Goal: Task Accomplishment & Management: Manage account settings

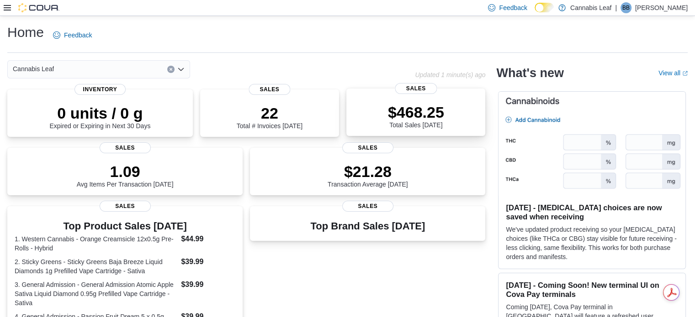
click at [428, 112] on p "$468.25" at bounding box center [416, 112] width 56 height 18
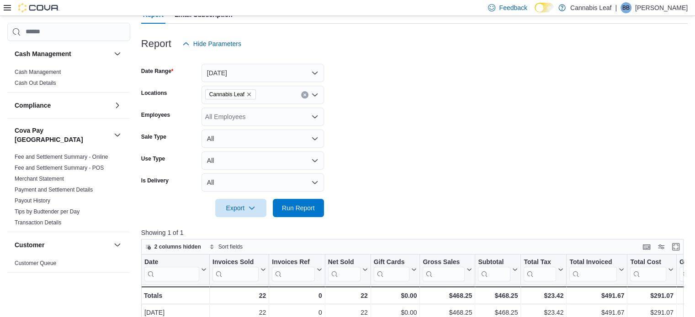
scroll to position [48, 0]
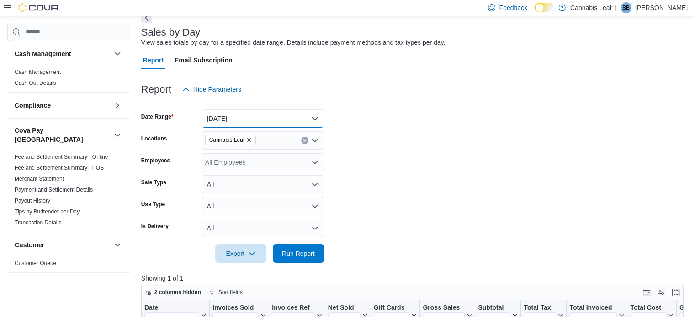
click at [276, 119] on button "Today" at bounding box center [262, 119] width 122 height 18
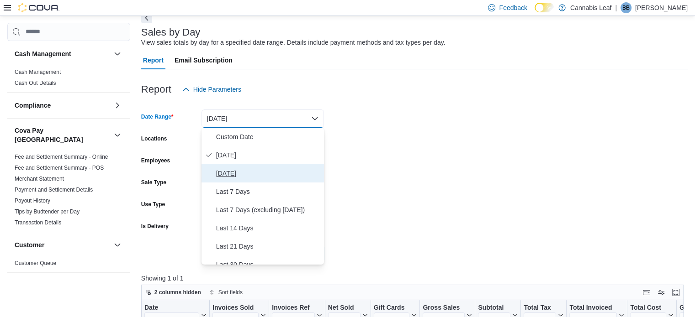
click at [259, 171] on span "Yesterday" at bounding box center [268, 173] width 104 height 11
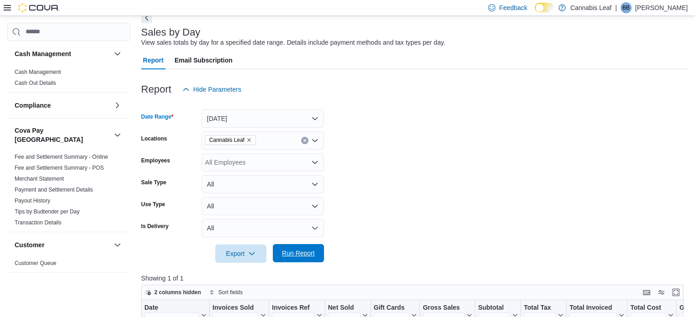
click at [306, 258] on span "Run Report" at bounding box center [298, 253] width 40 height 18
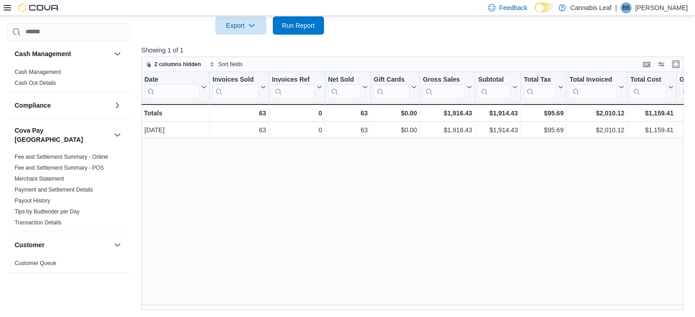
scroll to position [94, 0]
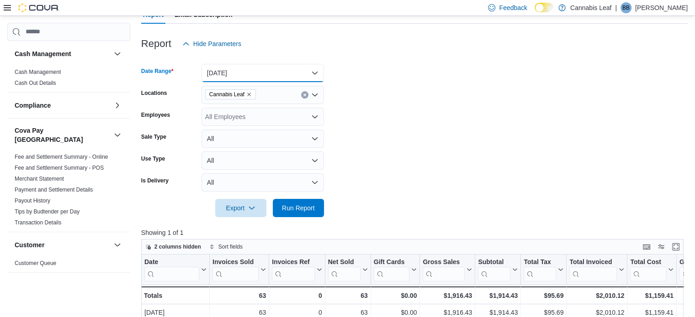
click at [281, 68] on button "Yesterday" at bounding box center [262, 73] width 122 height 18
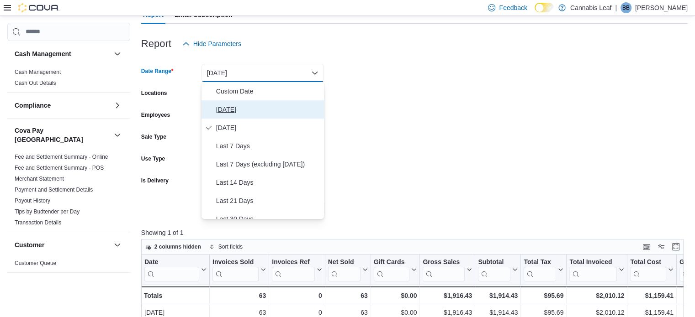
click at [272, 111] on span "Today" at bounding box center [268, 109] width 104 height 11
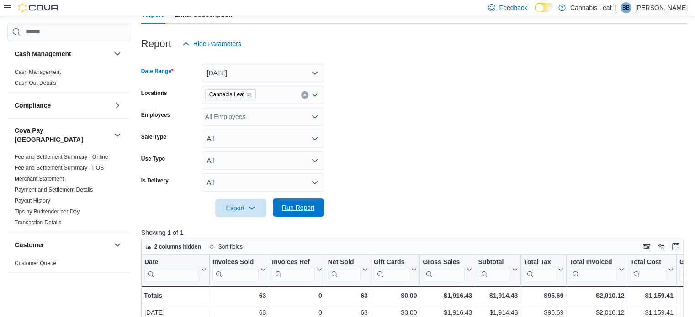
click at [303, 204] on span "Run Report" at bounding box center [298, 207] width 33 height 9
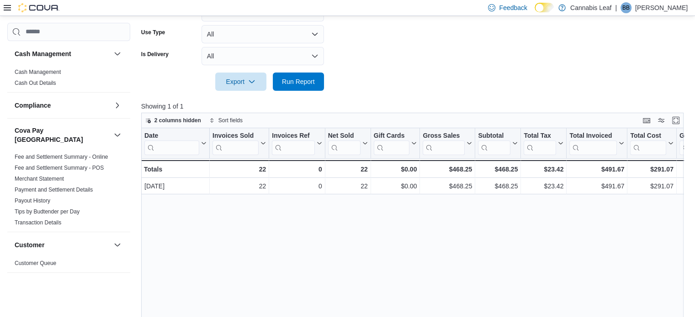
scroll to position [139, 0]
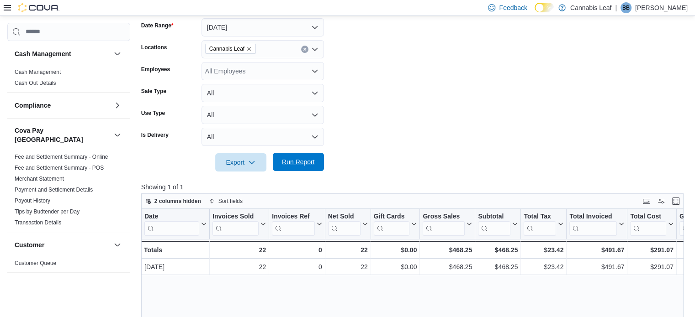
click at [295, 165] on span "Run Report" at bounding box center [298, 162] width 33 height 9
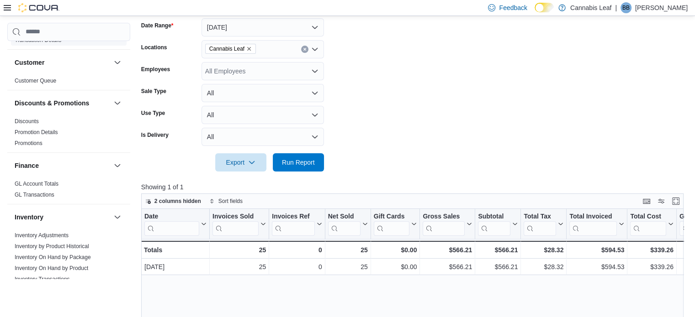
scroll to position [0, 0]
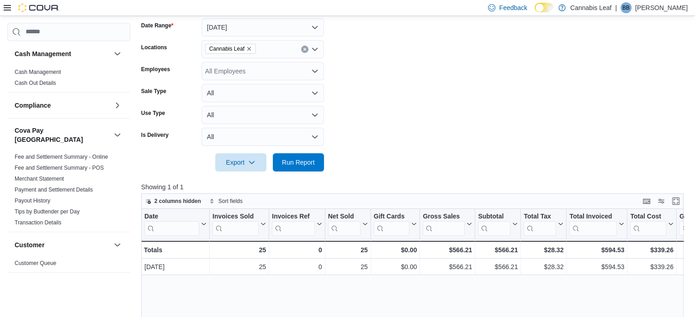
click at [9, 7] on icon at bounding box center [7, 7] width 7 height 7
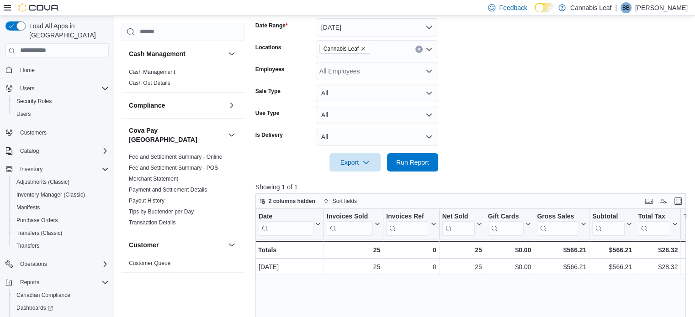
click at [409, 173] on div at bounding box center [472, 177] width 435 height 11
click at [418, 159] on span "Run Report" at bounding box center [412, 162] width 33 height 9
click at [411, 163] on span "Run Report" at bounding box center [412, 162] width 33 height 9
click at [415, 160] on span "Run Report" at bounding box center [412, 162] width 33 height 9
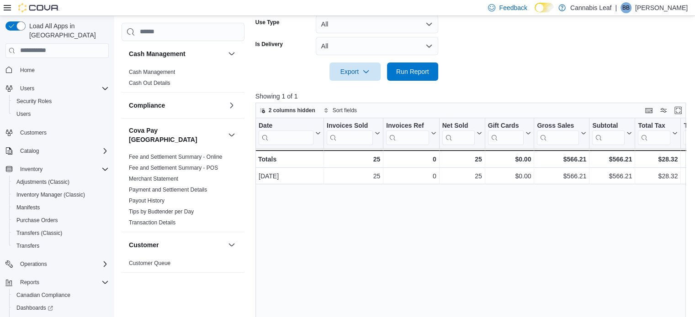
scroll to position [276, 0]
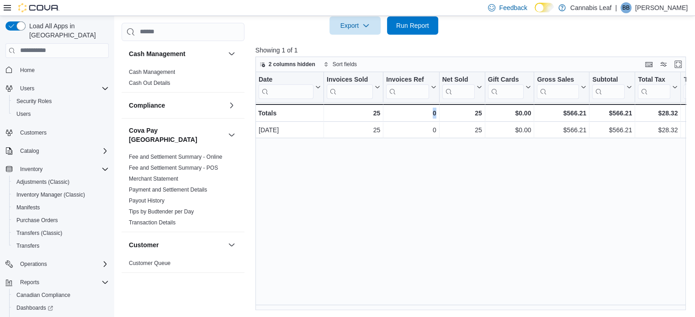
drag, startPoint x: 402, startPoint y: 305, endPoint x: 512, endPoint y: 325, distance: 112.4
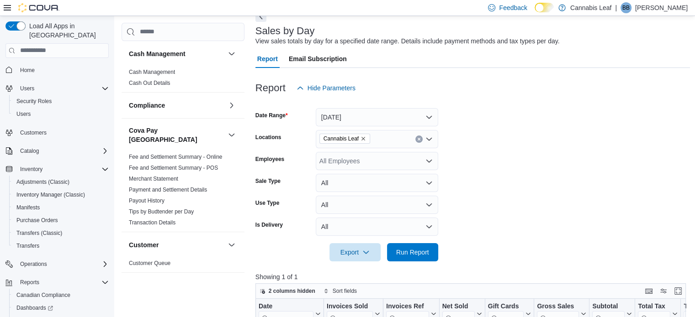
scroll to position [48, 0]
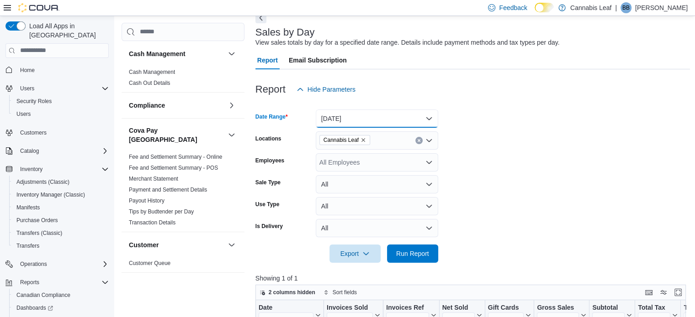
click at [380, 113] on button "Today" at bounding box center [377, 119] width 122 height 18
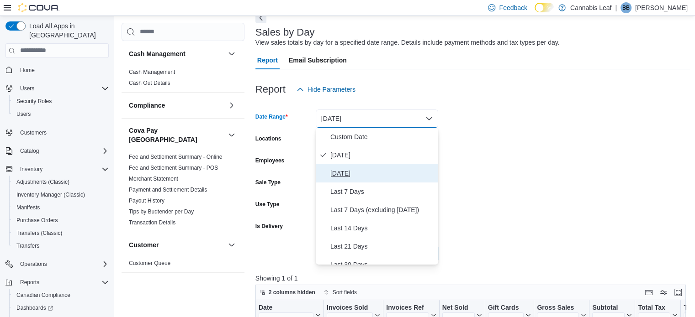
click at [382, 173] on span "Yesterday" at bounding box center [382, 173] width 104 height 11
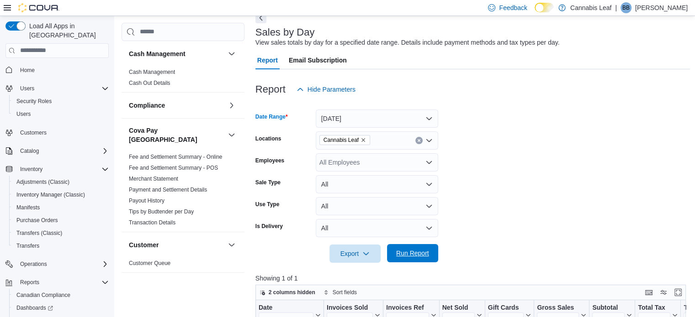
click at [424, 252] on span "Run Report" at bounding box center [412, 253] width 33 height 9
click at [382, 113] on button "Yesterday" at bounding box center [377, 119] width 122 height 18
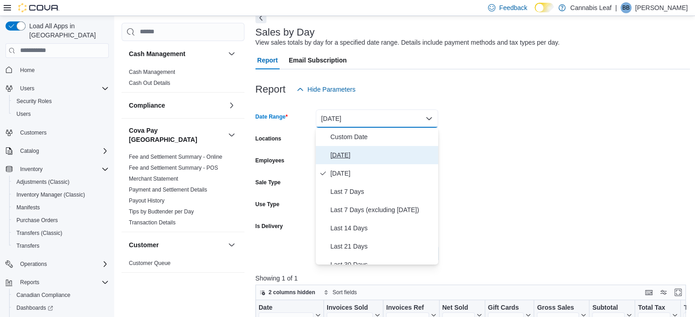
click at [376, 150] on span "Today" at bounding box center [382, 155] width 104 height 11
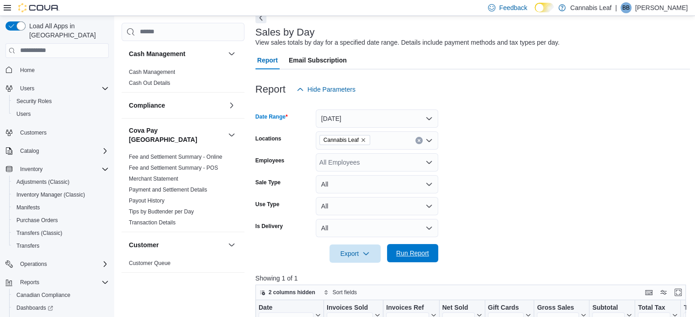
click at [416, 250] on span "Run Report" at bounding box center [412, 253] width 33 height 9
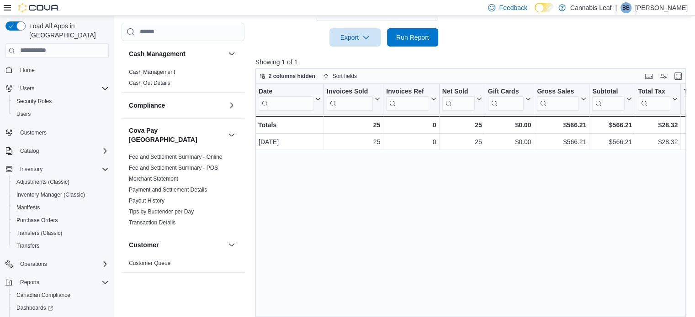
scroll to position [36, 0]
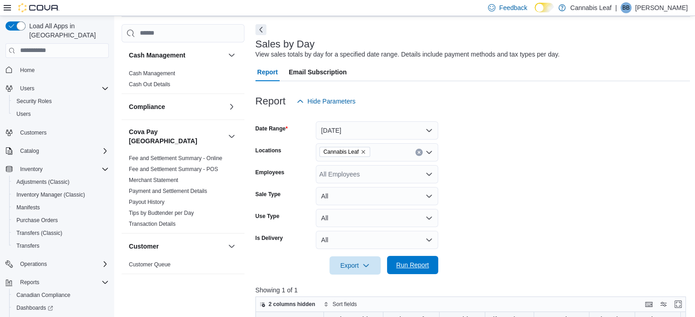
click at [409, 264] on span "Run Report" at bounding box center [412, 265] width 33 height 9
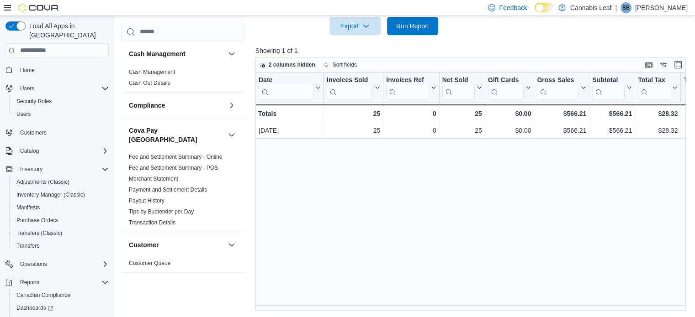
scroll to position [48, 0]
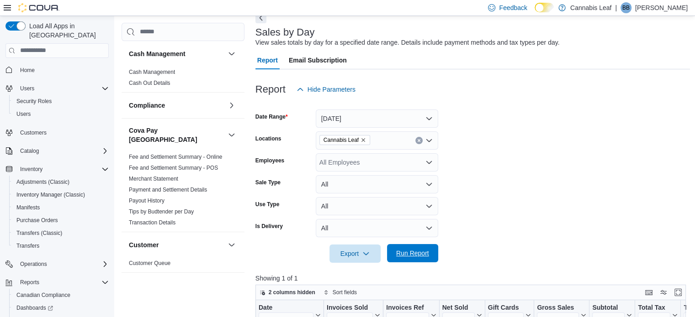
click at [419, 252] on span "Run Report" at bounding box center [412, 253] width 33 height 9
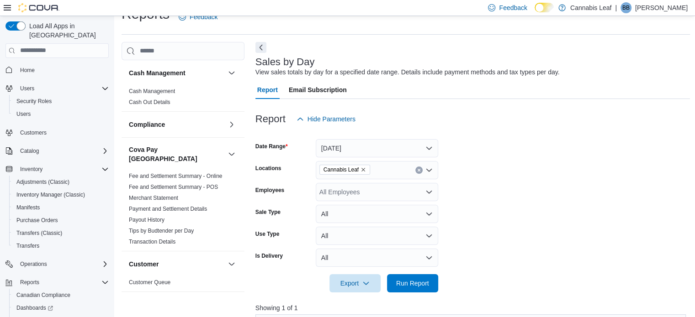
scroll to position [2, 0]
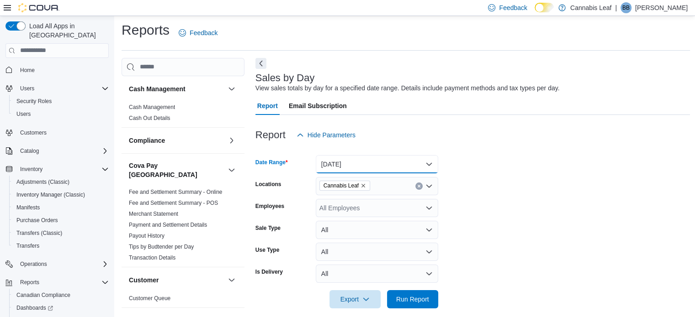
click at [365, 166] on button "Today" at bounding box center [377, 164] width 122 height 18
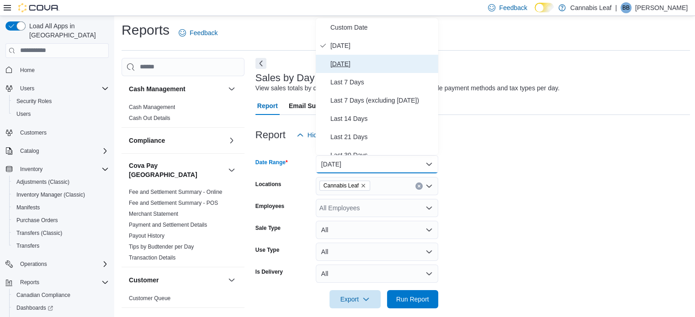
click at [359, 58] on span "Yesterday" at bounding box center [382, 63] width 104 height 11
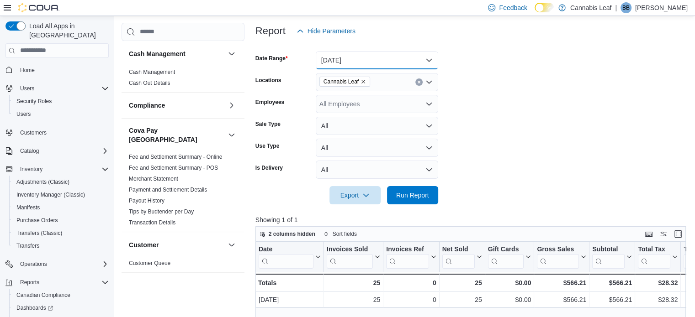
scroll to position [139, 0]
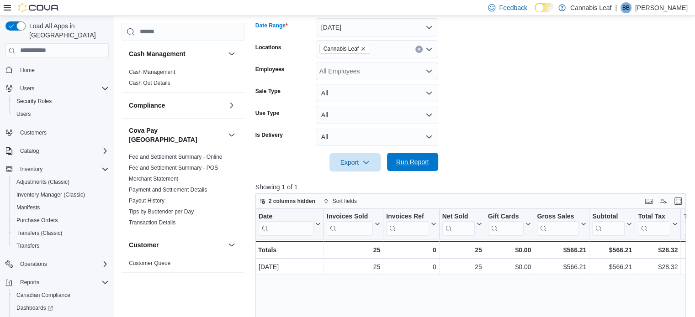
click at [414, 158] on span "Run Report" at bounding box center [412, 162] width 33 height 9
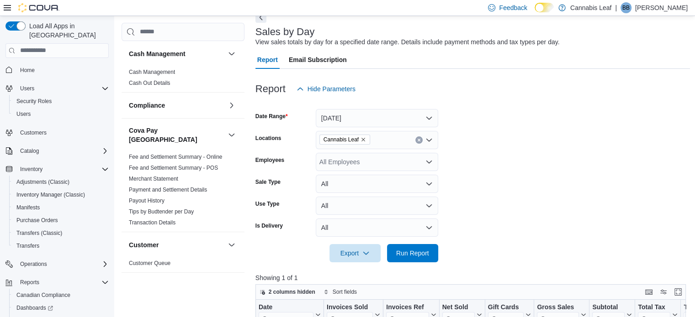
scroll to position [48, 0]
click at [362, 115] on button "Yesterday" at bounding box center [377, 119] width 122 height 18
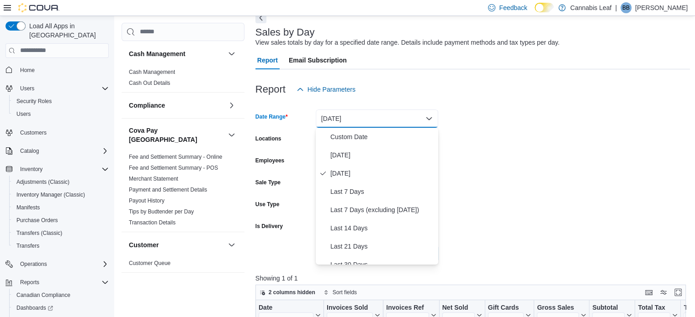
click at [497, 182] on form "Date Range Yesterday Locations Cannabis Leaf Employees All Employees Sale Type …" at bounding box center [472, 181] width 435 height 164
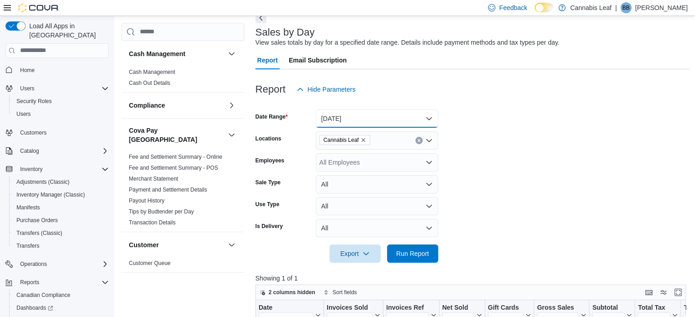
click at [374, 118] on button "Yesterday" at bounding box center [377, 119] width 122 height 18
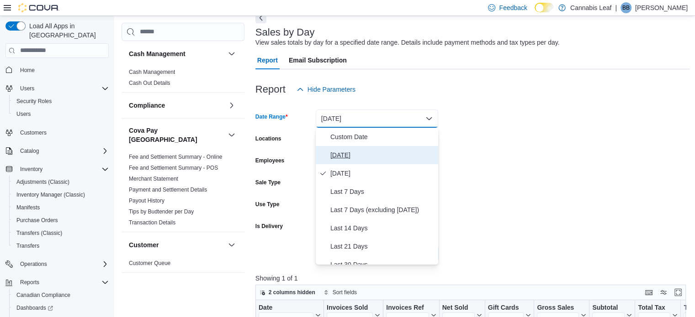
click at [365, 156] on span "Today" at bounding box center [382, 155] width 104 height 11
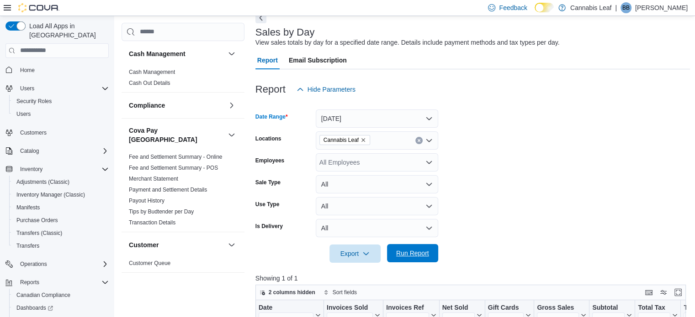
click at [408, 248] on span "Run Report" at bounding box center [412, 253] width 40 height 18
click at [378, 118] on button "Today" at bounding box center [377, 119] width 122 height 18
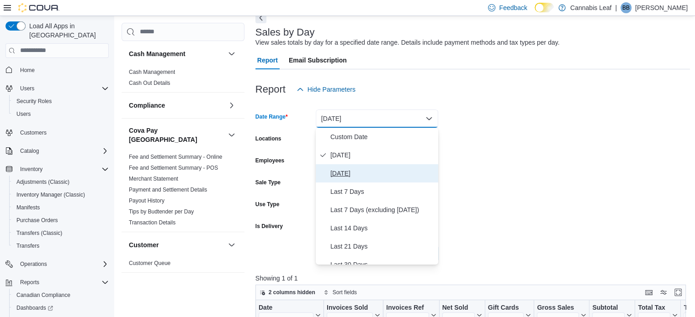
click at [375, 173] on span "Yesterday" at bounding box center [382, 173] width 104 height 11
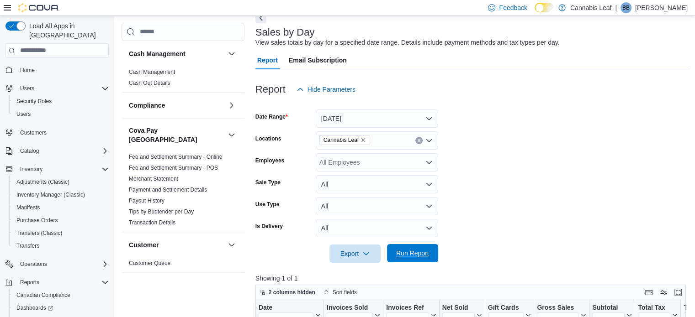
click at [406, 251] on span "Run Report" at bounding box center [412, 253] width 33 height 9
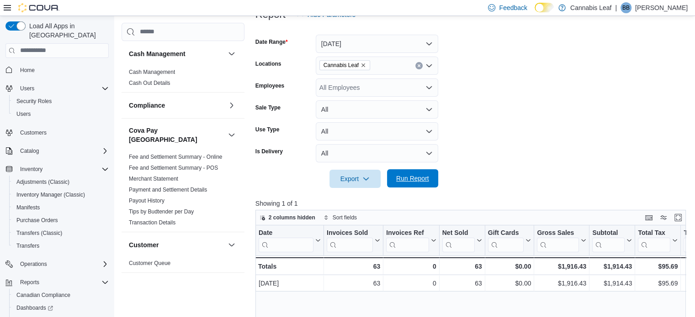
scroll to position [139, 0]
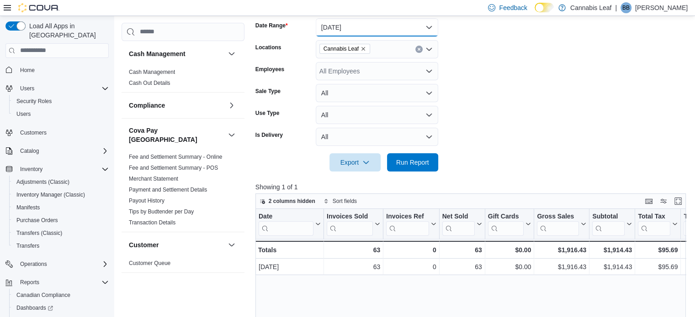
click at [387, 25] on button "Yesterday" at bounding box center [377, 27] width 122 height 18
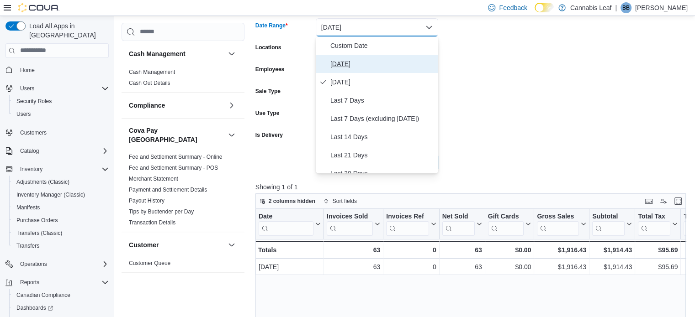
click at [393, 67] on span "Today" at bounding box center [382, 63] width 104 height 11
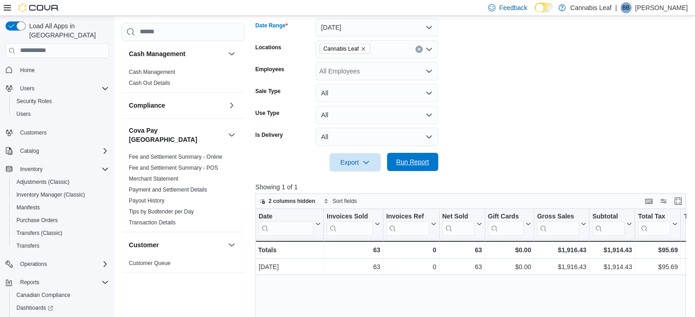
click at [396, 162] on span "Run Report" at bounding box center [412, 162] width 33 height 9
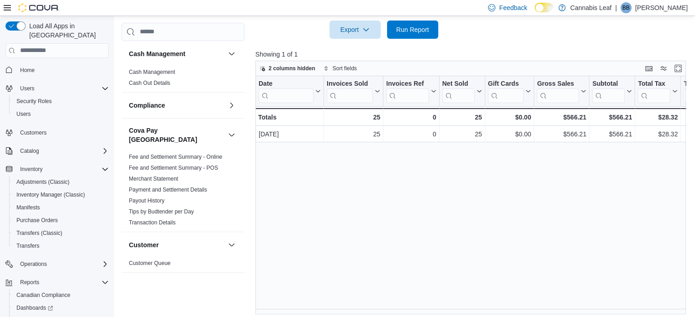
scroll to position [276, 0]
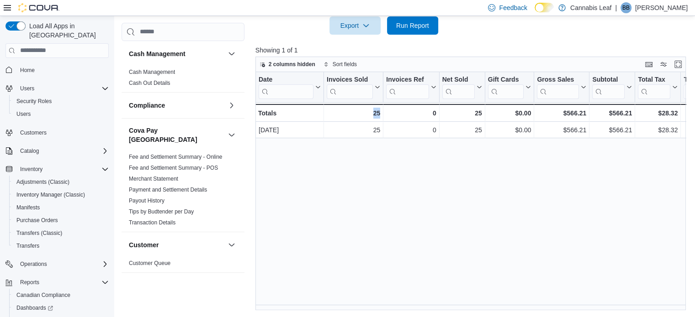
drag, startPoint x: 373, startPoint y: 305, endPoint x: 426, endPoint y: 306, distance: 53.4
click at [426, 306] on div "Date Click to view column header actions Invoices Sold Click to view column hea…" at bounding box center [472, 191] width 435 height 239
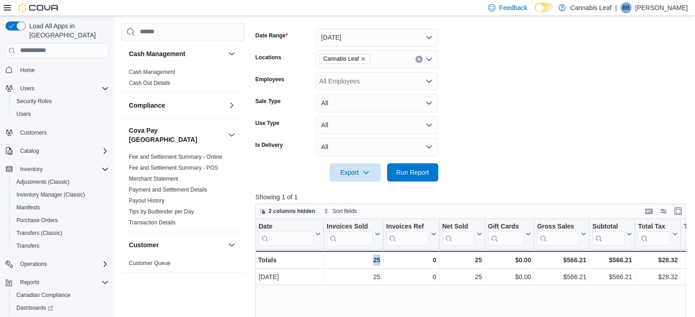
scroll to position [48, 0]
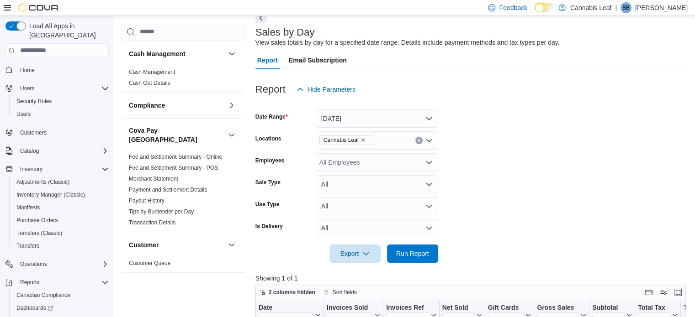
click at [549, 123] on form "Date Range Today Locations Cannabis Leaf Employees All Employees Sale Type All …" at bounding box center [472, 181] width 435 height 164
drag, startPoint x: 549, startPoint y: 122, endPoint x: 637, endPoint y: 76, distance: 99.7
drag, startPoint x: 637, startPoint y: 76, endPoint x: 657, endPoint y: 75, distance: 19.2
drag, startPoint x: 657, startPoint y: 75, endPoint x: 629, endPoint y: 58, distance: 32.3
click at [629, 58] on div "Report Email Subscription" at bounding box center [472, 60] width 435 height 18
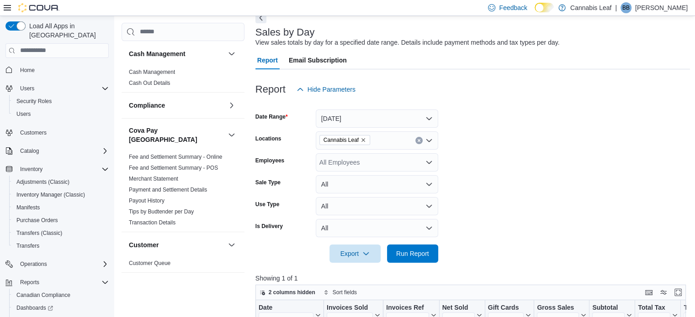
drag, startPoint x: 653, startPoint y: 78, endPoint x: 598, endPoint y: 71, distance: 55.7
click at [597, 71] on div at bounding box center [472, 74] width 435 height 11
drag, startPoint x: 657, startPoint y: 76, endPoint x: 473, endPoint y: 74, distance: 184.5
click at [473, 74] on div at bounding box center [472, 74] width 435 height 11
drag, startPoint x: 360, startPoint y: 339, endPoint x: 591, endPoint y: 181, distance: 279.3
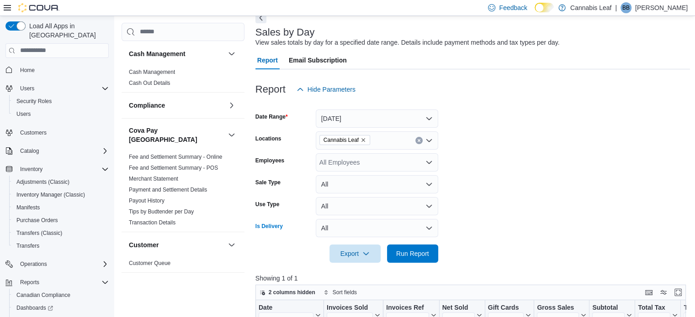
click at [591, 181] on form "Date Range Today Locations Cannabis Leaf Employees All Employees Sale Type All …" at bounding box center [472, 181] width 435 height 164
click at [406, 258] on span "Run Report" at bounding box center [412, 253] width 40 height 18
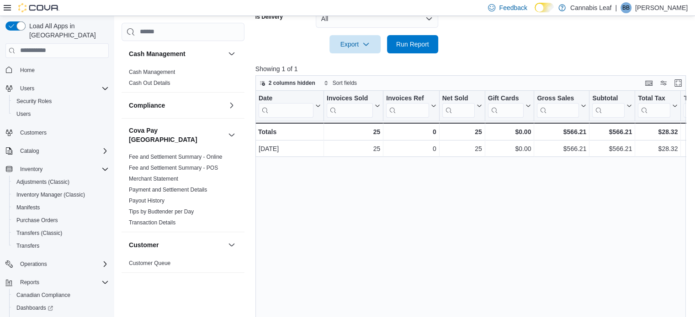
scroll to position [94, 0]
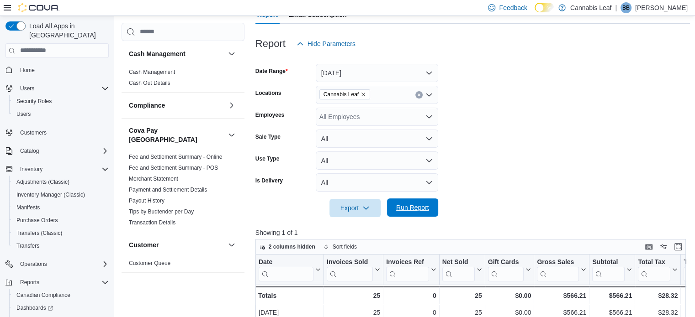
click at [406, 206] on span "Run Report" at bounding box center [412, 207] width 33 height 9
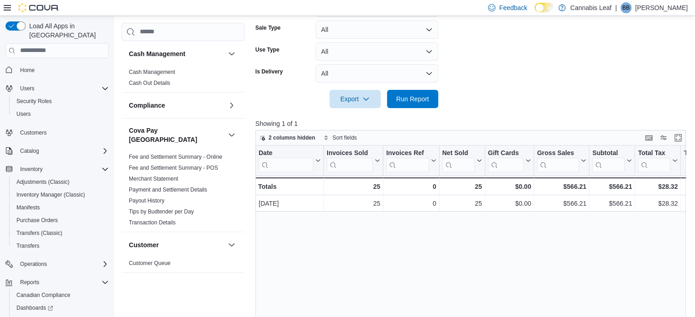
scroll to position [81, 0]
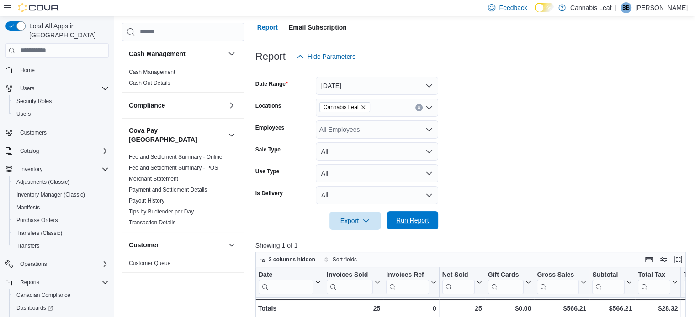
click at [413, 220] on span "Run Report" at bounding box center [412, 220] width 33 height 9
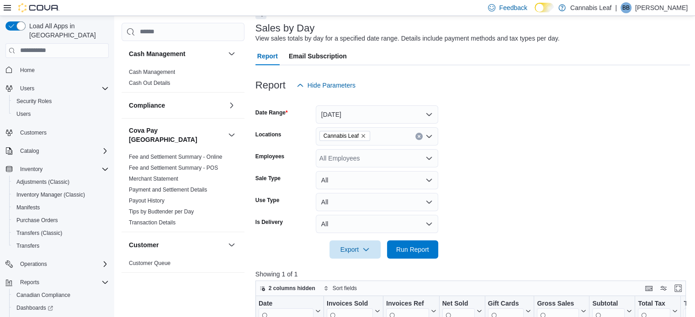
scroll to position [91, 0]
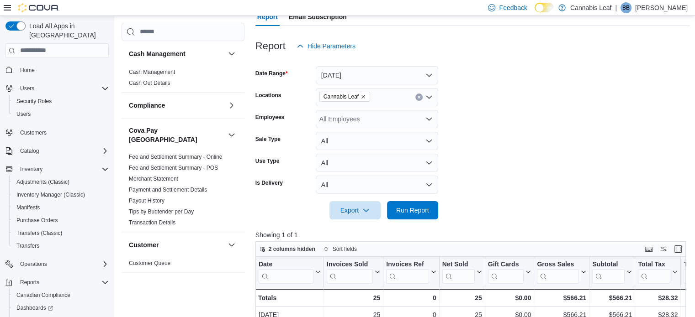
click at [477, 200] on div at bounding box center [472, 197] width 435 height 7
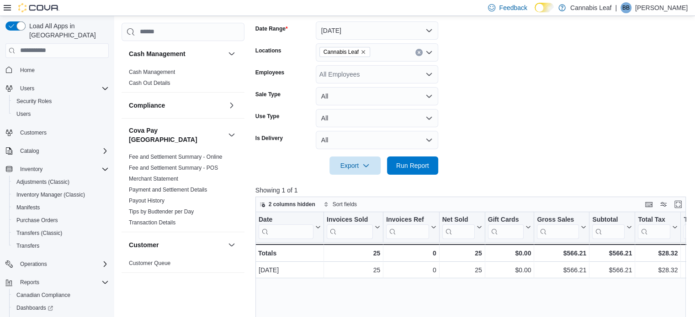
scroll to position [137, 0]
click at [407, 167] on span "Run Report" at bounding box center [412, 164] width 33 height 9
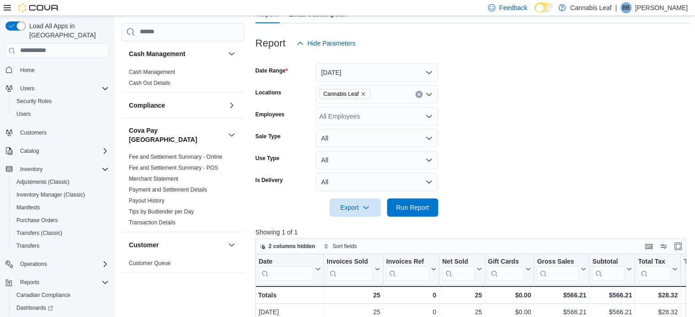
scroll to position [94, 0]
click at [409, 205] on span "Run Report" at bounding box center [412, 207] width 33 height 9
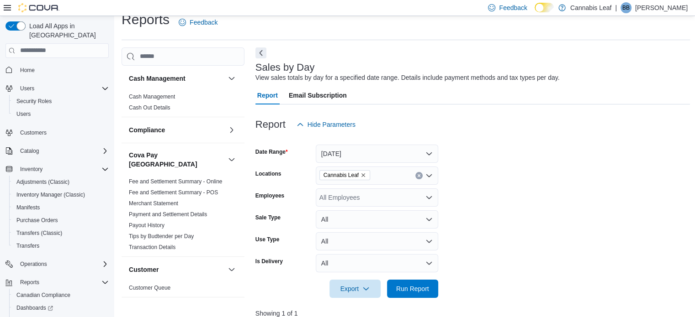
scroll to position [0, 0]
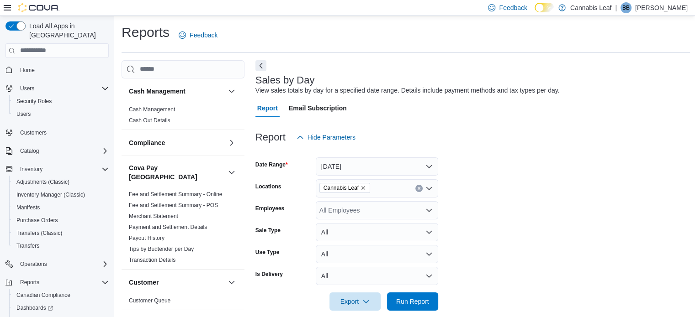
drag, startPoint x: 485, startPoint y: 153, endPoint x: 473, endPoint y: 119, distance: 35.5
drag, startPoint x: 473, startPoint y: 119, endPoint x: 465, endPoint y: 77, distance: 43.1
drag, startPoint x: 465, startPoint y: 77, endPoint x: 450, endPoint y: 56, distance: 26.1
drag, startPoint x: 450, startPoint y: 56, endPoint x: 440, endPoint y: 43, distance: 15.9
drag, startPoint x: 440, startPoint y: 43, endPoint x: 445, endPoint y: 28, distance: 16.0
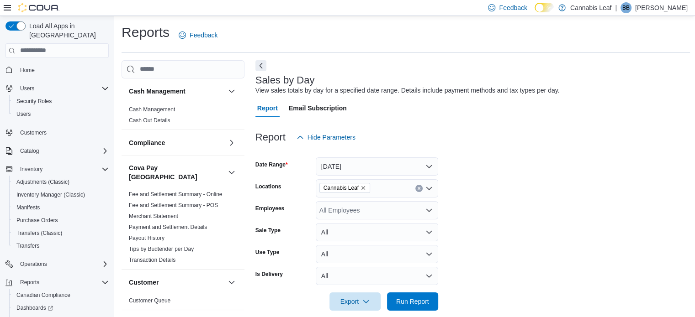
drag, startPoint x: 445, startPoint y: 28, endPoint x: 684, endPoint y: 23, distance: 238.4
drag, startPoint x: 684, startPoint y: 23, endPoint x: 462, endPoint y: 28, distance: 221.5
drag, startPoint x: 462, startPoint y: 28, endPoint x: 440, endPoint y: 29, distance: 22.4
click at [438, 28] on div "Reports Feedback" at bounding box center [405, 35] width 568 height 24
drag, startPoint x: 453, startPoint y: 128, endPoint x: 455, endPoint y: 74, distance: 53.5
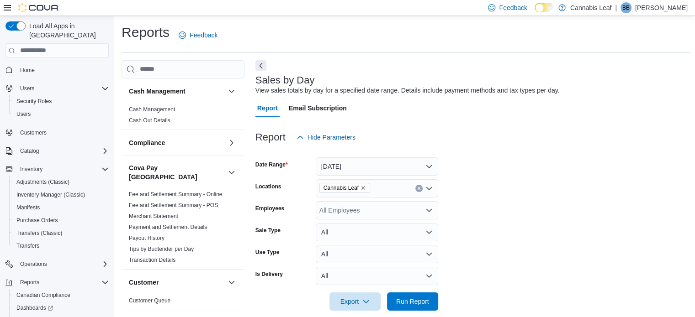
drag, startPoint x: 455, startPoint y: 74, endPoint x: 407, endPoint y: 73, distance: 47.5
drag, startPoint x: 466, startPoint y: 74, endPoint x: 445, endPoint y: 68, distance: 21.2
drag, startPoint x: 445, startPoint y: 68, endPoint x: 441, endPoint y: 60, distance: 9.8
click at [439, 59] on div "Reports Feedback Cash Management Cash Management Cash Out Details Compliance OC…" at bounding box center [405, 304] width 568 height 563
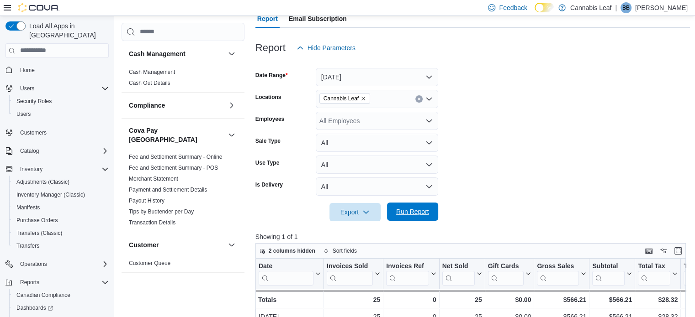
scroll to position [91, 0]
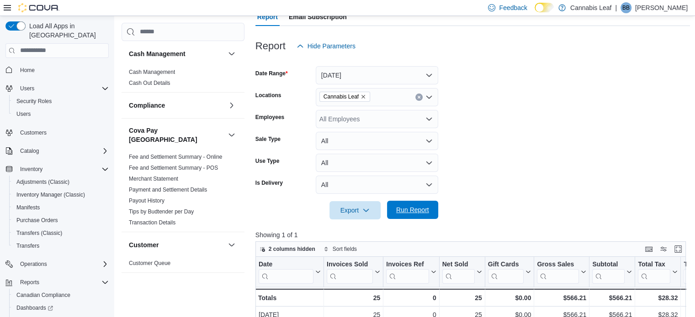
click at [405, 202] on span "Run Report" at bounding box center [412, 210] width 40 height 18
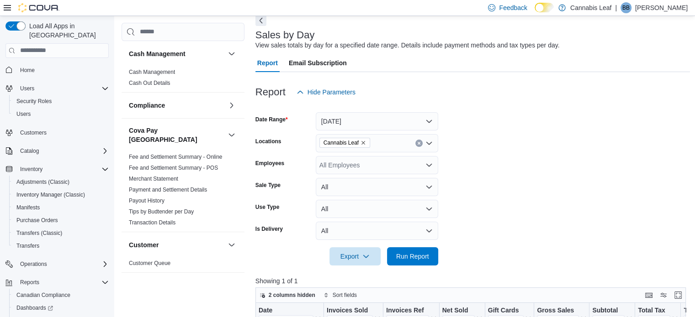
scroll to position [94, 0]
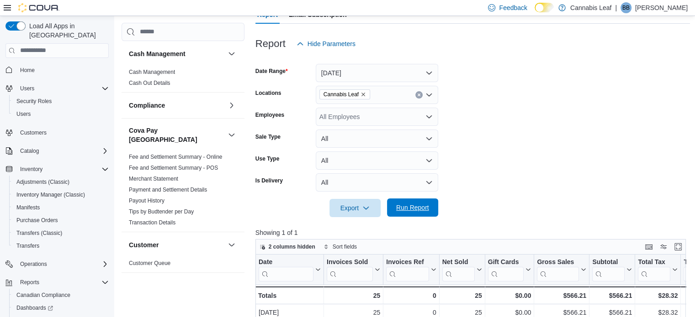
click at [414, 204] on span "Run Report" at bounding box center [412, 207] width 33 height 9
click at [410, 207] on span "Run Report" at bounding box center [412, 207] width 33 height 9
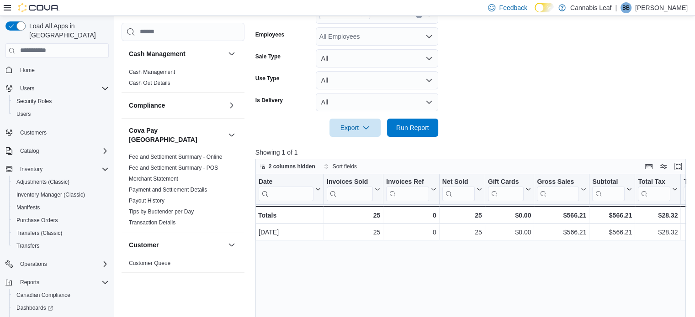
scroll to position [139, 0]
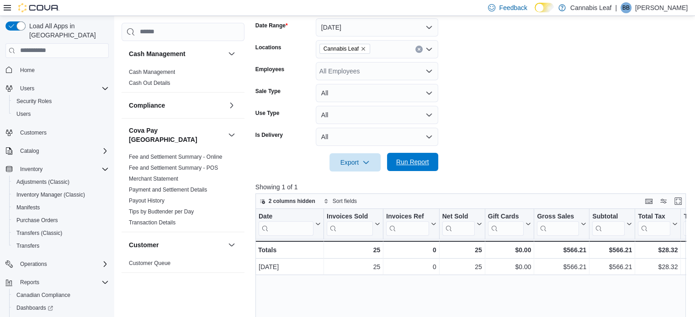
click at [415, 164] on span "Run Report" at bounding box center [412, 162] width 33 height 9
click at [413, 164] on span "Run Report" at bounding box center [412, 162] width 33 height 9
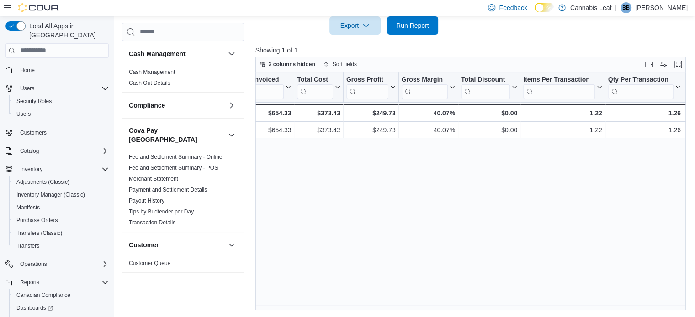
scroll to position [0, 0]
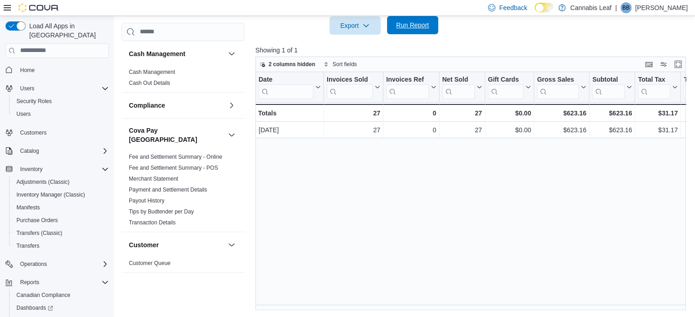
click at [414, 29] on span "Run Report" at bounding box center [412, 25] width 40 height 18
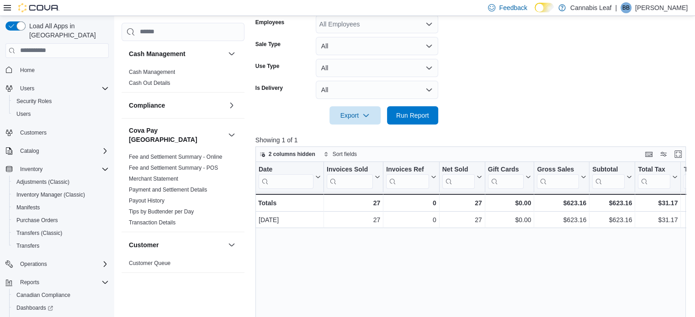
scroll to position [185, 0]
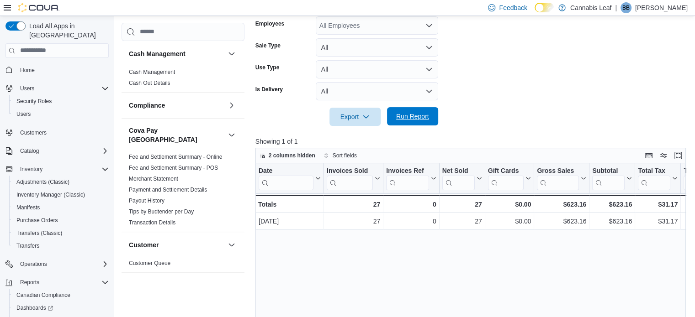
click at [422, 116] on span "Run Report" at bounding box center [412, 116] width 33 height 9
click at [422, 115] on span "Run Report" at bounding box center [412, 116] width 33 height 9
click at [407, 119] on span "Run Report" at bounding box center [412, 116] width 33 height 9
click at [414, 121] on span "Run Report" at bounding box center [412, 116] width 33 height 9
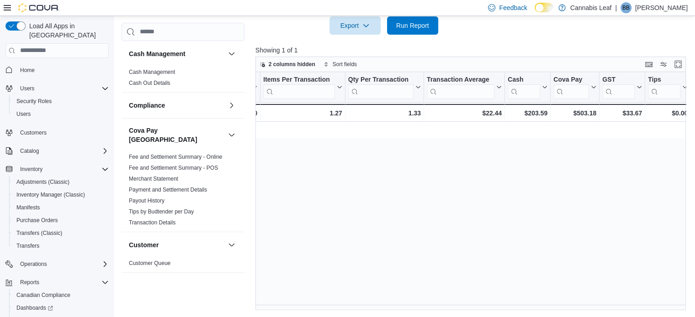
scroll to position [0, 0]
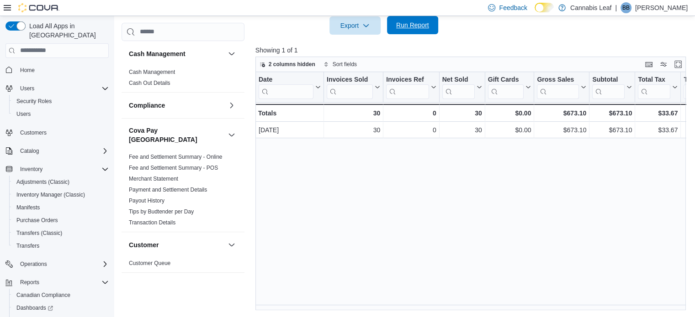
click at [406, 27] on span "Run Report" at bounding box center [412, 25] width 33 height 9
click at [407, 18] on span "Run Report" at bounding box center [412, 25] width 40 height 18
click at [413, 29] on span "Run Report" at bounding box center [412, 25] width 33 height 9
click at [418, 31] on span "Run Report" at bounding box center [412, 25] width 40 height 18
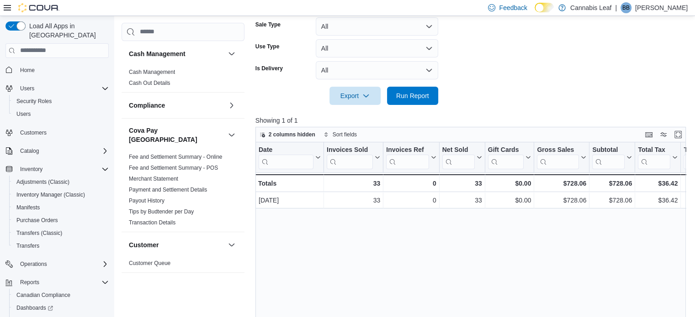
scroll to position [94, 0]
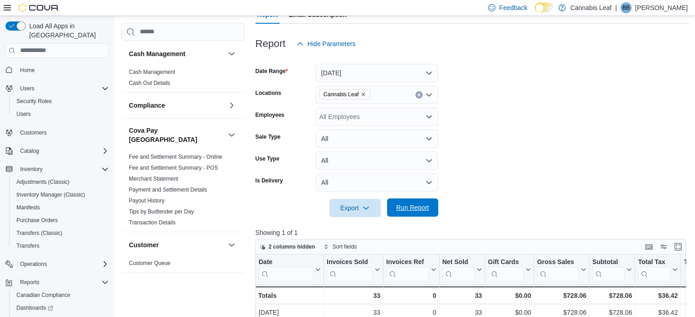
click at [411, 207] on span "Run Report" at bounding box center [412, 207] width 33 height 9
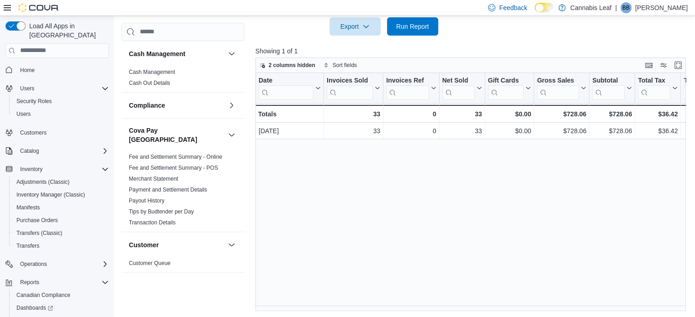
scroll to position [276, 0]
click at [415, 30] on span "Run Report" at bounding box center [412, 25] width 40 height 18
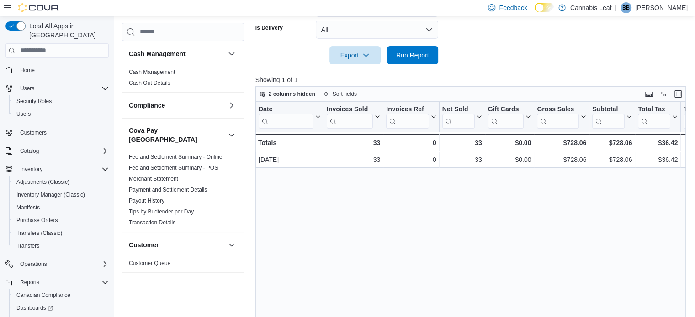
scroll to position [231, 0]
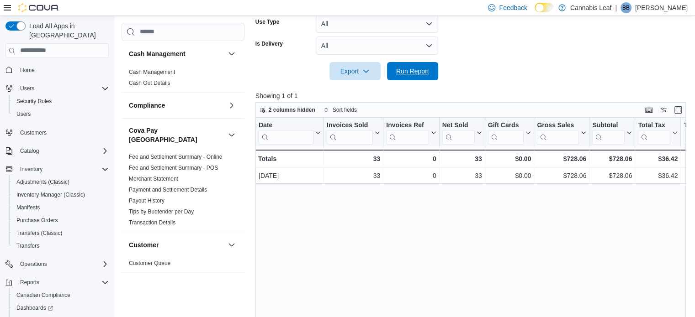
click at [416, 71] on span "Run Report" at bounding box center [412, 71] width 33 height 9
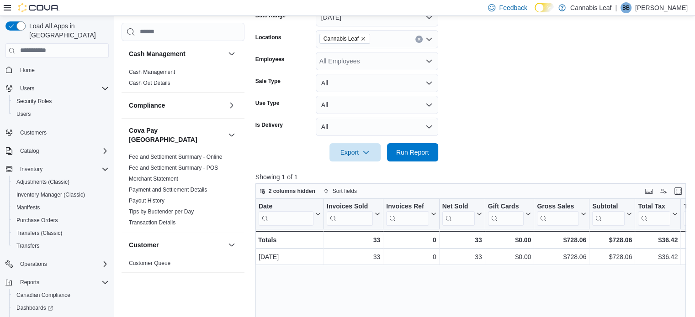
scroll to position [139, 0]
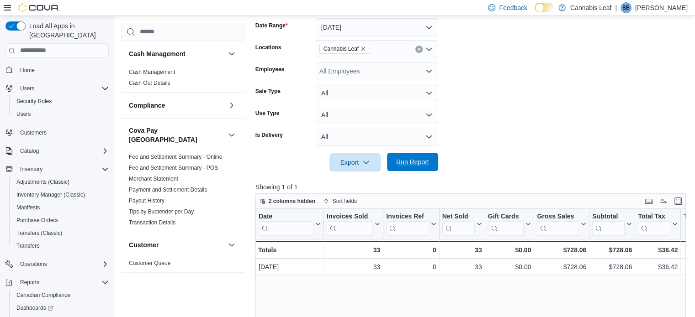
click at [409, 168] on span "Run Report" at bounding box center [412, 162] width 40 height 18
click at [408, 166] on span "Run Report" at bounding box center [412, 162] width 33 height 9
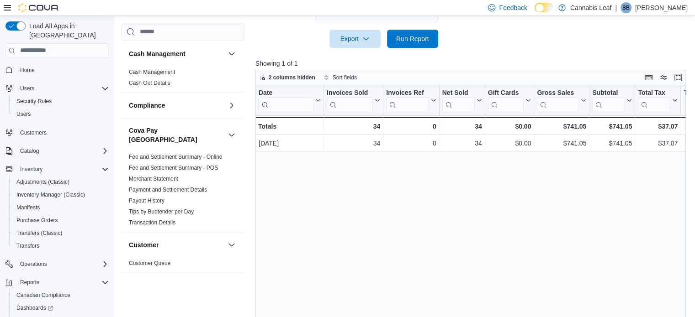
scroll to position [276, 0]
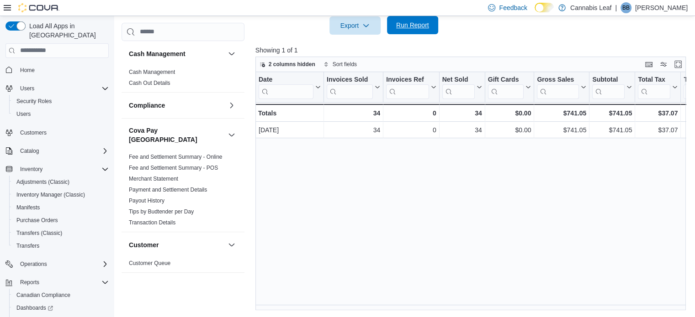
click at [419, 25] on span "Run Report" at bounding box center [412, 25] width 33 height 9
click at [398, 26] on span "Run Report" at bounding box center [412, 25] width 33 height 9
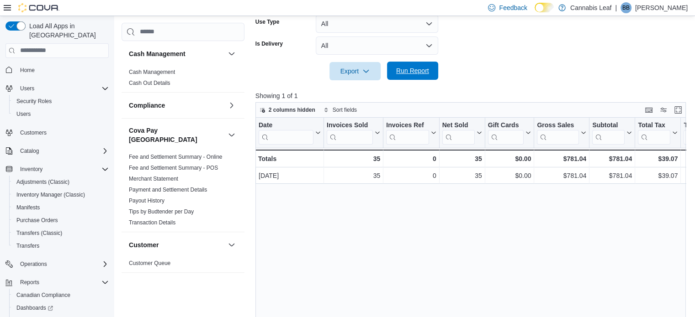
click at [409, 73] on span "Run Report" at bounding box center [412, 70] width 33 height 9
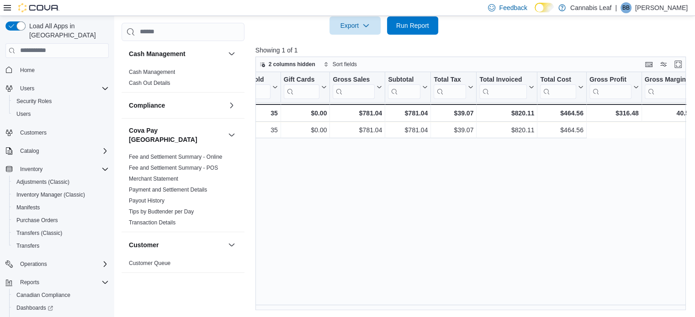
scroll to position [0, 0]
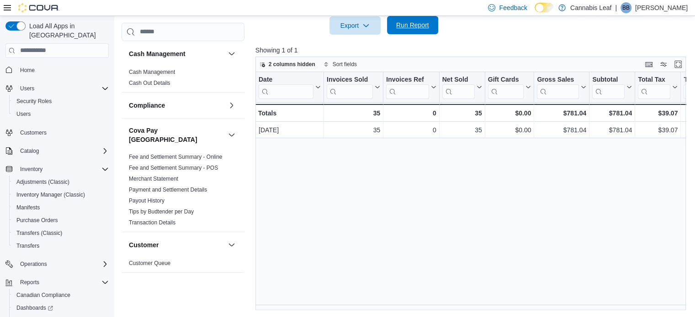
click at [412, 30] on span "Run Report" at bounding box center [412, 25] width 40 height 18
click at [406, 28] on span "Run Report" at bounding box center [412, 25] width 33 height 9
click at [396, 27] on span "Run Report" at bounding box center [412, 25] width 33 height 9
drag, startPoint x: 335, startPoint y: 305, endPoint x: 392, endPoint y: 310, distance: 57.8
click at [392, 310] on div "Reports Feedback Cash Management Cash Management Cash Out Details Compliance OC…" at bounding box center [405, 29] width 583 height 578
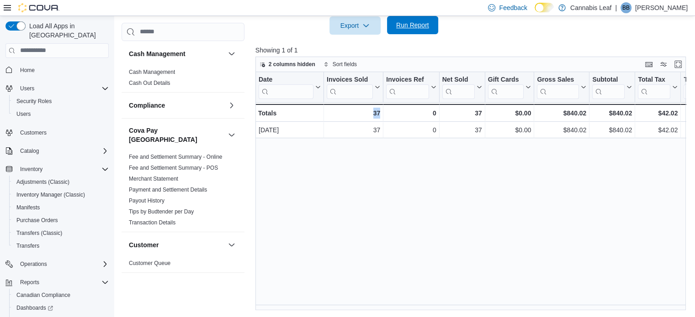
click at [415, 27] on span "Run Report" at bounding box center [412, 25] width 33 height 9
click at [415, 26] on span "Run Report" at bounding box center [412, 25] width 33 height 9
click at [415, 25] on span "Run Report" at bounding box center [412, 25] width 33 height 9
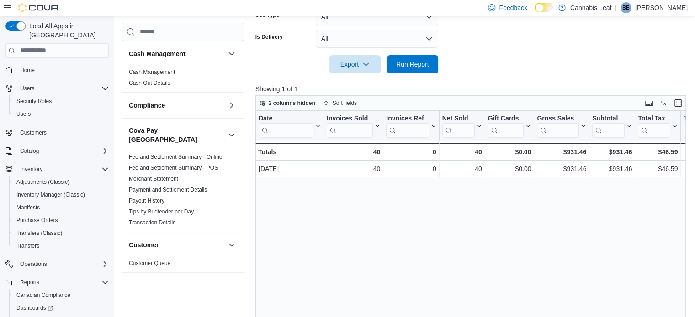
scroll to position [276, 0]
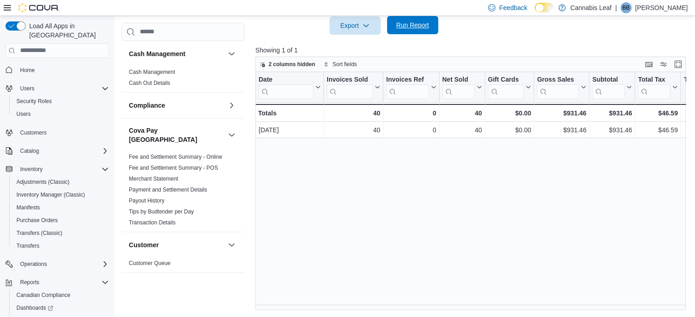
click at [398, 26] on span "Run Report" at bounding box center [412, 25] width 33 height 9
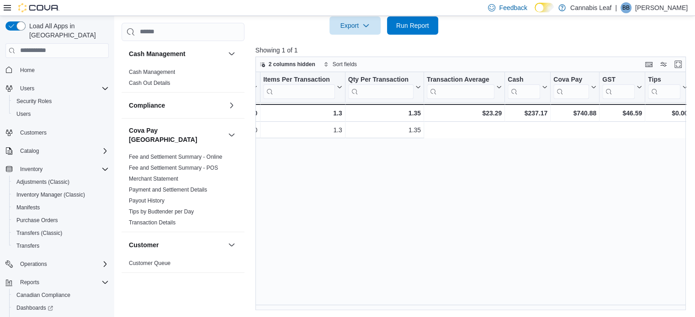
scroll to position [0, 0]
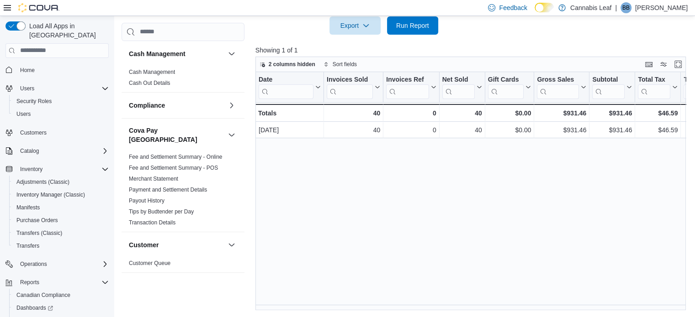
click at [378, 219] on div "Date Click to view column header actions Invoices Sold Click to view column hea…" at bounding box center [472, 191] width 435 height 239
drag, startPoint x: 366, startPoint y: 217, endPoint x: 298, endPoint y: 204, distance: 69.7
drag, startPoint x: 298, startPoint y: 204, endPoint x: 308, endPoint y: 267, distance: 63.4
drag, startPoint x: 295, startPoint y: 175, endPoint x: 454, endPoint y: 268, distance: 184.2
click at [454, 268] on div "Date Click to view column header actions Invoices Sold Click to view column hea…" at bounding box center [472, 191] width 435 height 239
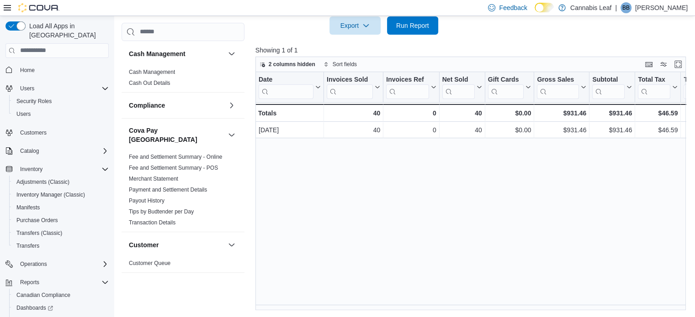
scroll to position [0, 67]
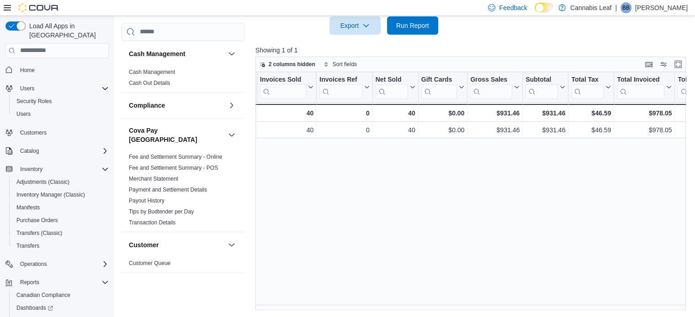
drag, startPoint x: 590, startPoint y: 317, endPoint x: 525, endPoint y: 307, distance: 66.1
click at [541, 312] on div "Reports Feedback Cash Management Cash Management Cash Out Details Compliance OC…" at bounding box center [405, 29] width 583 height 578
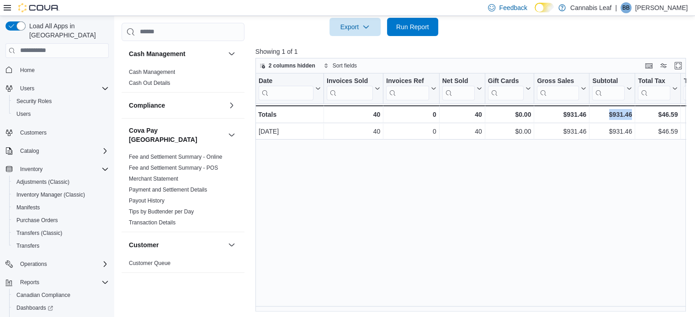
scroll to position [276, 0]
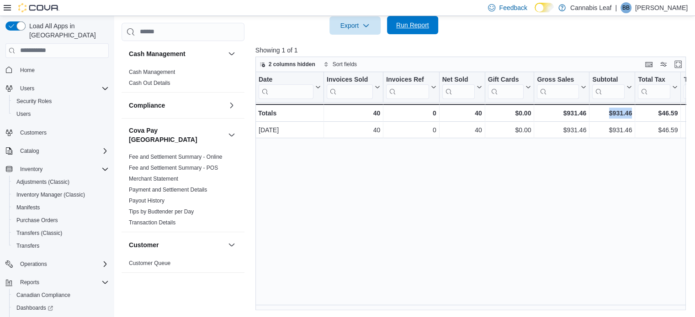
click at [404, 32] on span "Run Report" at bounding box center [412, 25] width 40 height 18
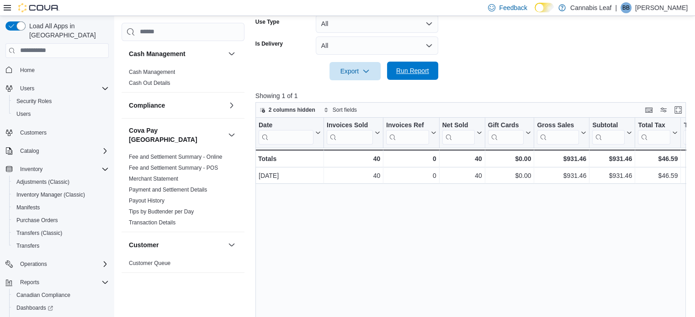
click at [417, 70] on span "Run Report" at bounding box center [412, 70] width 33 height 9
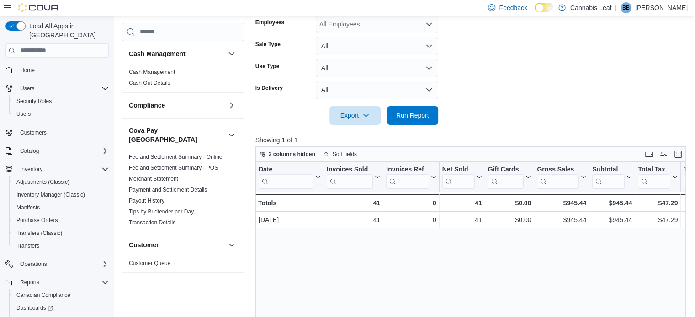
scroll to position [185, 0]
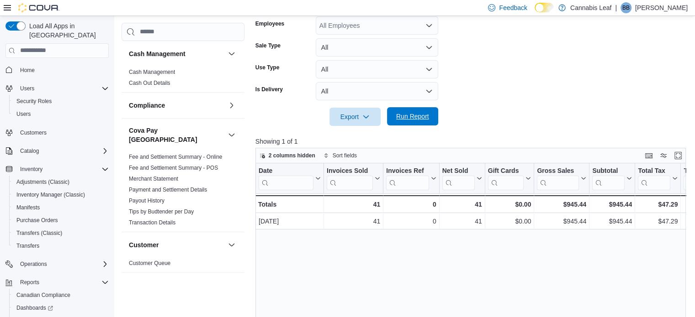
click at [420, 115] on span "Run Report" at bounding box center [412, 116] width 33 height 9
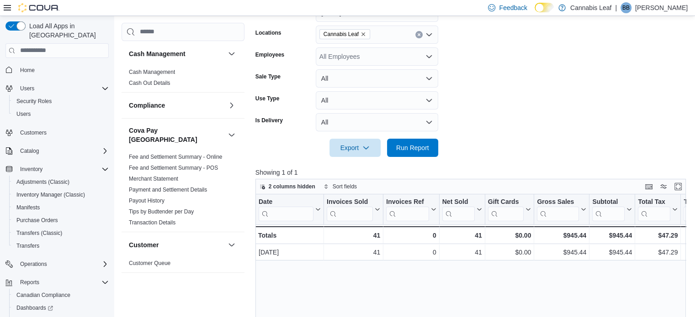
scroll to position [139, 0]
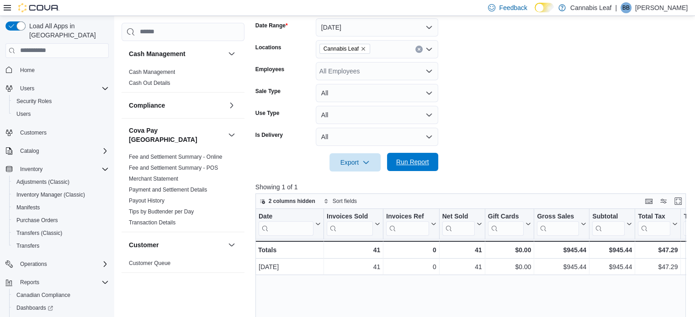
click at [419, 170] on span "Run Report" at bounding box center [412, 162] width 40 height 18
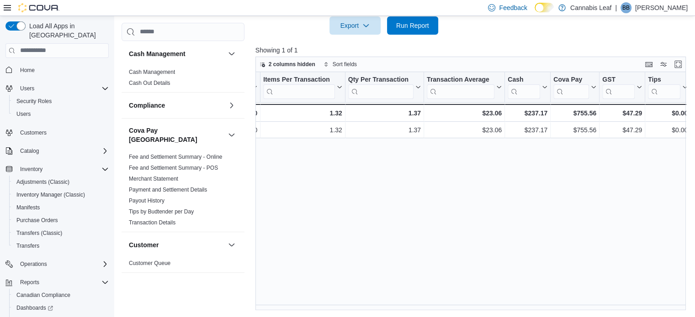
scroll to position [0, 0]
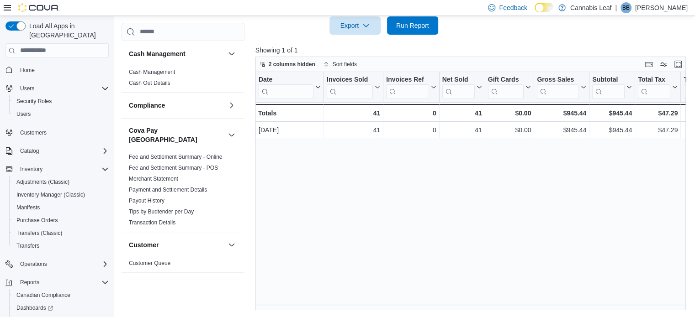
click at [457, 240] on div "Date Click to view column header actions Invoices Sold Click to view column hea…" at bounding box center [472, 191] width 435 height 239
click at [417, 27] on span "Run Report" at bounding box center [412, 25] width 33 height 9
click at [413, 20] on span "Run Report" at bounding box center [412, 25] width 40 height 18
drag, startPoint x: 411, startPoint y: 303, endPoint x: 500, endPoint y: 310, distance: 89.8
click at [500, 310] on div "Date Click to view column header actions Invoices Sold Click to view column hea…" at bounding box center [472, 191] width 435 height 239
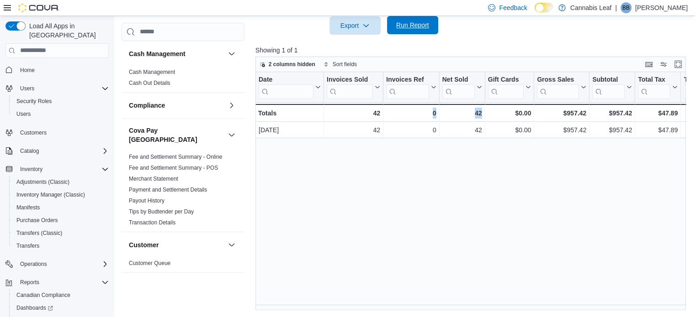
click at [408, 24] on span "Run Report" at bounding box center [412, 25] width 33 height 9
click at [412, 28] on span "Run Report" at bounding box center [412, 25] width 33 height 9
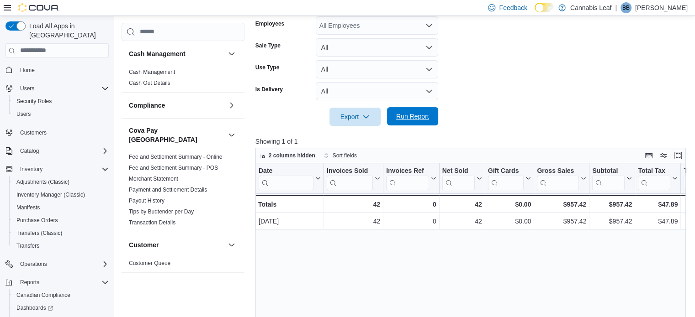
click at [415, 116] on span "Run Report" at bounding box center [412, 116] width 33 height 9
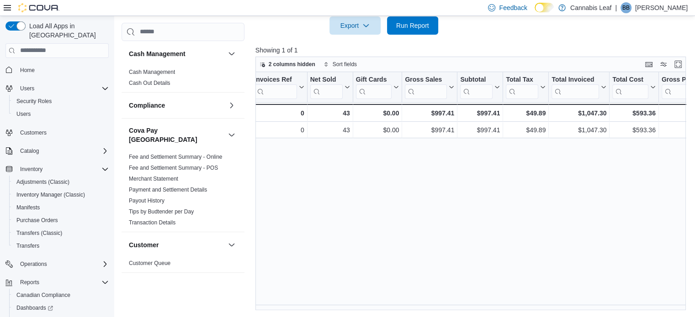
scroll to position [0, 198]
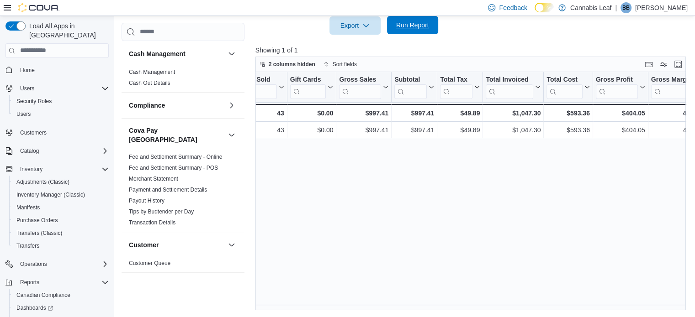
click at [426, 24] on span "Run Report" at bounding box center [412, 25] width 33 height 9
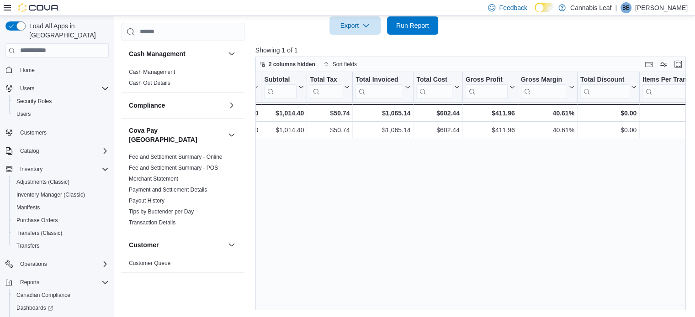
scroll to position [0, 0]
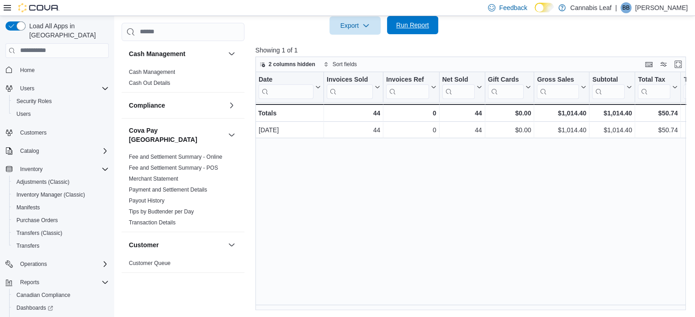
click at [405, 19] on span "Run Report" at bounding box center [412, 25] width 40 height 18
click at [420, 32] on span "Run Report" at bounding box center [412, 25] width 40 height 18
click at [417, 27] on span "Run Report" at bounding box center [412, 25] width 33 height 9
click at [400, 26] on span "Run Report" at bounding box center [412, 25] width 33 height 9
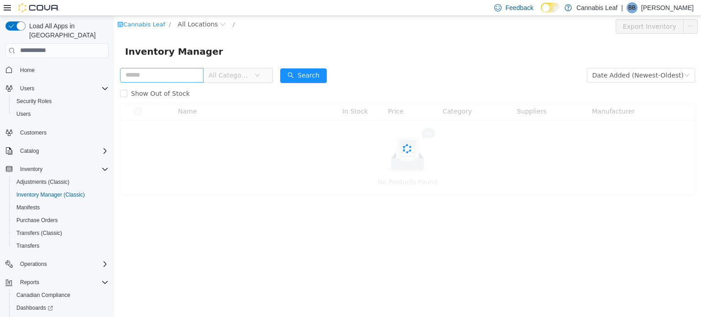
click at [174, 74] on input "text" at bounding box center [162, 75] width 84 height 15
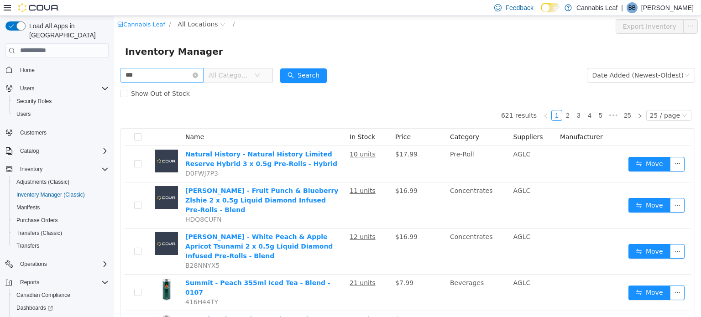
click at [174, 74] on input "***" at bounding box center [162, 75] width 84 height 15
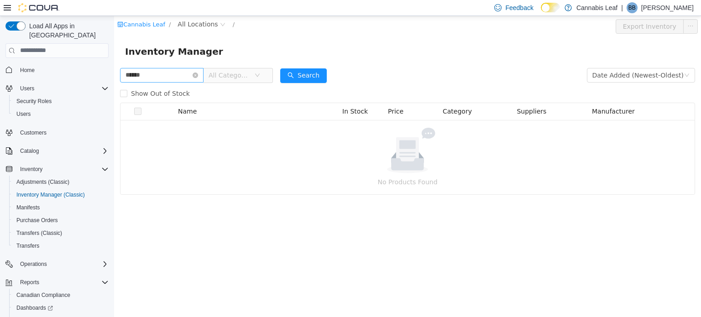
click at [135, 78] on input "******" at bounding box center [162, 75] width 84 height 15
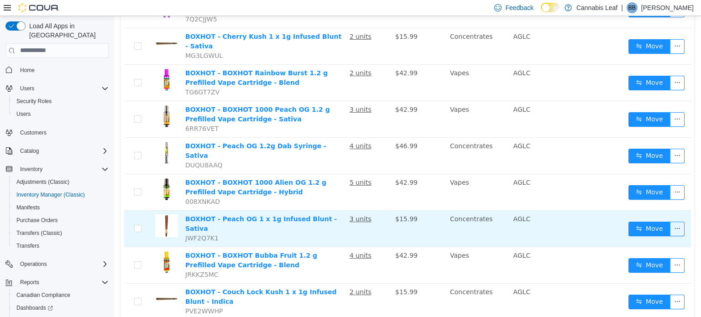
scroll to position [164, 0]
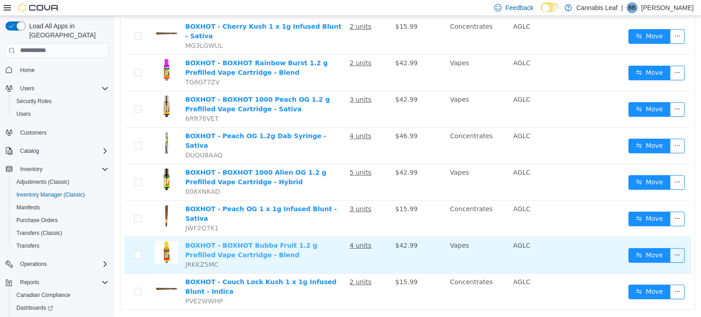
click at [302, 242] on link "BOXHOT - BOXHOT Bubba Fruit 1.2 g Prefilled Vape Cartridge - Blend" at bounding box center [251, 250] width 132 height 17
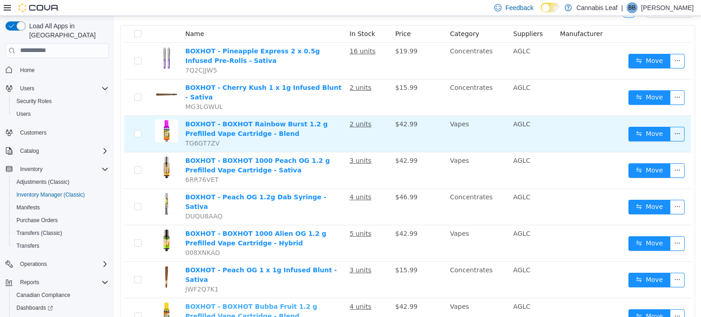
scroll to position [0, 0]
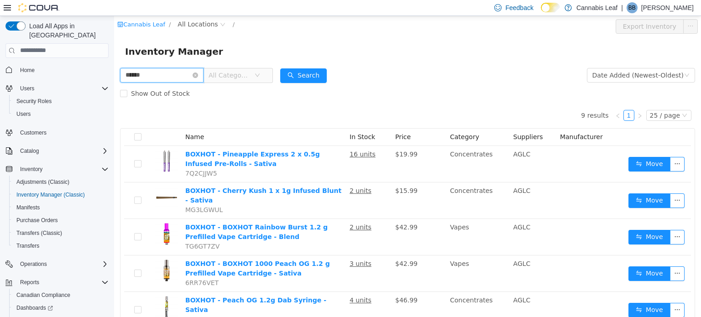
drag, startPoint x: 153, startPoint y: 70, endPoint x: 88, endPoint y: 63, distance: 64.7
click at [114, 63] on html "Cannabis Leaf / All Locations / Export Inventory Inventory Manager ****** All C…" at bounding box center [407, 166] width 587 height 301
type input "*"
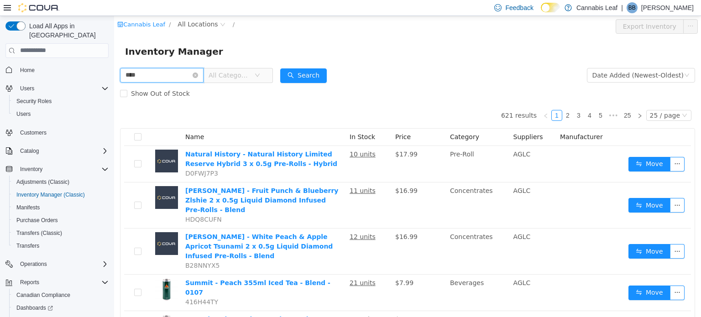
type input "****"
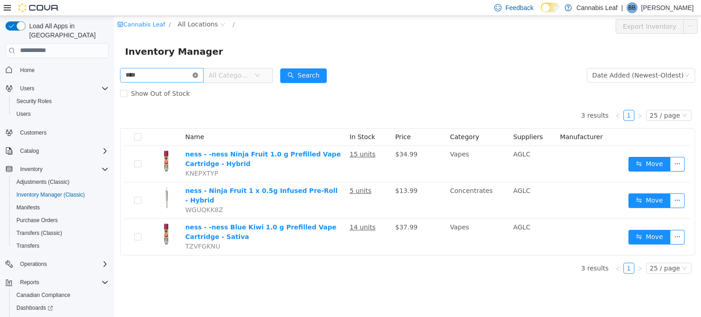
click at [198, 76] on icon "icon: close-circle" at bounding box center [195, 74] width 5 height 5
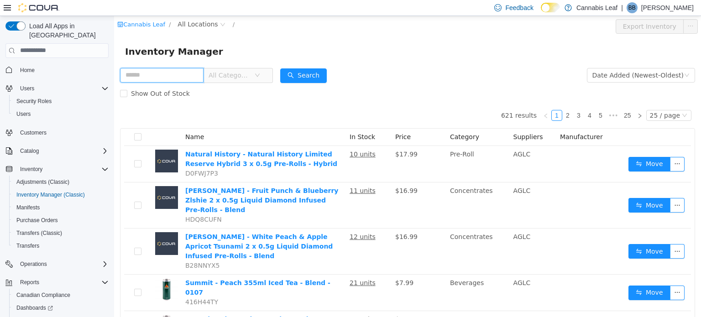
click at [172, 74] on input "text" at bounding box center [162, 75] width 84 height 15
click at [299, 72] on button "Search" at bounding box center [303, 75] width 47 height 15
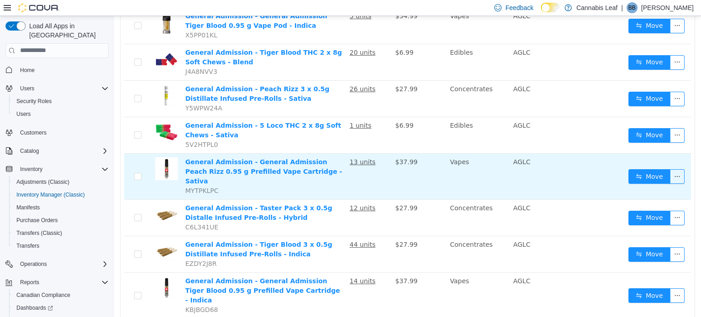
scroll to position [429, 0]
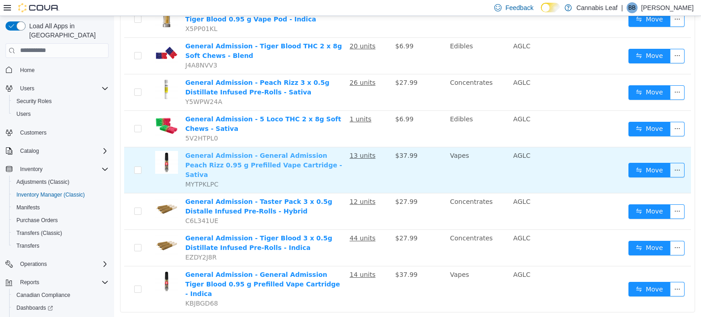
click at [289, 165] on link "General Admission - General Admission Peach Rizz 0.95 g Prefilled Vape Cartridg…" at bounding box center [263, 165] width 157 height 26
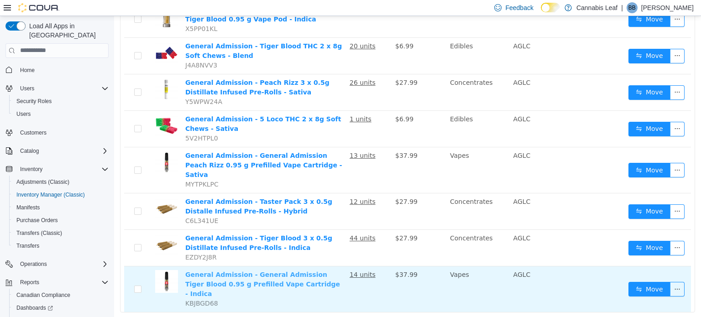
click at [297, 271] on link "General Admission - General Admission Tiger Blood 0.95 g Prefilled Vape Cartrid…" at bounding box center [262, 284] width 155 height 26
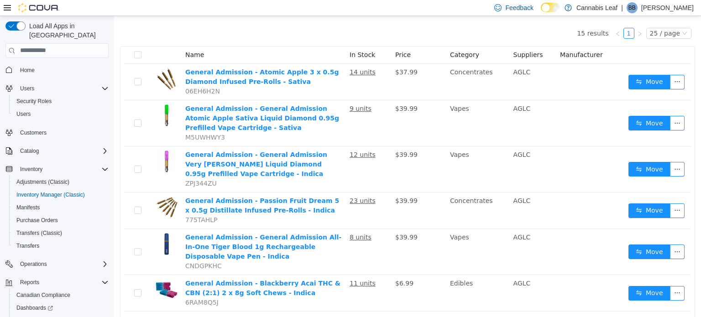
scroll to position [0, 0]
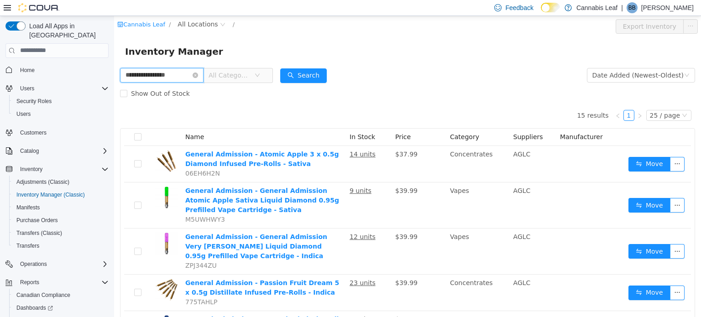
drag, startPoint x: 184, startPoint y: 76, endPoint x: 27, endPoint y: 52, distance: 158.9
click at [114, 52] on html "**********" at bounding box center [407, 166] width 587 height 301
click at [304, 76] on button "Search" at bounding box center [303, 75] width 47 height 15
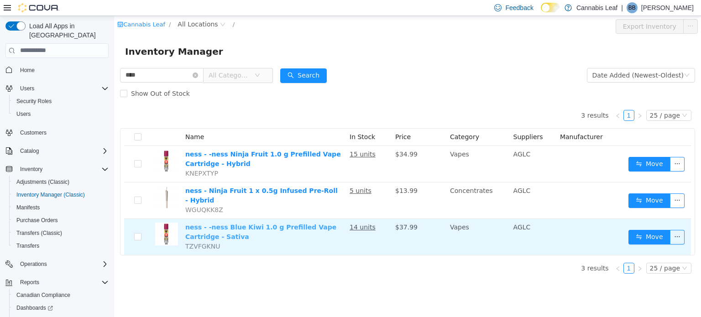
click at [267, 223] on link "ness - -ness Blue Kiwi 1.0 g Prefilled Vape Cartridge - Sativa" at bounding box center [260, 231] width 151 height 17
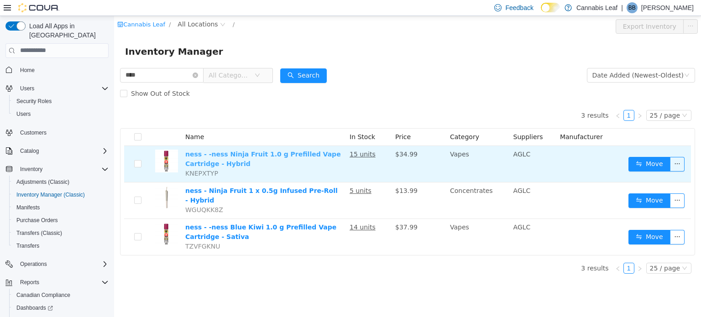
click at [264, 155] on link "ness - -ness Ninja Fruit 1.0 g Prefilled Vape Cartridge - Hybrid" at bounding box center [263, 158] width 156 height 17
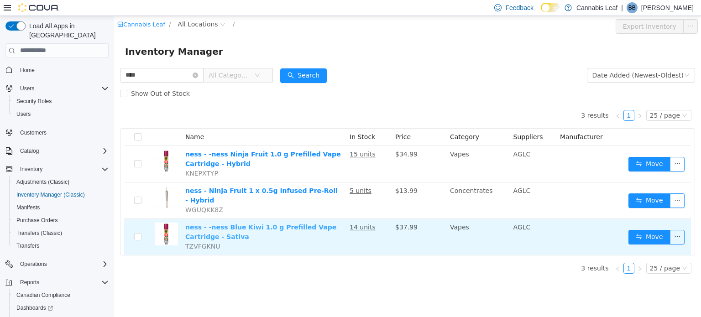
click at [286, 223] on link "ness - -ness Blue Kiwi 1.0 g Prefilled Vape Cartridge - Sativa" at bounding box center [260, 231] width 151 height 17
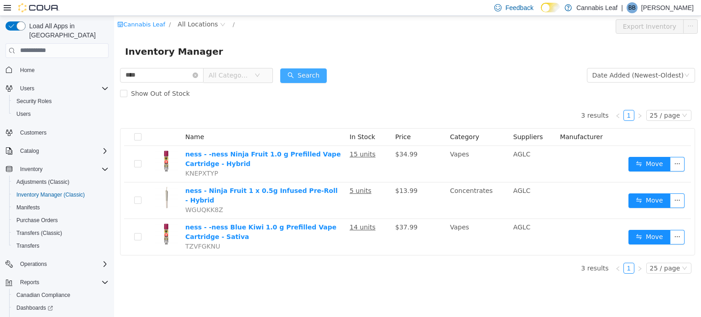
click at [312, 74] on button "Search" at bounding box center [303, 75] width 47 height 15
click at [311, 75] on button "Search" at bounding box center [303, 75] width 47 height 15
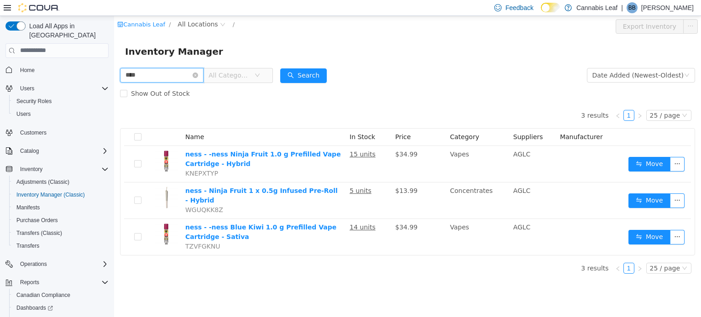
drag, startPoint x: 167, startPoint y: 76, endPoint x: 89, endPoint y: 65, distance: 79.4
click at [114, 65] on html "Cannabis Leaf / All Locations / Export Inventory Inventory Manager **** All Cat…" at bounding box center [407, 166] width 587 height 301
drag, startPoint x: 62, startPoint y: 69, endPoint x: 55, endPoint y: 69, distance: 6.9
click at [114, 69] on html "Cannabis Leaf / All Locations / Export Inventory Inventory Manager ***** All Ca…" at bounding box center [407, 166] width 587 height 301
click at [318, 74] on button "Search" at bounding box center [303, 75] width 47 height 15
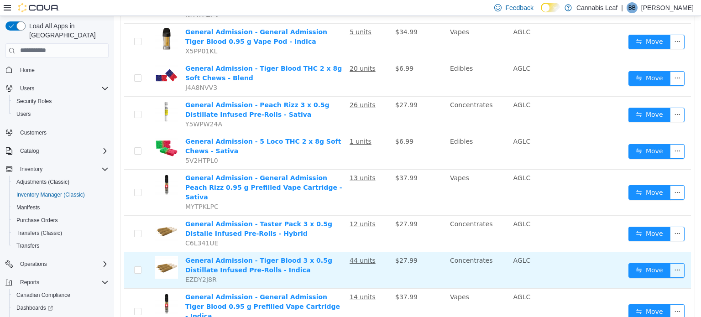
scroll to position [429, 0]
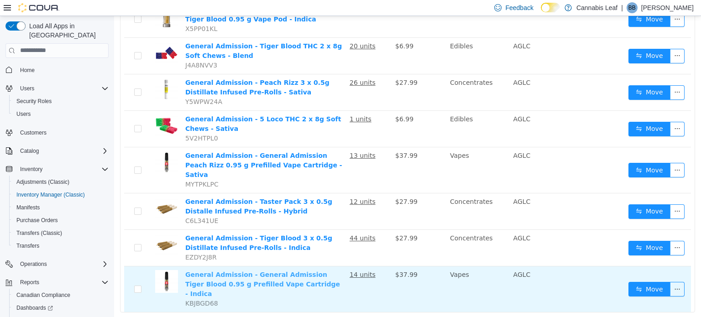
click at [279, 271] on link "General Admission - General Admission Tiger Blood 0.95 g Prefilled Vape Cartrid…" at bounding box center [262, 284] width 155 height 26
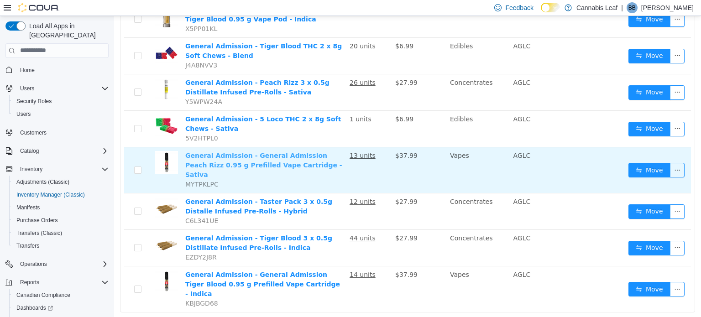
click at [297, 152] on link "General Admission - General Admission Peach Rizz 0.95 g Prefilled Vape Cartridg…" at bounding box center [263, 165] width 157 height 26
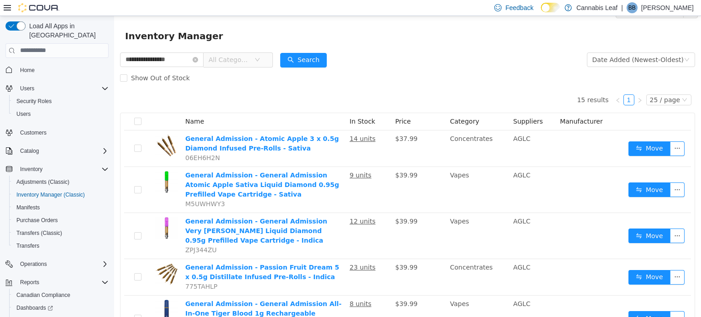
scroll to position [0, 0]
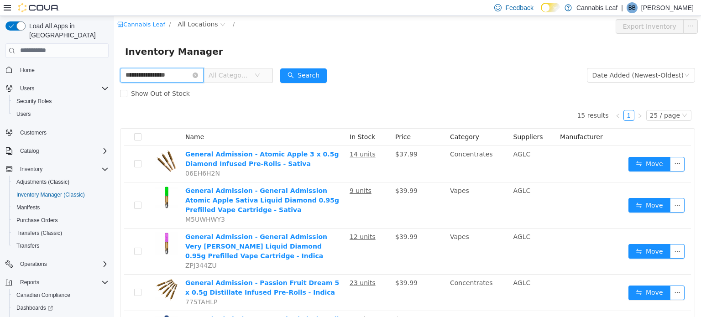
drag, startPoint x: 79, startPoint y: 50, endPoint x: 74, endPoint y: 49, distance: 6.1
click at [114, 49] on html "**********" at bounding box center [407, 166] width 587 height 301
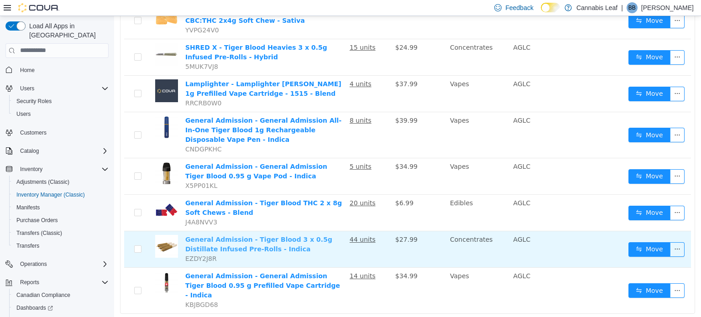
scroll to position [237, 0]
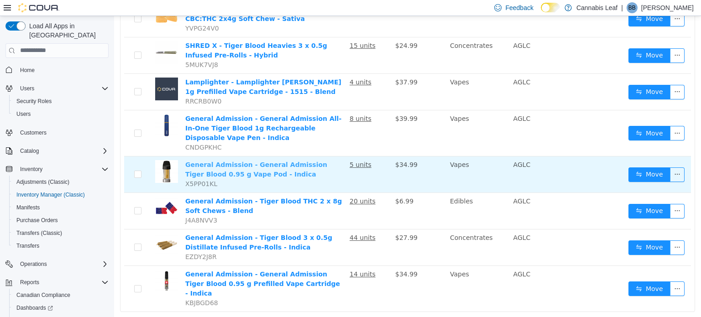
click at [296, 161] on link "General Admission - General Admission Tiger Blood 0.95 g Vape Pod - Indica" at bounding box center [256, 169] width 142 height 17
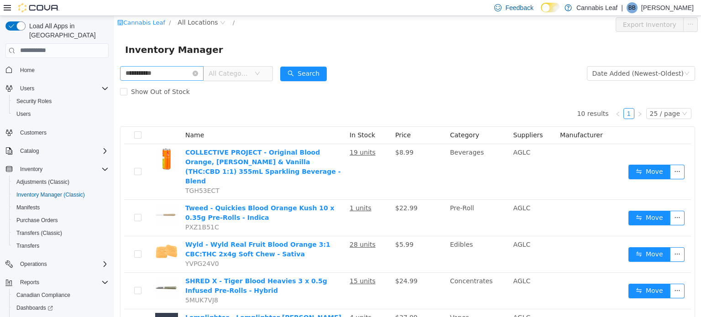
scroll to position [0, 0]
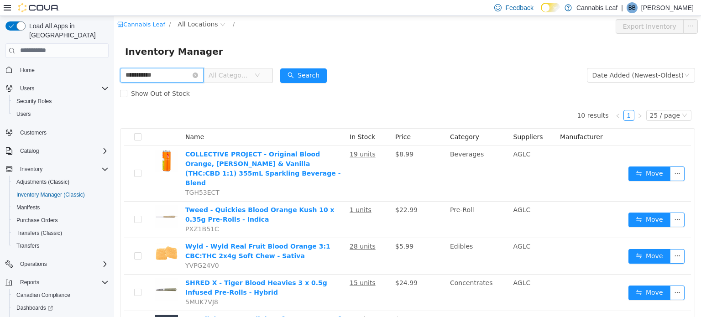
drag, startPoint x: 168, startPoint y: 72, endPoint x: 104, endPoint y: 65, distance: 64.3
click at [114, 65] on html "**********" at bounding box center [407, 166] width 587 height 301
type input "*"
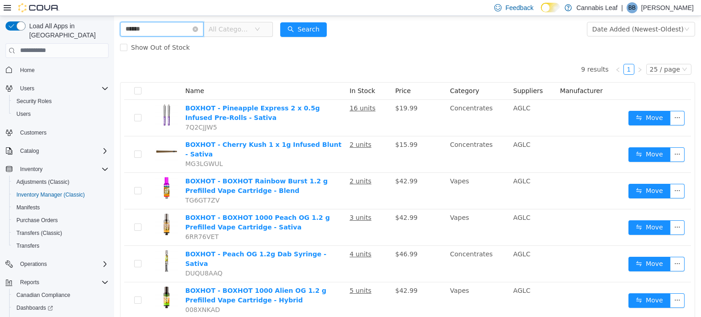
scroll to position [164, 0]
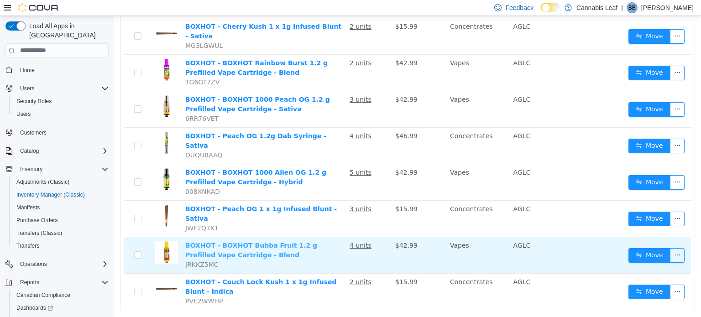
click at [241, 242] on link "BOXHOT - BOXHOT Bubba Fruit 1.2 g Prefilled Vape Cartridge - Blend" at bounding box center [251, 250] width 132 height 17
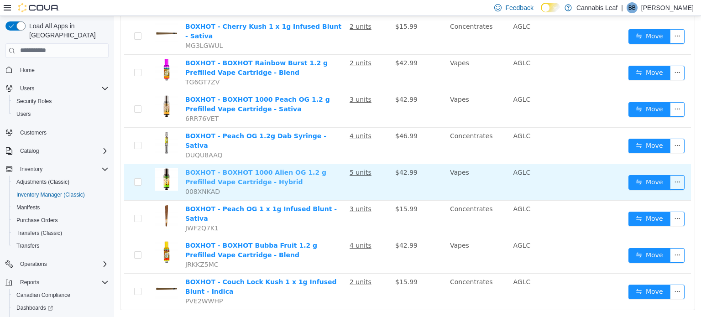
click at [284, 168] on link "BOXHOT - BOXHOT 1000 Alien OG 1.2 g Prefilled Vape Cartridge - Hybrid" at bounding box center [255, 176] width 141 height 17
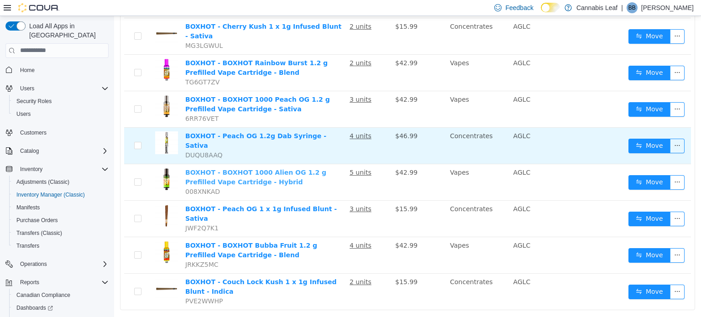
scroll to position [119, 0]
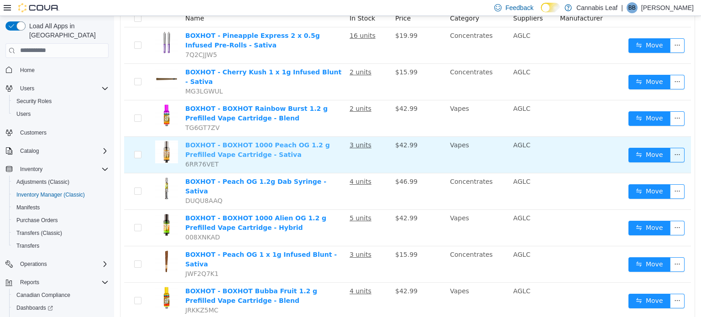
click at [281, 141] on link "BOXHOT - BOXHOT 1000 Peach OG 1.2 g Prefilled Vape Cartridge - Sativa" at bounding box center [257, 149] width 145 height 17
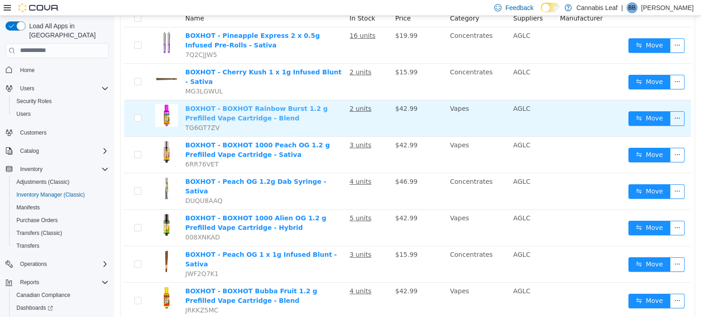
click at [283, 105] on link "BOXHOT - BOXHOT Rainbow Burst 1.2 g Prefilled Vape Cartridge - Blend" at bounding box center [256, 113] width 142 height 17
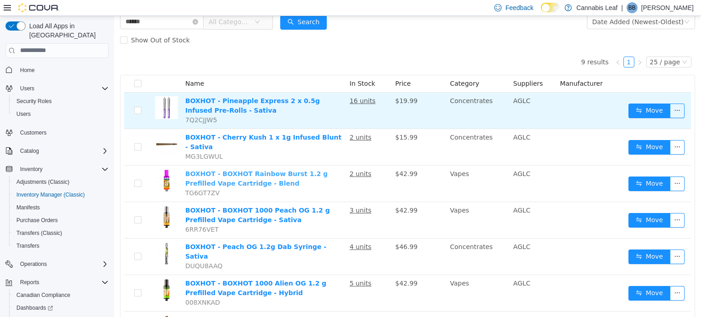
scroll to position [0, 0]
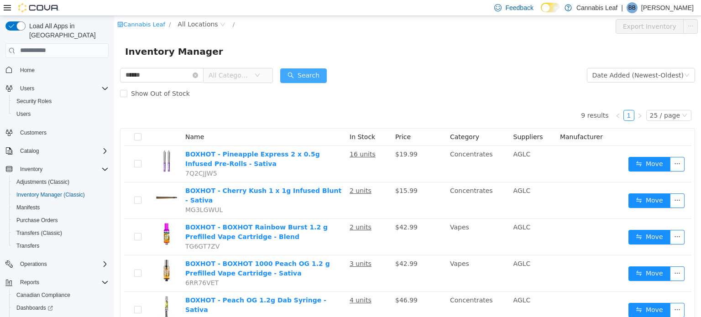
click at [316, 71] on button "Search" at bounding box center [303, 75] width 47 height 15
click at [316, 77] on button "Search" at bounding box center [303, 75] width 47 height 15
click at [114, 49] on html "Cannabis Leaf / All Locations / Export Inventory Inventory Manager ****** All C…" at bounding box center [407, 166] width 587 height 301
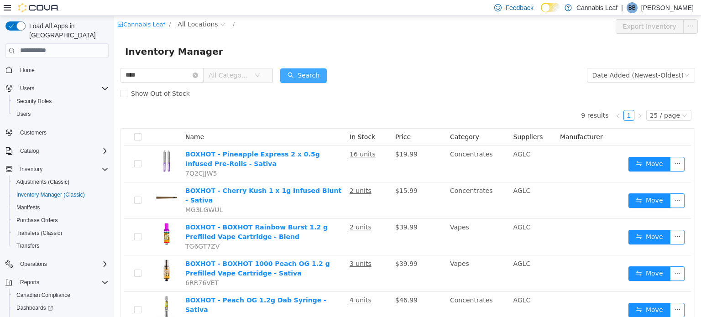
click at [316, 74] on button "Search" at bounding box center [303, 75] width 47 height 15
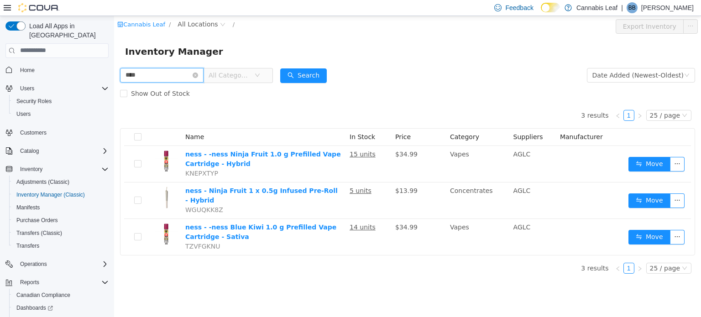
drag, startPoint x: 167, startPoint y: 71, endPoint x: 65, endPoint y: 60, distance: 102.4
click at [114, 60] on html "Cannabis Leaf / All Locations / Export Inventory Inventory Manager **** All Cat…" at bounding box center [407, 166] width 587 height 301
type input "*"
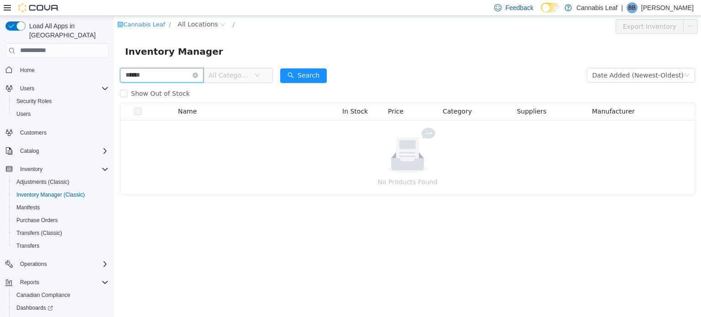
click at [137, 73] on input "******" at bounding box center [162, 75] width 84 height 15
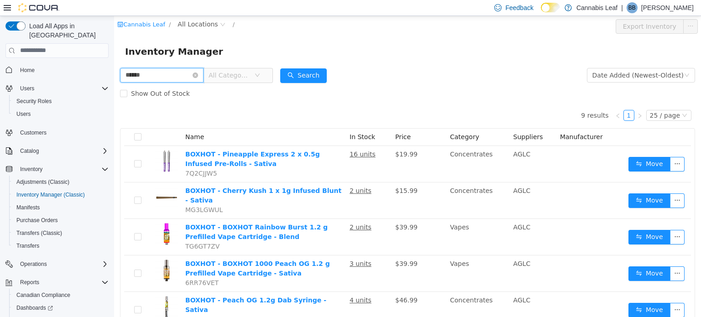
drag, startPoint x: 132, startPoint y: 73, endPoint x: 146, endPoint y: 79, distance: 14.9
click at [123, 72] on input "******" at bounding box center [162, 75] width 84 height 15
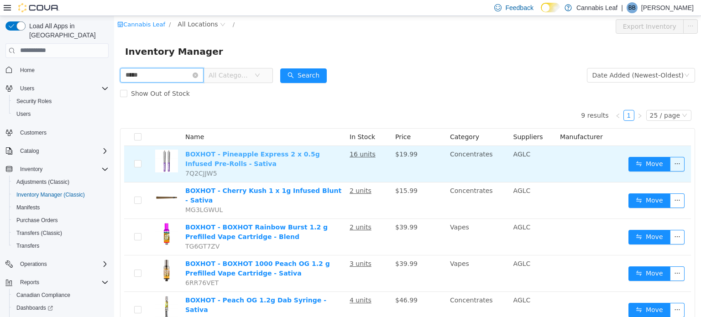
type input "*****"
click at [294, 153] on link "BOXHOT - Pineapple Express 2 x 0.5g Infused Pre-Rolls - Sativa" at bounding box center [252, 158] width 135 height 17
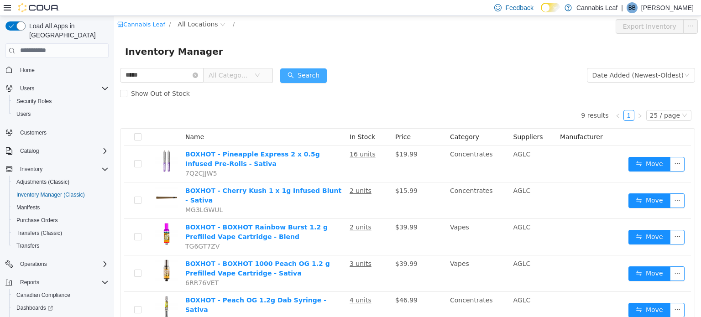
click at [311, 79] on button "Search" at bounding box center [303, 75] width 47 height 15
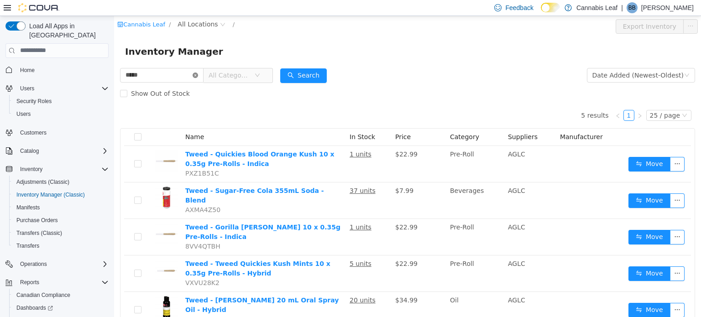
click at [198, 74] on icon "icon: close-circle" at bounding box center [195, 74] width 5 height 5
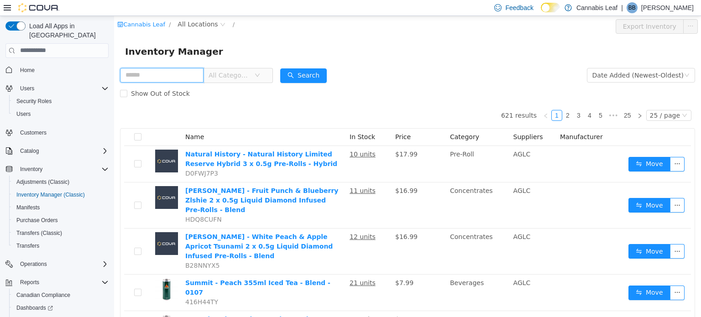
drag, startPoint x: 175, startPoint y: 73, endPoint x: 109, endPoint y: 62, distance: 66.7
click at [114, 62] on html "Cannabis Leaf / All Locations / Export Inventory Inventory Manager All Categori…" at bounding box center [407, 166] width 587 height 301
drag, startPoint x: 135, startPoint y: 78, endPoint x: 99, endPoint y: 76, distance: 36.1
click at [114, 76] on html "Cannabis Leaf / All Locations / Export Inventory Inventory Manager *** All Cate…" at bounding box center [407, 166] width 587 height 301
type input "***"
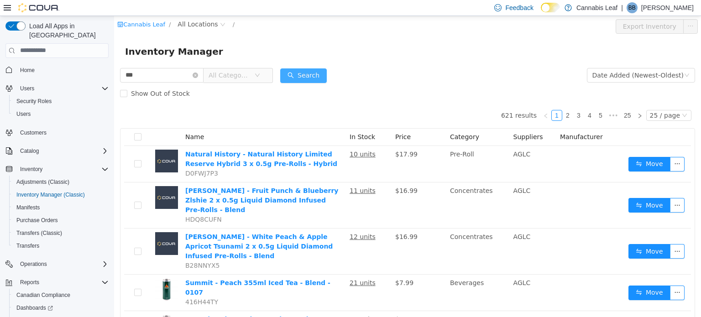
drag, startPoint x: 314, startPoint y: 71, endPoint x: 289, endPoint y: 73, distance: 24.7
click at [314, 71] on button "Search" at bounding box center [303, 75] width 47 height 15
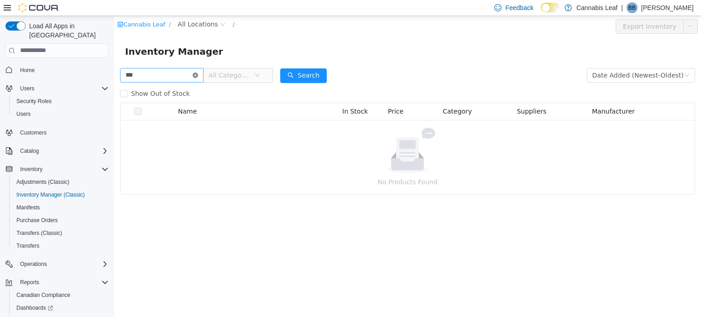
click at [198, 75] on icon "icon: close-circle" at bounding box center [195, 74] width 5 height 5
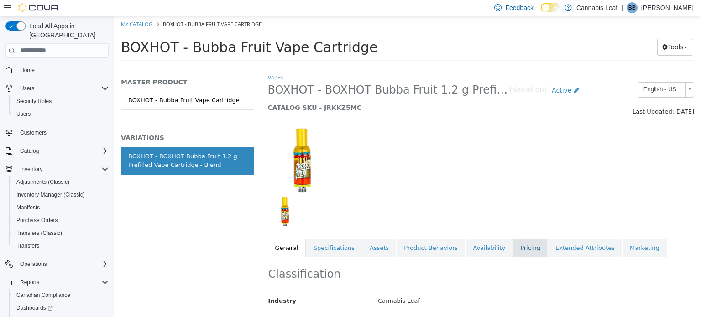
click at [513, 242] on link "Pricing" at bounding box center [530, 247] width 35 height 19
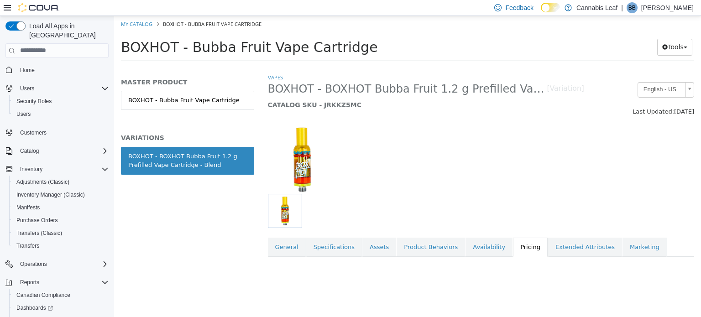
click at [701, 275] on div "Vapes BOXHOT - BOXHOT Bubba Fruit 1.2 g Prefilled Vape Cartridge - Blend [Varia…" at bounding box center [481, 195] width 441 height 244
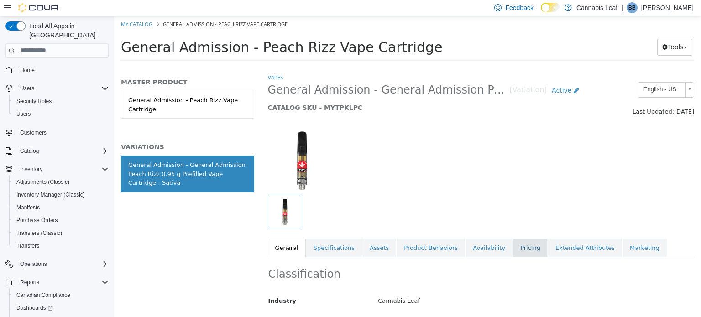
click at [513, 248] on link "Pricing" at bounding box center [530, 247] width 35 height 19
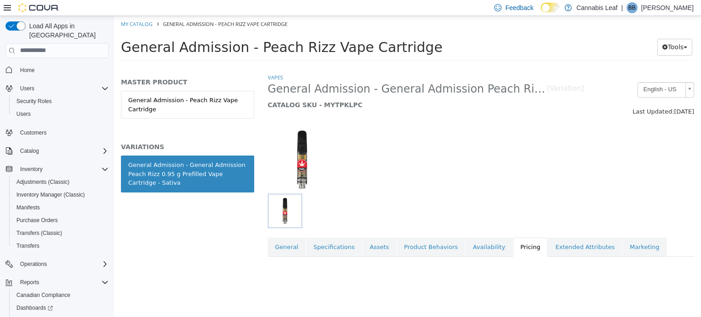
click at [697, 268] on div "Vapes General Admission - General Admission Peach Rizz 0.95 g Prefilled Vape Ca…" at bounding box center [481, 195] width 441 height 244
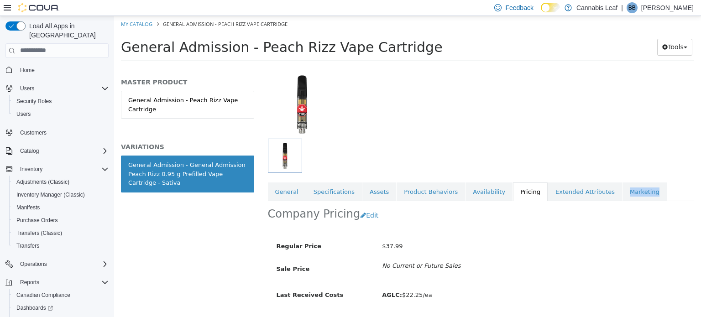
scroll to position [82, 0]
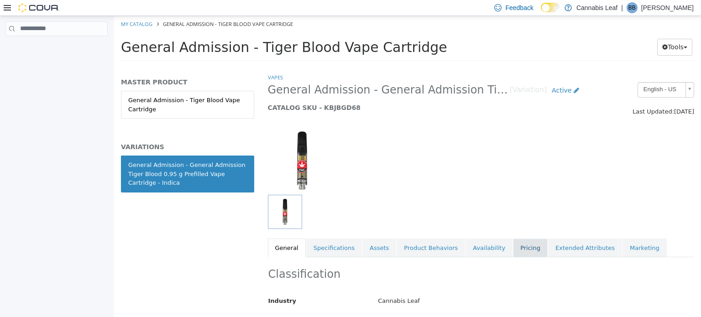
click at [513, 253] on link "Pricing" at bounding box center [530, 247] width 35 height 19
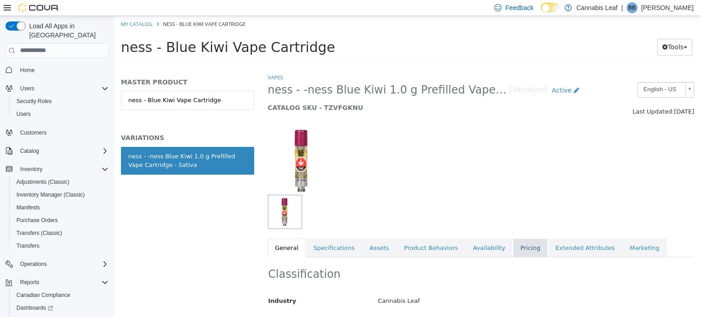
click at [513, 246] on link "Pricing" at bounding box center [530, 247] width 35 height 19
click at [701, 269] on div "Vapes ness - -ness Blue Kiwi 1.0 g Prefilled Vape Cartridge - Sativa [Variation…" at bounding box center [481, 195] width 441 height 244
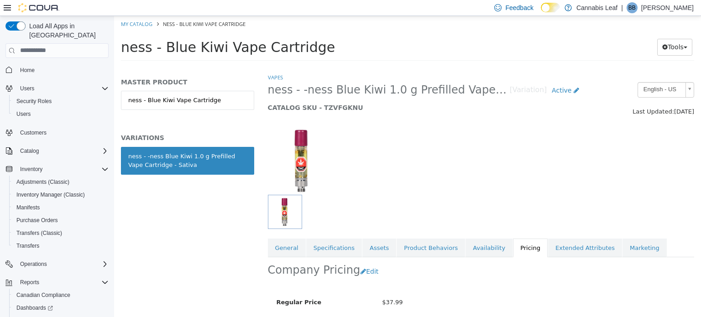
scroll to position [82, 0]
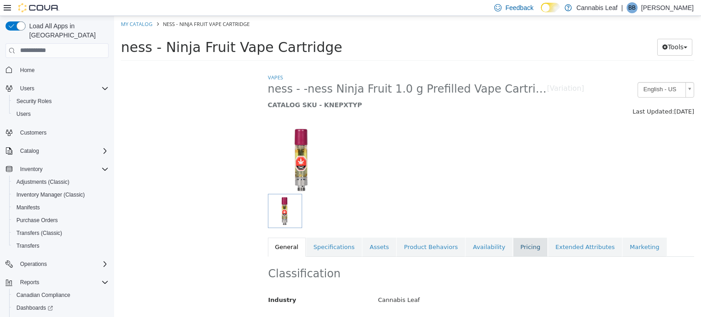
click at [513, 250] on link "Pricing" at bounding box center [530, 246] width 35 height 19
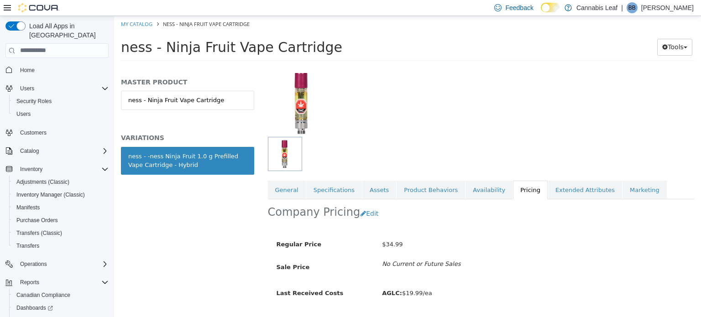
scroll to position [36, 0]
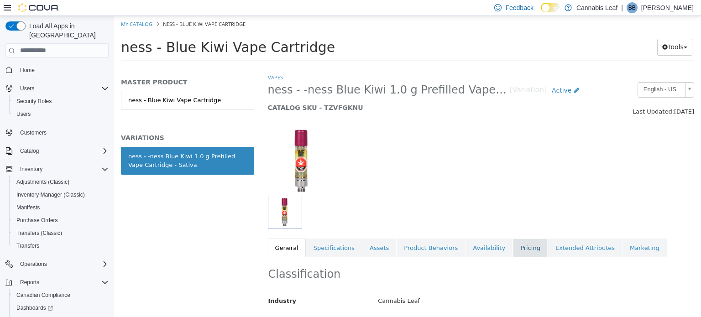
click at [513, 249] on link "Pricing" at bounding box center [530, 247] width 35 height 19
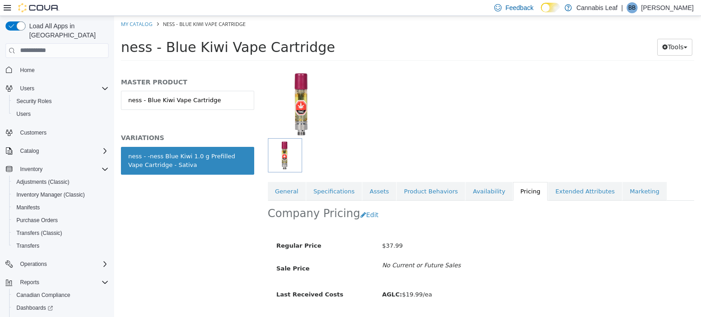
scroll to position [82, 0]
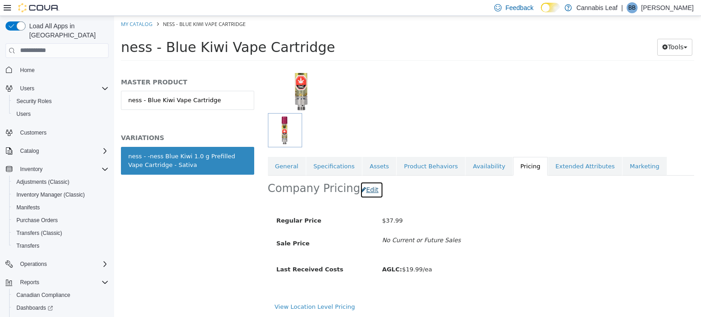
click at [371, 191] on button "Edit" at bounding box center [371, 189] width 23 height 17
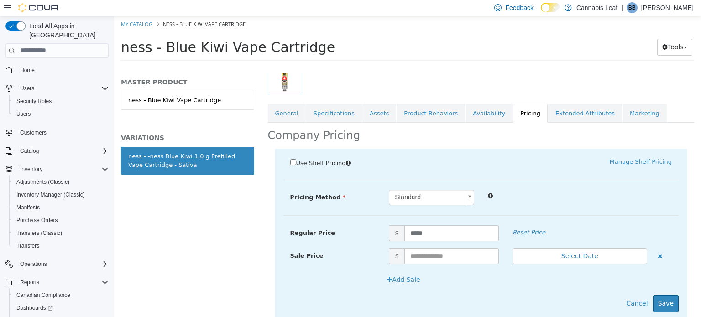
scroll to position [161, 0]
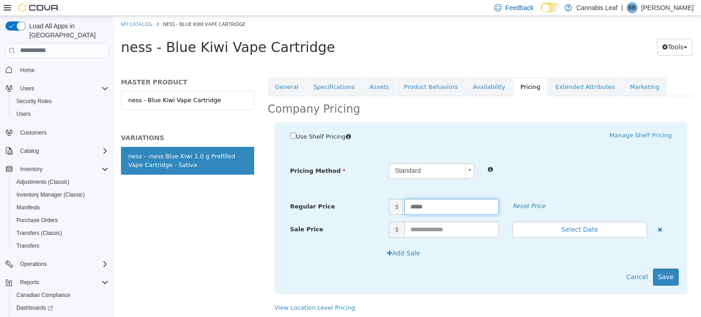
click at [412, 205] on input "*****" at bounding box center [452, 207] width 95 height 16
click at [413, 205] on input "*****" at bounding box center [452, 207] width 95 height 16
type input "*****"
click at [656, 274] on button "Save" at bounding box center [666, 276] width 26 height 17
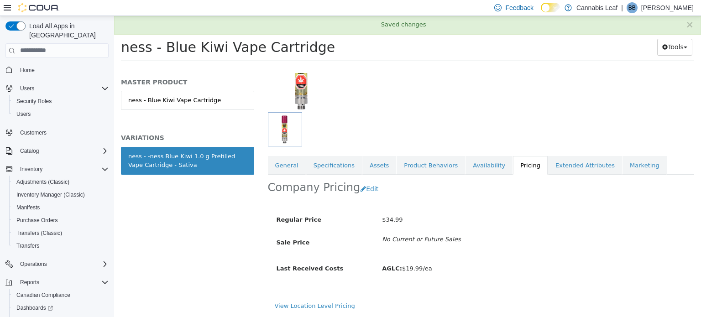
scroll to position [82, 0]
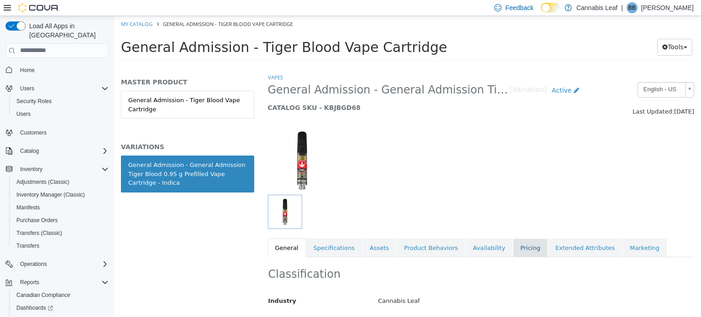
click at [513, 242] on link "Pricing" at bounding box center [530, 247] width 35 height 19
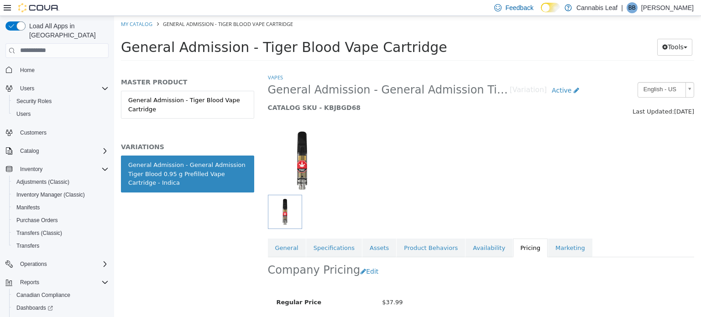
scroll to position [68, 0]
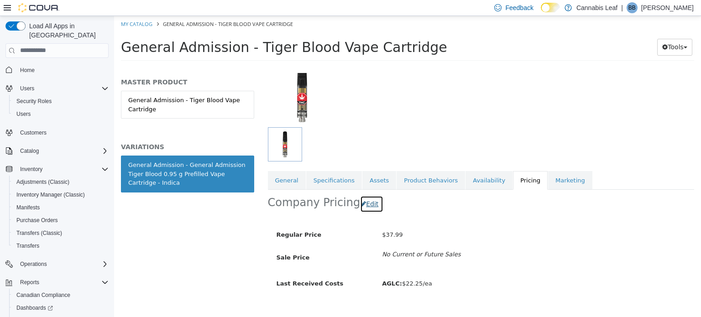
click at [362, 200] on button "Edit" at bounding box center [371, 203] width 23 height 17
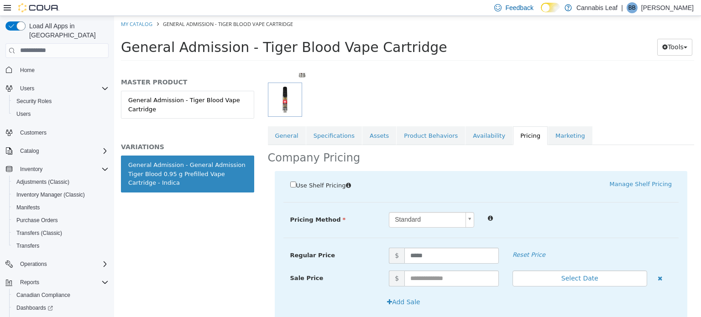
scroll to position [161, 0]
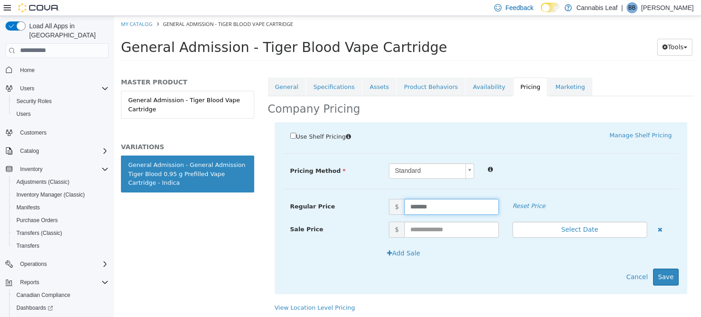
drag, startPoint x: 413, startPoint y: 205, endPoint x: 446, endPoint y: 206, distance: 32.9
click at [413, 205] on input "*******" at bounding box center [452, 207] width 95 height 16
drag, startPoint x: 484, startPoint y: 202, endPoint x: 343, endPoint y: 182, distance: 142.5
click at [343, 182] on div "**********" at bounding box center [482, 176] width 396 height 26
type input "*****"
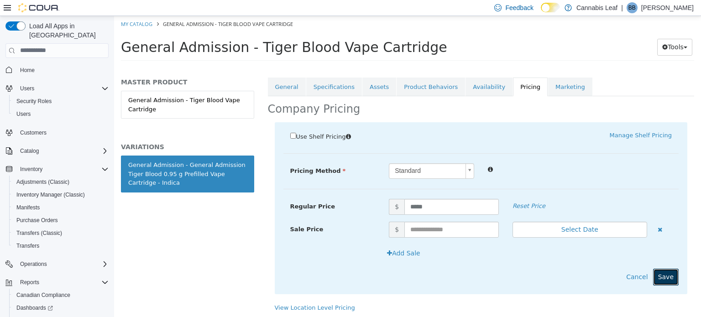
click at [660, 274] on button "Save" at bounding box center [666, 276] width 26 height 17
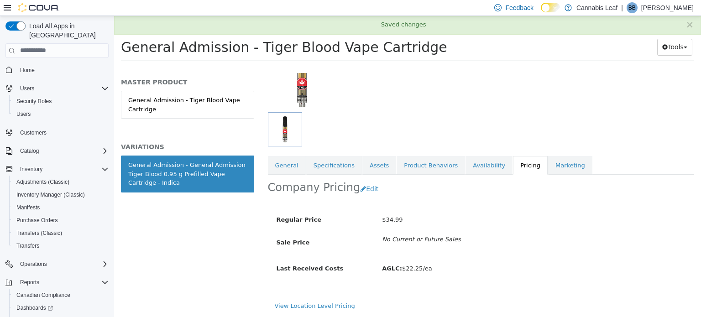
scroll to position [82, 0]
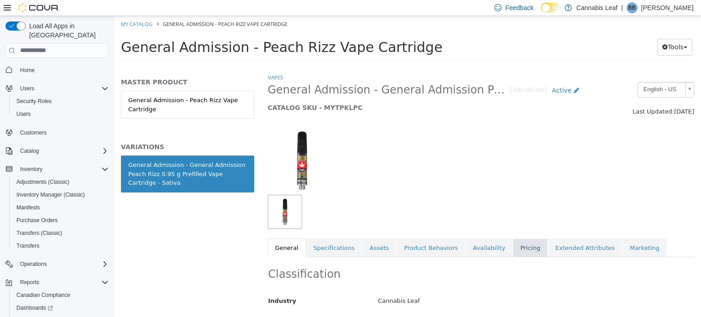
click at [513, 242] on link "Pricing" at bounding box center [530, 247] width 35 height 19
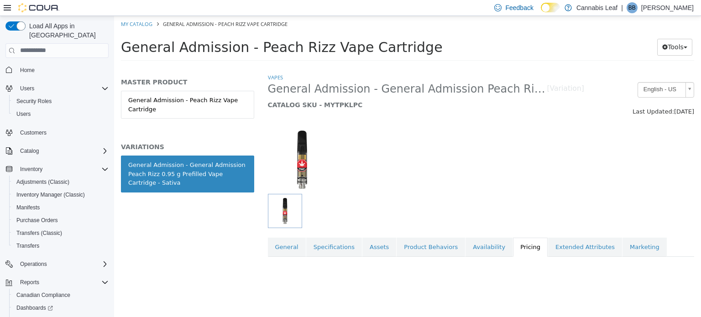
click at [697, 284] on div "Vapes General Admission - General Admission Peach Rizz 0.95 g Prefilled Vape Ca…" at bounding box center [481, 195] width 441 height 244
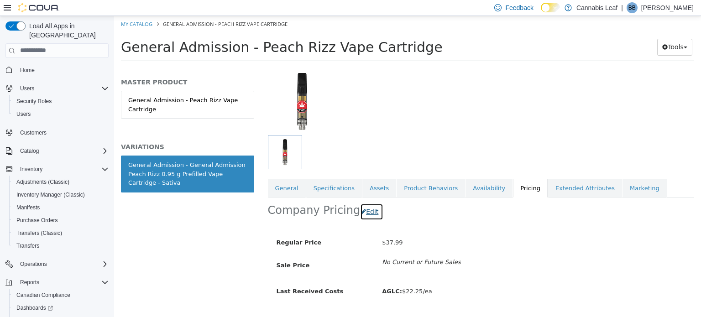
click at [367, 210] on button "Edit" at bounding box center [371, 211] width 23 height 17
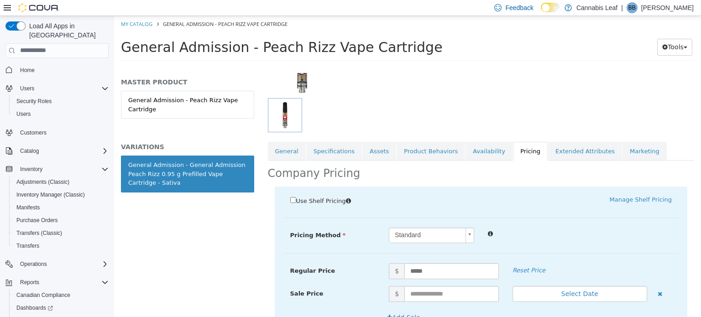
scroll to position [161, 0]
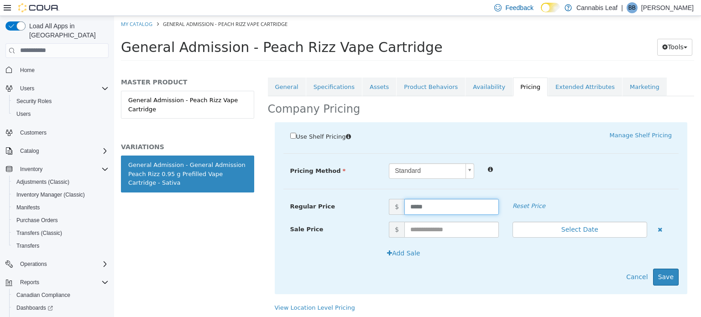
click at [415, 206] on input "*****" at bounding box center [452, 207] width 95 height 16
type input "*****"
click at [662, 276] on button "Save" at bounding box center [666, 276] width 26 height 17
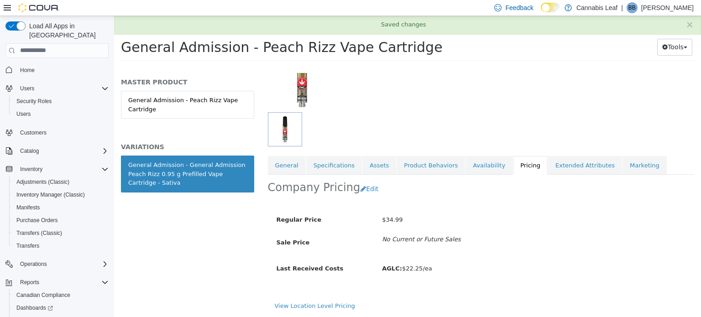
scroll to position [82, 0]
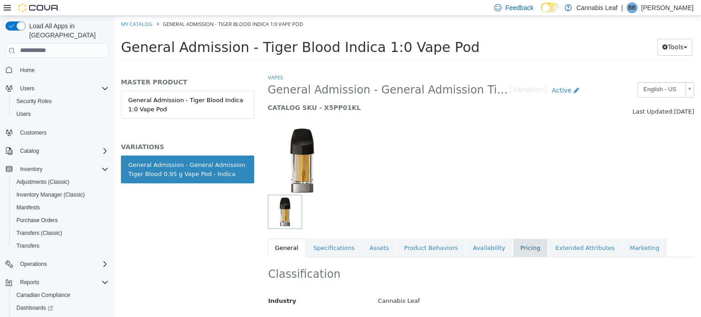
click at [513, 249] on link "Pricing" at bounding box center [530, 247] width 35 height 19
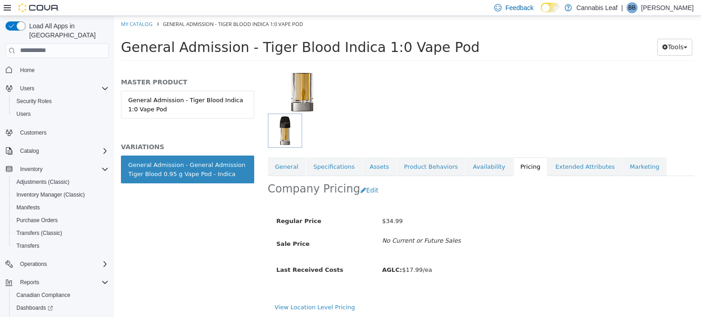
scroll to position [82, 0]
click at [367, 193] on button "Edit" at bounding box center [371, 189] width 23 height 17
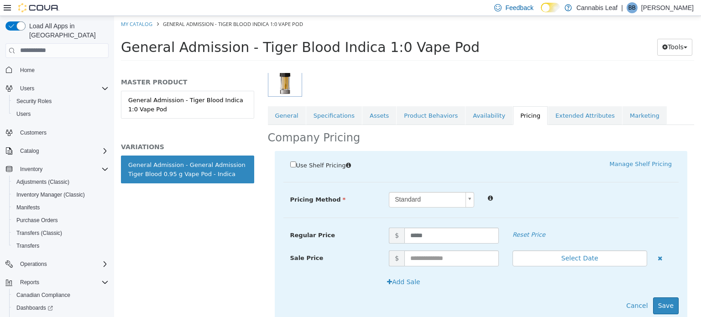
scroll to position [161, 0]
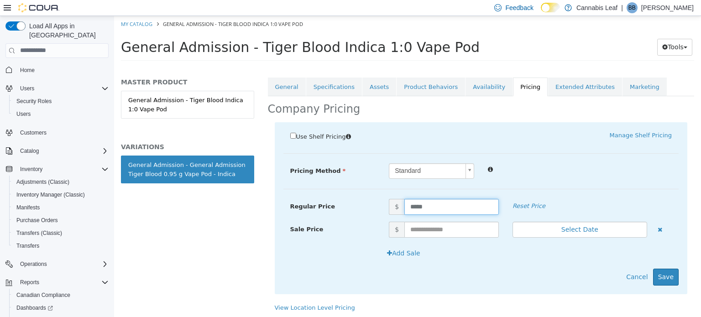
click at [362, 191] on div "Use Shelf Pricing    Manage Shelf Pricing Shelf Price Select a Shelf Price Shel…" at bounding box center [481, 208] width 413 height 172
type input "*****"
click at [658, 277] on button "Save" at bounding box center [666, 276] width 26 height 17
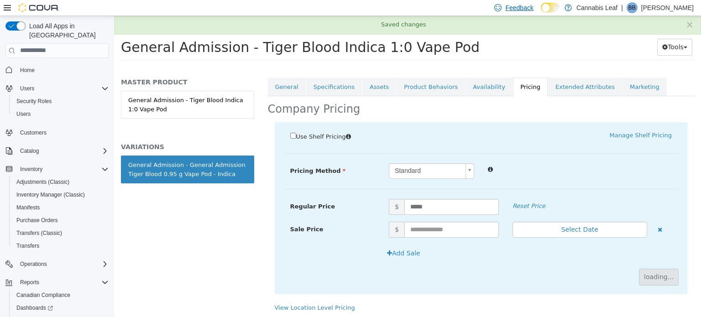
scroll to position [82, 0]
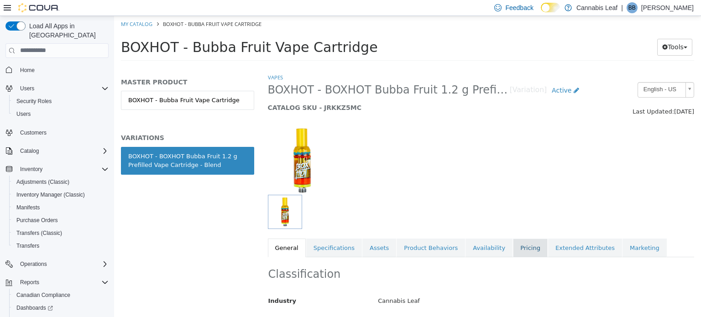
click at [513, 250] on link "Pricing" at bounding box center [530, 247] width 35 height 19
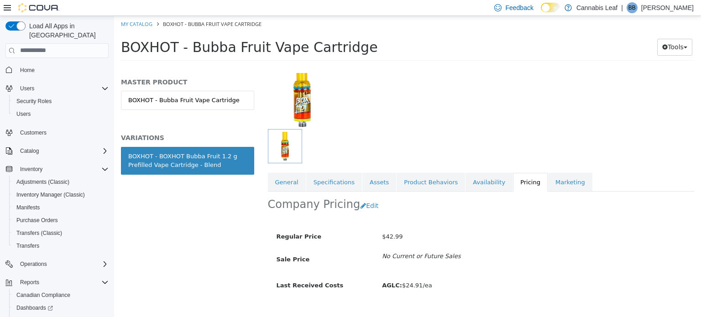
scroll to position [82, 0]
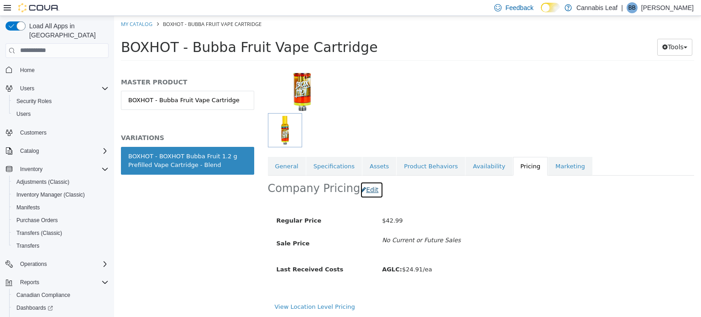
click at [364, 185] on button "Edit" at bounding box center [371, 189] width 23 height 17
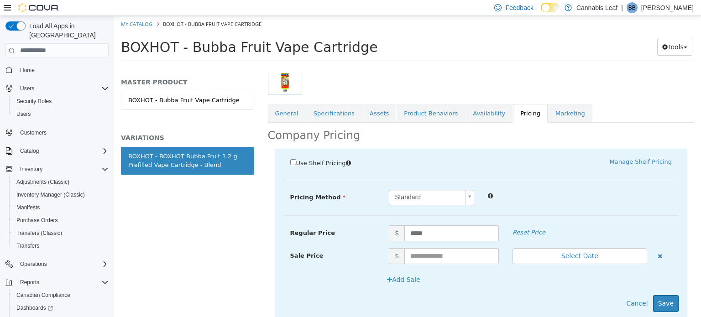
scroll to position [161, 0]
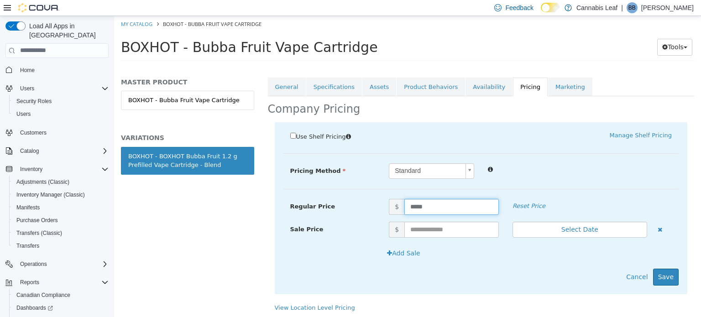
drag, startPoint x: 449, startPoint y: 207, endPoint x: 367, endPoint y: 195, distance: 83.1
click at [367, 195] on div "Use Shelf Pricing    Manage Shelf Pricing Shelf Price Select a Shelf Price Shel…" at bounding box center [481, 208] width 413 height 172
type input "*****"
click at [668, 279] on button "Save" at bounding box center [666, 276] width 26 height 17
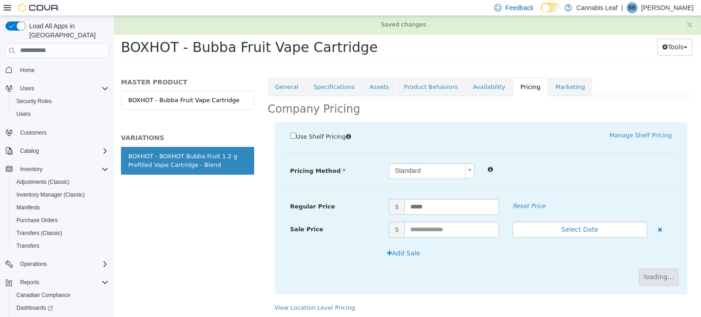
scroll to position [82, 0]
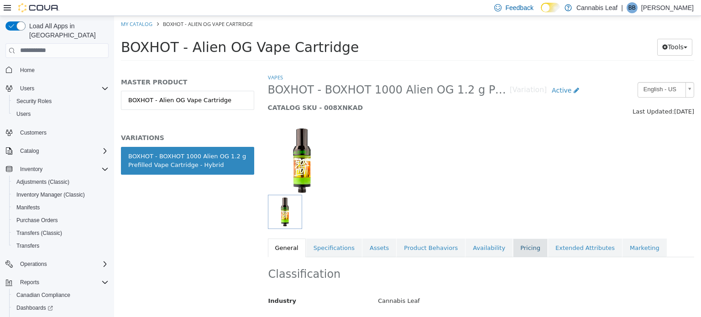
click at [515, 245] on link "Pricing" at bounding box center [530, 247] width 35 height 19
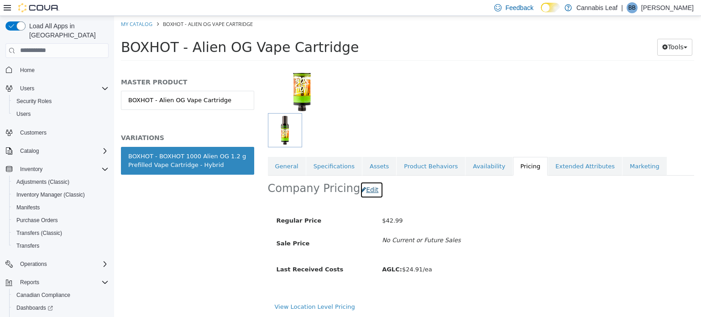
click at [363, 187] on button "Edit" at bounding box center [371, 189] width 23 height 17
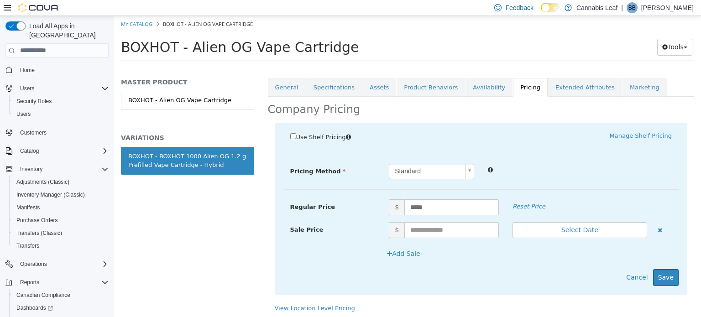
scroll to position [161, 0]
drag, startPoint x: 437, startPoint y: 206, endPoint x: 354, endPoint y: 200, distance: 82.4
click at [363, 201] on div "Regular Price $ ***** Reset Price" at bounding box center [482, 207] width 396 height 16
type input "*****"
click at [665, 279] on button "Save" at bounding box center [666, 276] width 26 height 17
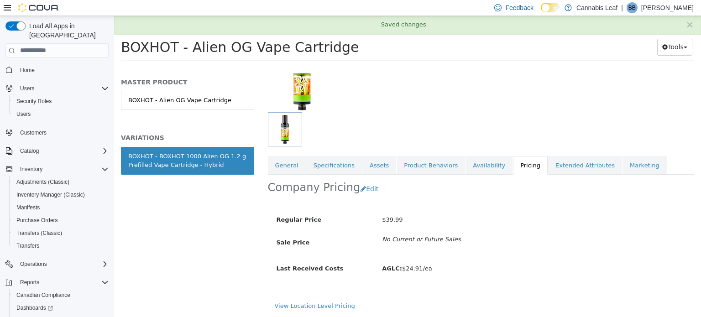
scroll to position [82, 0]
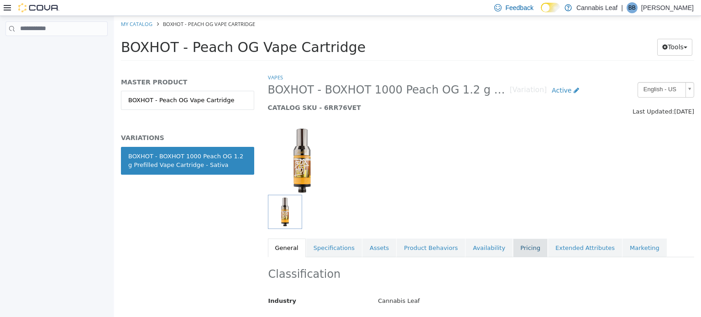
click at [513, 244] on link "Pricing" at bounding box center [530, 247] width 35 height 19
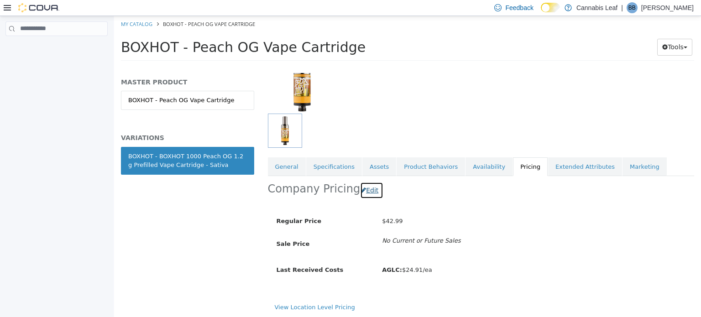
click at [371, 190] on button "Edit" at bounding box center [371, 190] width 23 height 17
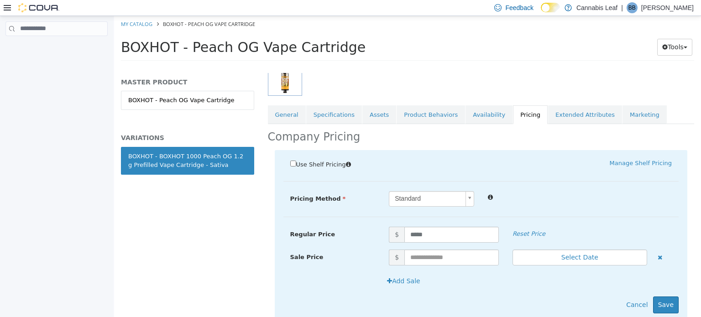
scroll to position [161, 0]
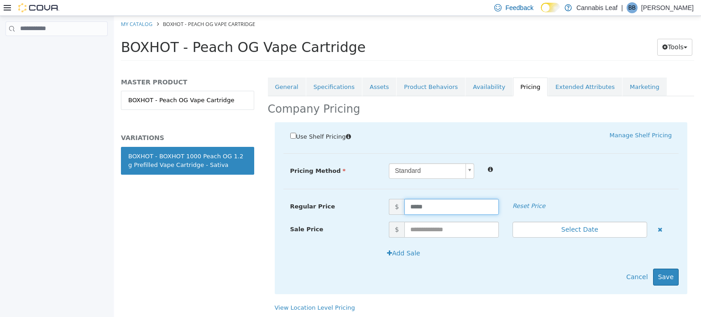
drag, startPoint x: 415, startPoint y: 203, endPoint x: 377, endPoint y: 198, distance: 38.3
click at [377, 199] on div "Regular Price $ ***** Reset Price" at bounding box center [482, 207] width 396 height 16
type input "*****"
click at [655, 274] on button "Save" at bounding box center [666, 276] width 26 height 17
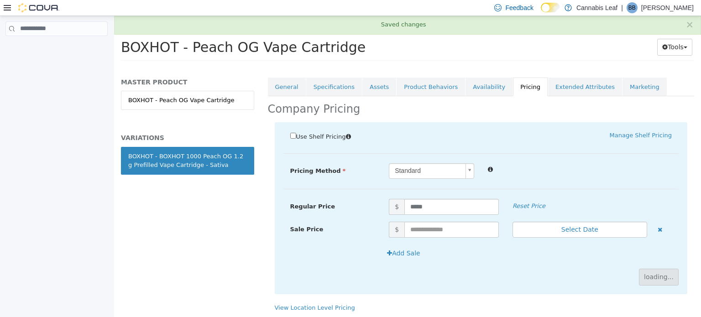
scroll to position [82, 0]
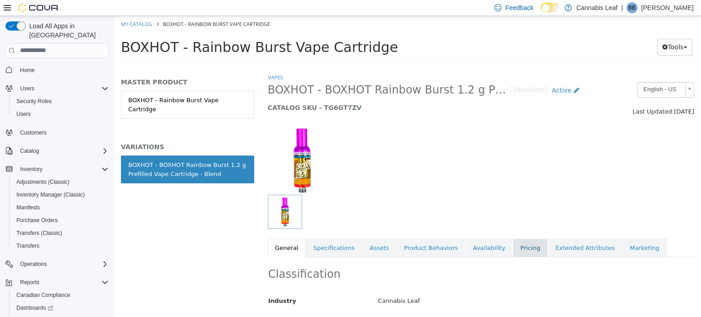
click at [513, 248] on link "Pricing" at bounding box center [530, 247] width 35 height 19
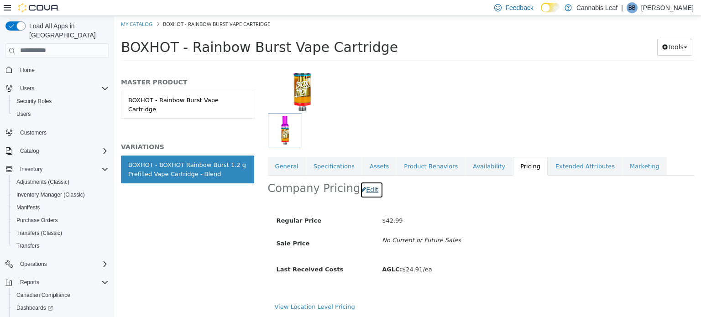
click at [367, 189] on button "Edit" at bounding box center [371, 189] width 23 height 17
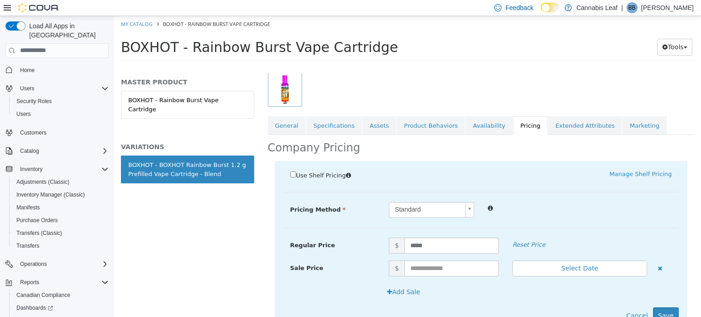
scroll to position [161, 0]
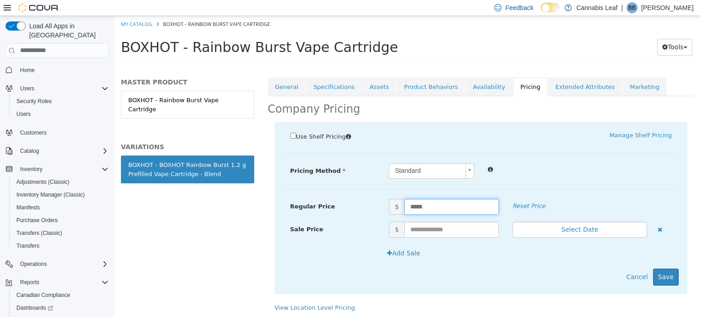
drag, startPoint x: 409, startPoint y: 206, endPoint x: 382, endPoint y: 202, distance: 27.6
click at [382, 202] on span "$ *****" at bounding box center [444, 207] width 124 height 16
type input "*****"
click at [663, 272] on button "Save" at bounding box center [666, 276] width 26 height 17
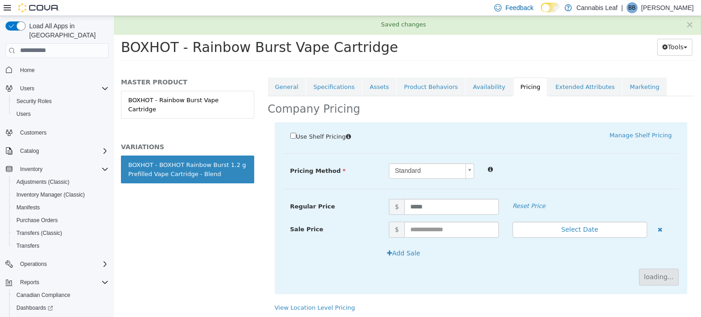
scroll to position [82, 0]
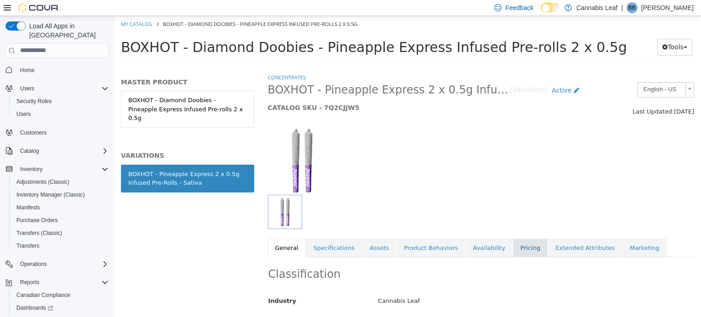
click at [513, 246] on link "Pricing" at bounding box center [530, 247] width 35 height 19
click at [701, 281] on div "Concentrates BOXHOT - Pineapple Express 2 x 0.5g Infused Pre-Rolls - Sativa [Va…" at bounding box center [481, 195] width 441 height 244
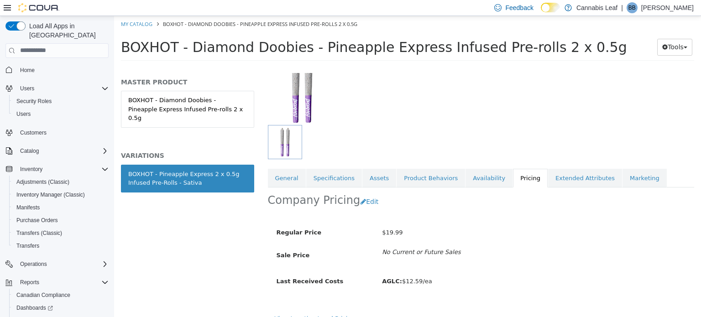
scroll to position [82, 0]
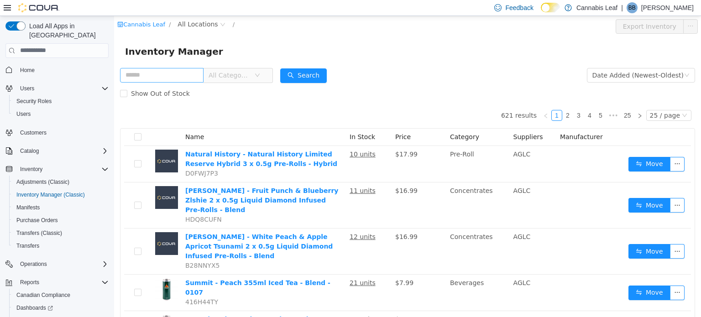
click at [178, 73] on input "text" at bounding box center [162, 75] width 84 height 15
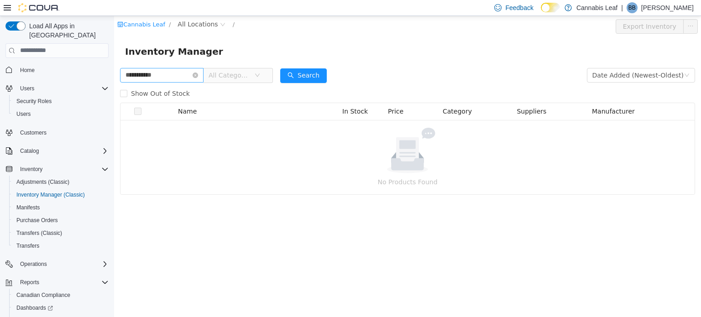
click at [149, 72] on input "**********" at bounding box center [162, 75] width 84 height 15
click at [153, 72] on input "**********" at bounding box center [162, 75] width 84 height 15
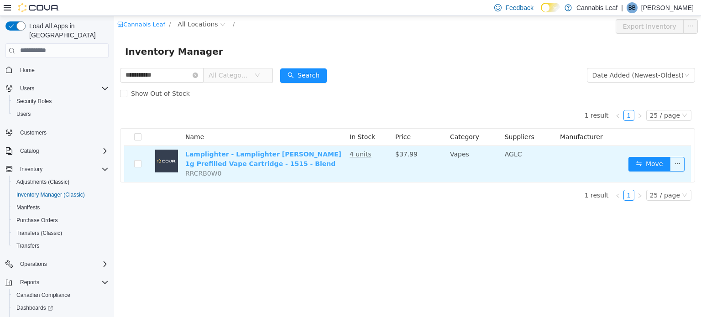
click at [274, 157] on link "Lamplighter - Lamplighter Tiger Berry 1g Prefilled Vape Cartridge - 1515 - Blend" at bounding box center [263, 158] width 156 height 17
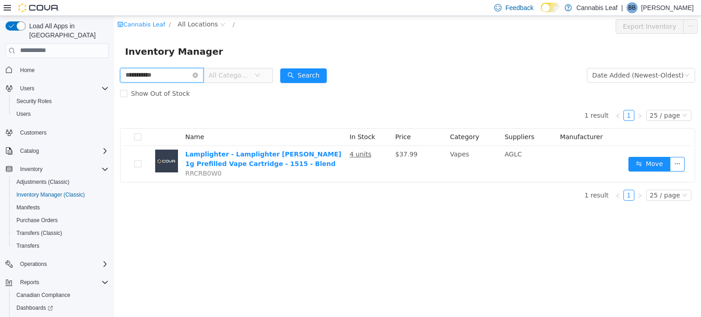
drag, startPoint x: 168, startPoint y: 68, endPoint x: 95, endPoint y: 68, distance: 73.1
click at [114, 68] on html "**********" at bounding box center [407, 166] width 587 height 301
type input "*****"
click at [300, 78] on button "Search" at bounding box center [303, 75] width 47 height 15
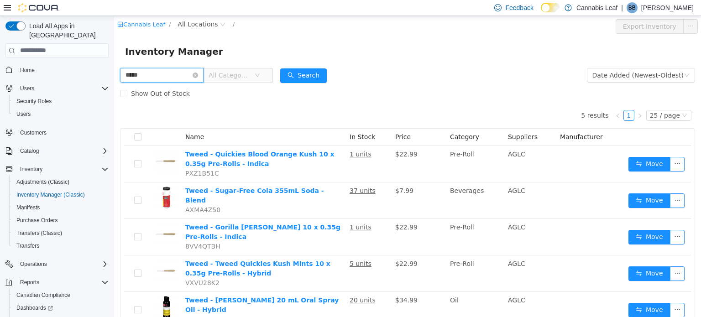
click at [199, 75] on input "*****" at bounding box center [162, 75] width 84 height 15
click at [198, 73] on icon "icon: close-circle" at bounding box center [195, 74] width 5 height 5
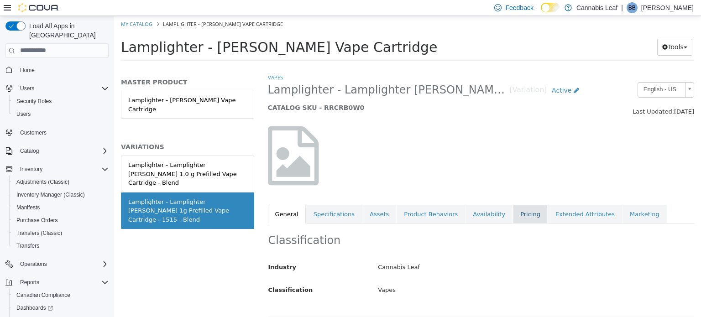
click at [513, 211] on link "Pricing" at bounding box center [530, 214] width 35 height 19
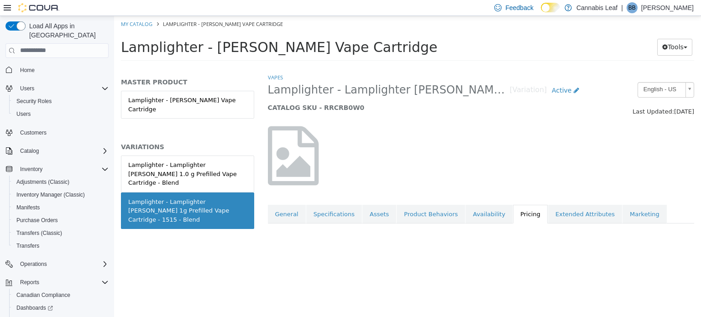
click at [701, 284] on div "Vapes Lamplighter - Lamplighter [PERSON_NAME] 1g Prefilled Vape Cartridge - 151…" at bounding box center [481, 195] width 441 height 244
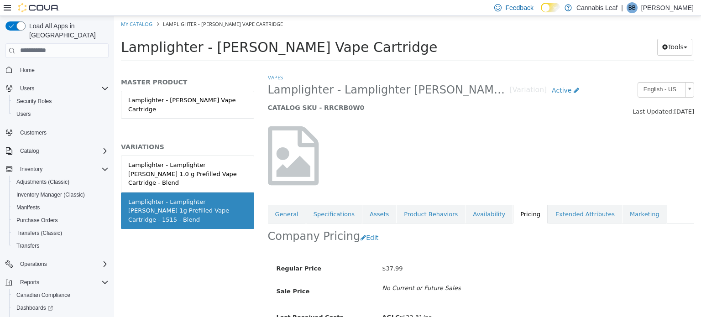
scroll to position [48, 0]
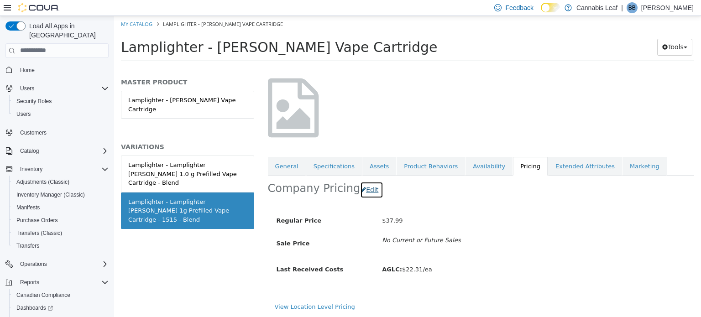
click at [374, 186] on button "Edit" at bounding box center [371, 189] width 23 height 17
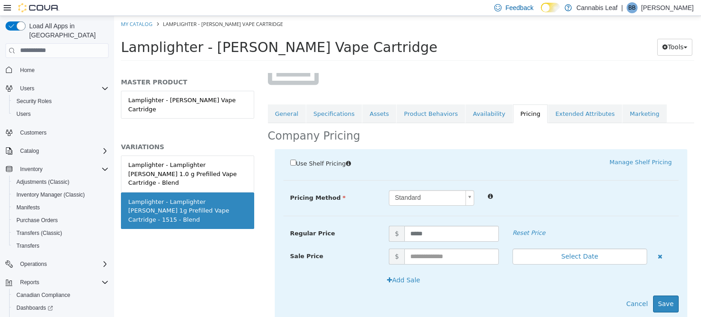
scroll to position [127, 0]
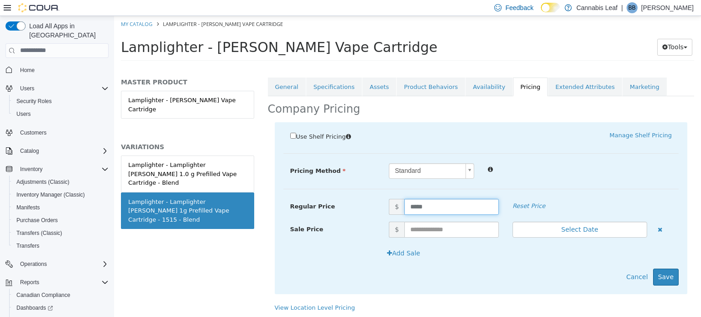
click at [411, 206] on input "*****" at bounding box center [452, 207] width 95 height 16
click at [413, 205] on input "*****" at bounding box center [452, 207] width 95 height 16
click at [414, 205] on input "*****" at bounding box center [452, 207] width 95 height 16
type input "*****"
click at [658, 272] on button "Save" at bounding box center [666, 276] width 26 height 17
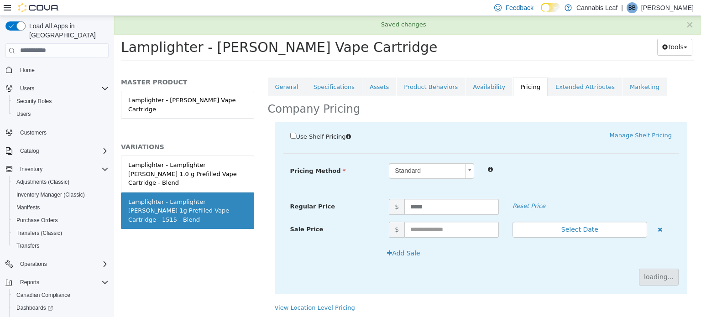
scroll to position [48, 0]
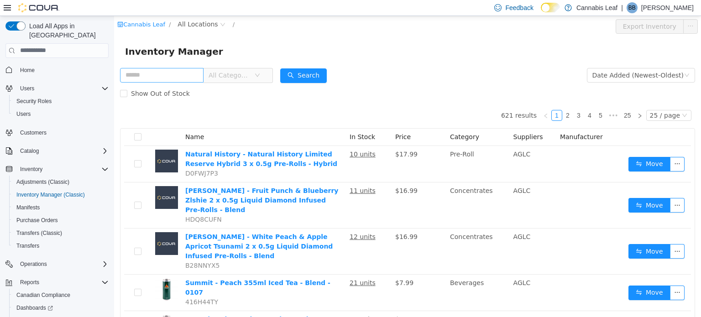
click at [172, 74] on input "text" at bounding box center [162, 75] width 84 height 15
click at [305, 76] on button "Search" at bounding box center [303, 75] width 47 height 15
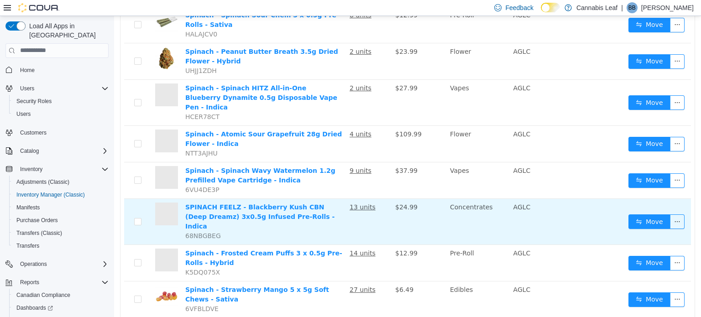
scroll to position [228, 0]
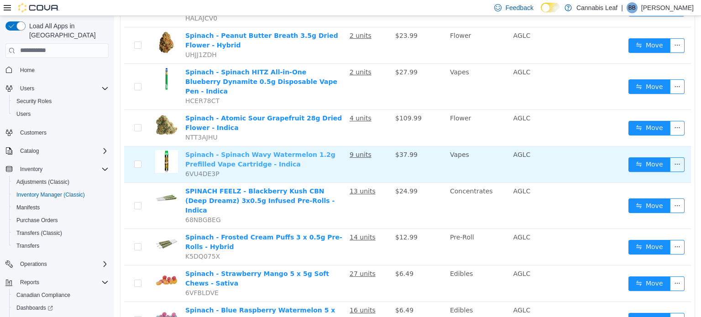
click at [277, 151] on link "Spinach - Spinach Wavy Watermelon 1.2g Prefilled Vape Cartridge - Indica" at bounding box center [260, 159] width 150 height 17
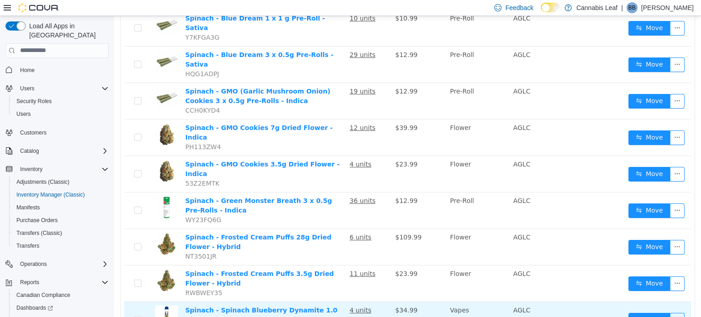
scroll to position [663, 0]
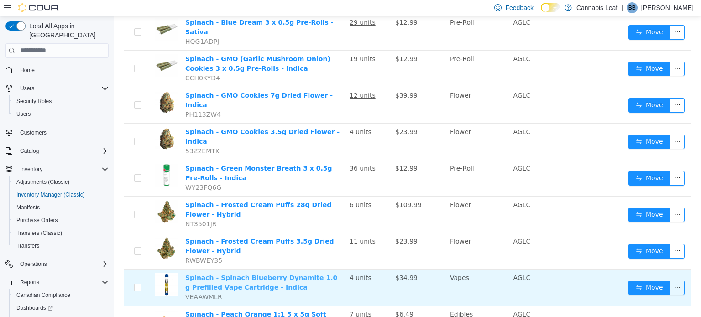
click at [287, 274] on link "Spinach - Spinach Blueberry Dynamite 1.0 g Prefilled Vape Cartridge - Indica" at bounding box center [261, 282] width 152 height 17
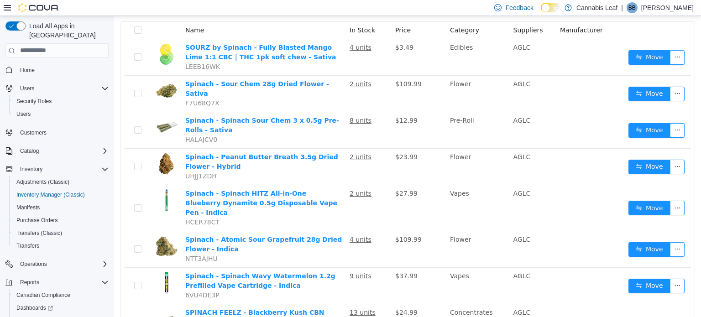
scroll to position [0, 0]
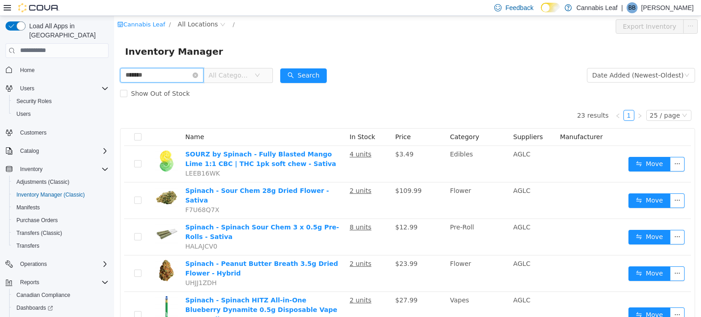
drag, startPoint x: 163, startPoint y: 76, endPoint x: 97, endPoint y: 67, distance: 66.3
click at [114, 67] on html "Cannabis Leaf / All Locations / Export Inventory Inventory Manager ******* All …" at bounding box center [407, 166] width 587 height 301
click at [301, 74] on button "Search" at bounding box center [303, 75] width 47 height 15
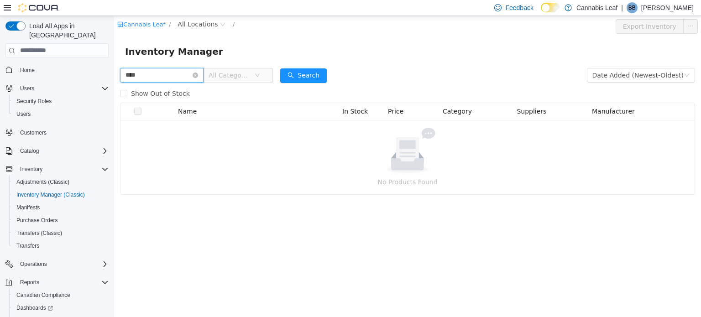
click at [185, 80] on input "****" at bounding box center [162, 75] width 84 height 15
type input "*****"
click at [305, 67] on div "Search" at bounding box center [303, 75] width 47 height 18
click at [327, 76] on button "Search" at bounding box center [303, 75] width 47 height 15
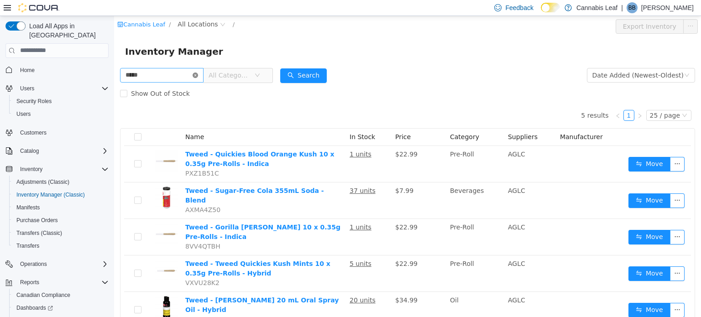
click at [198, 77] on icon "icon: close-circle" at bounding box center [195, 74] width 5 height 5
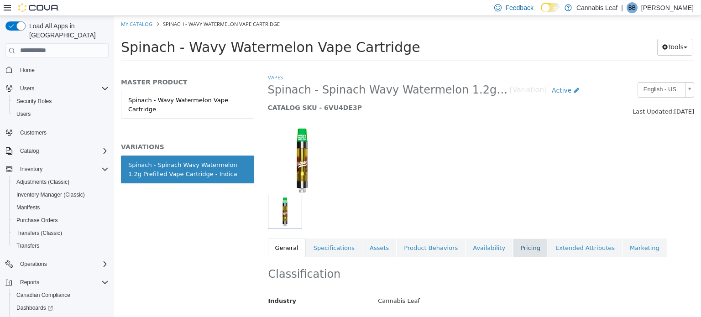
click at [513, 249] on link "Pricing" at bounding box center [530, 247] width 35 height 19
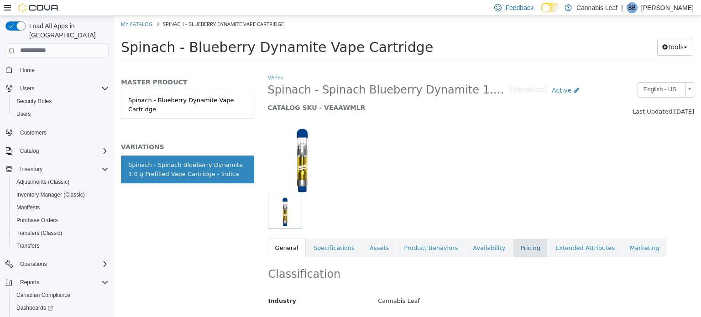
click at [513, 251] on link "Pricing" at bounding box center [530, 247] width 35 height 19
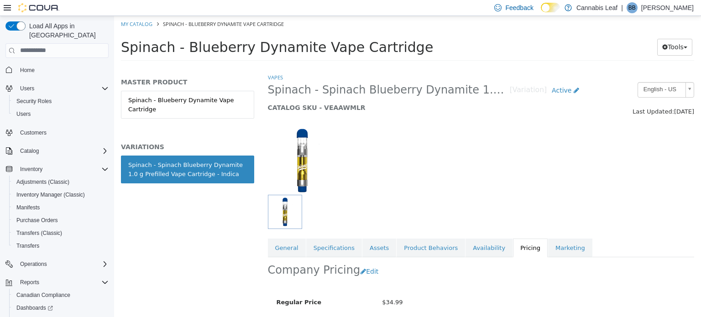
scroll to position [82, 0]
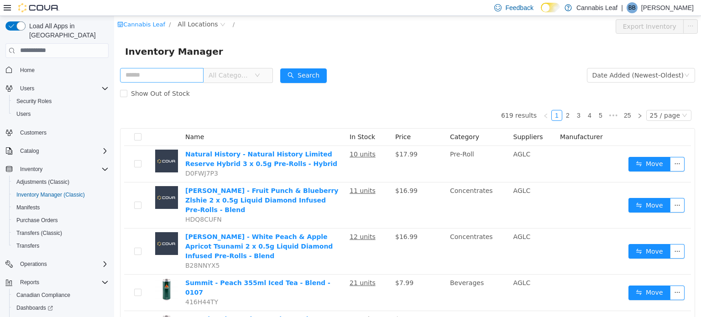
click at [179, 74] on input "text" at bounding box center [162, 75] width 84 height 15
type input "*******"
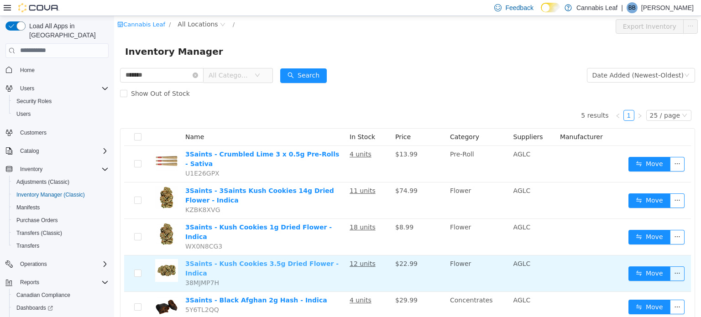
click at [282, 260] on link "3Saints - Kush Cookies 3.5g Dried Flower - Indica" at bounding box center [261, 268] width 153 height 17
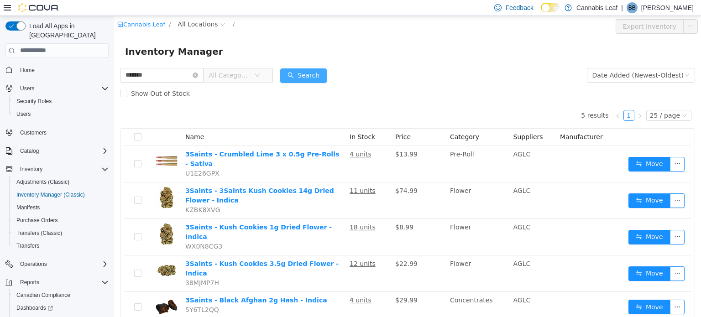
click at [308, 76] on button "Search" at bounding box center [303, 75] width 47 height 15
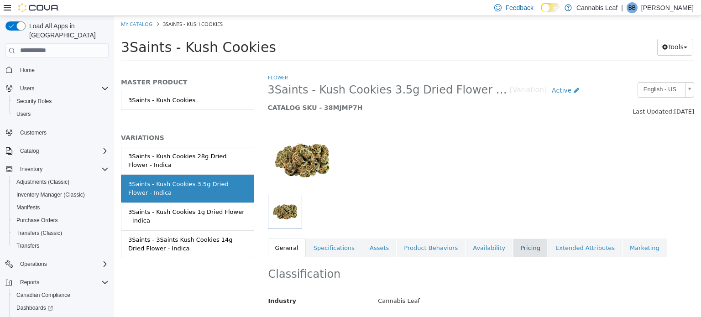
click at [513, 242] on link "Pricing" at bounding box center [530, 247] width 35 height 19
click at [694, 290] on div "Flower 3Saints - Kush Cookies 3.5g Dried Flower - Indica [Variation] Active CAT…" at bounding box center [481, 195] width 441 height 244
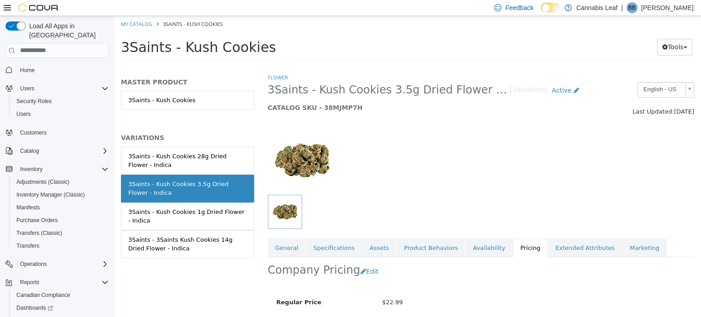
scroll to position [82, 0]
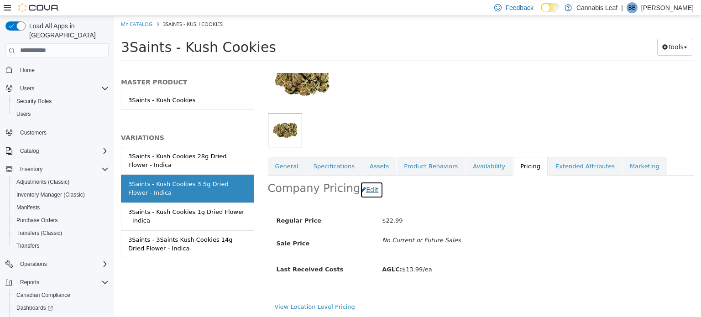
drag, startPoint x: 362, startPoint y: 190, endPoint x: 376, endPoint y: 200, distance: 17.2
click at [362, 190] on button "Edit" at bounding box center [371, 189] width 23 height 17
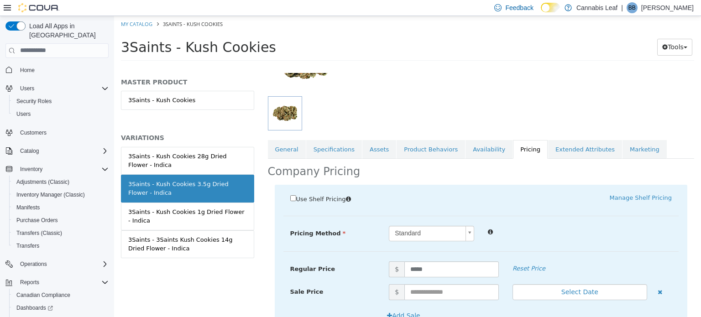
scroll to position [161, 0]
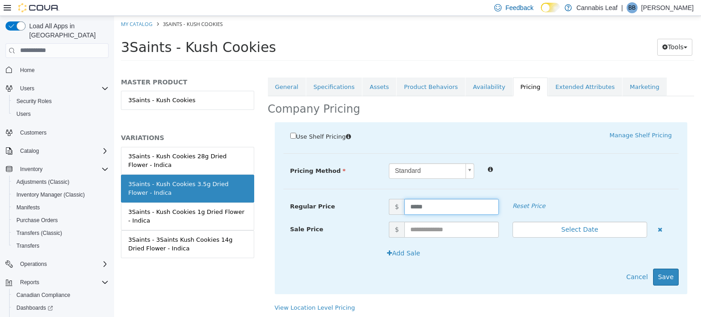
click at [416, 206] on input "*****" at bounding box center [452, 207] width 95 height 16
click at [414, 202] on input "*****" at bounding box center [452, 207] width 95 height 16
type input "*****"
click at [668, 274] on button "Save" at bounding box center [666, 276] width 26 height 17
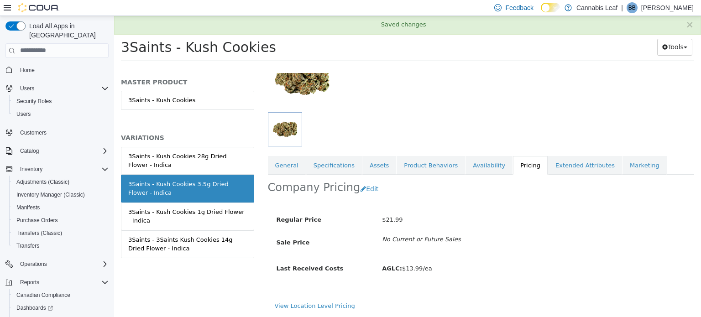
scroll to position [82, 0]
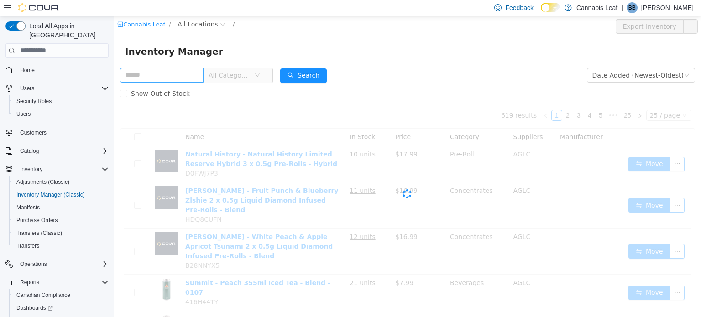
click at [181, 80] on input "text" at bounding box center [162, 75] width 84 height 15
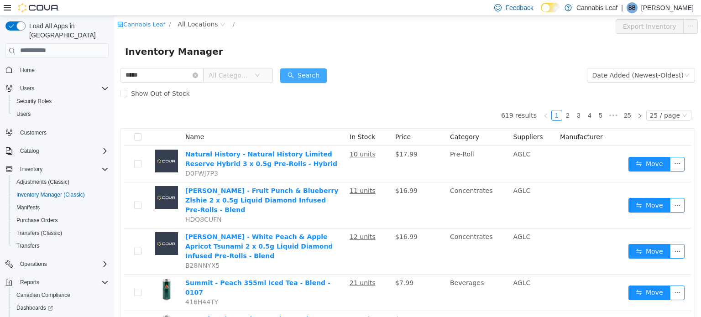
type input "*****"
click at [307, 71] on button "Search" at bounding box center [303, 75] width 47 height 15
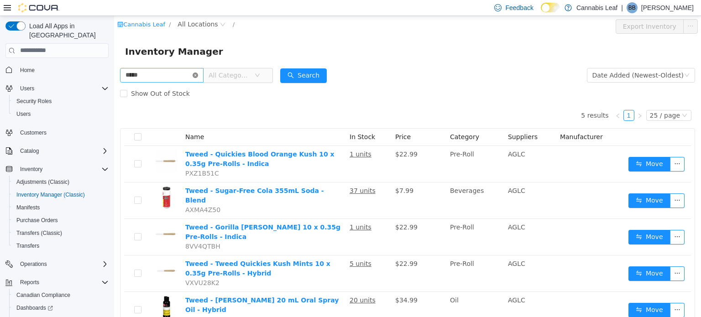
click at [198, 74] on icon "icon: close-circle" at bounding box center [195, 74] width 5 height 5
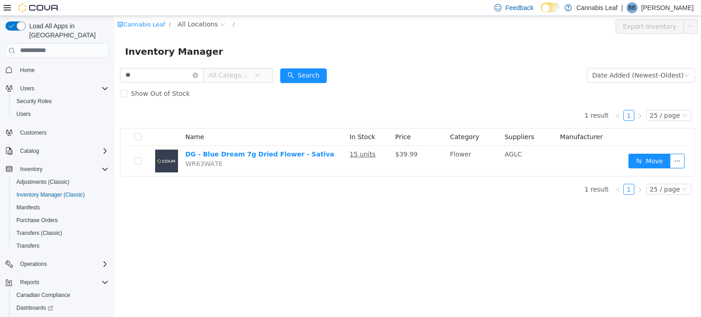
drag, startPoint x: 153, startPoint y: 72, endPoint x: 91, endPoint y: 60, distance: 62.8
click at [114, 60] on html "Cannabis Leaf / All Locations / Export Inventory Inventory Manager ** All Categ…" at bounding box center [407, 166] width 587 height 301
click at [310, 78] on button "Search" at bounding box center [303, 75] width 47 height 15
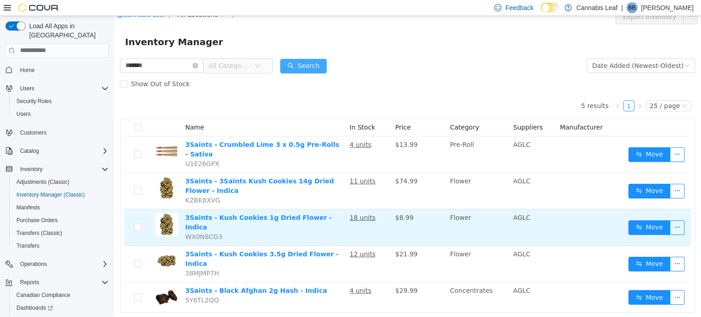
scroll to position [13, 0]
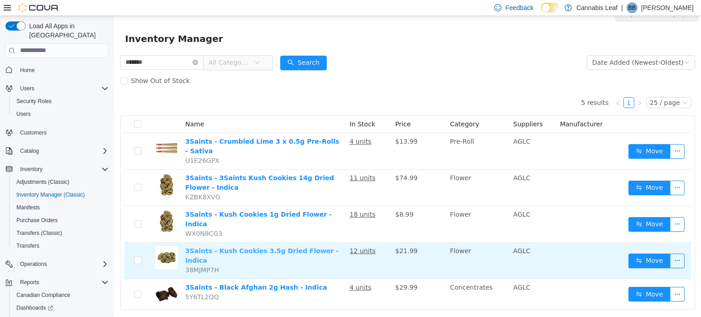
click at [261, 247] on link "3Saints - Kush Cookies 3.5g Dried Flower - Indica" at bounding box center [261, 255] width 153 height 17
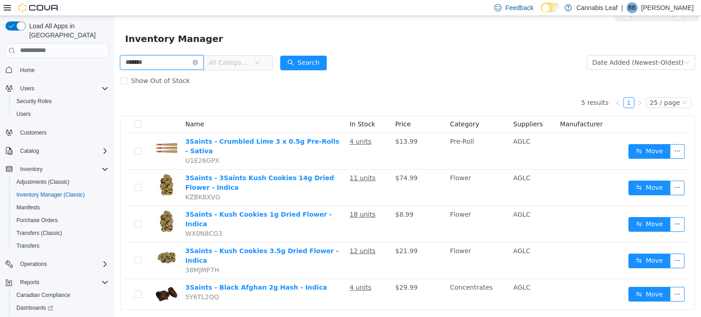
drag, startPoint x: 178, startPoint y: 68, endPoint x: 100, endPoint y: 52, distance: 78.9
click at [114, 52] on html "Cannabis Leaf / All Locations / Export Inventory Inventory Manager ******* All …" at bounding box center [407, 153] width 587 height 301
type input "*****"
click at [309, 60] on button "Search" at bounding box center [303, 62] width 47 height 15
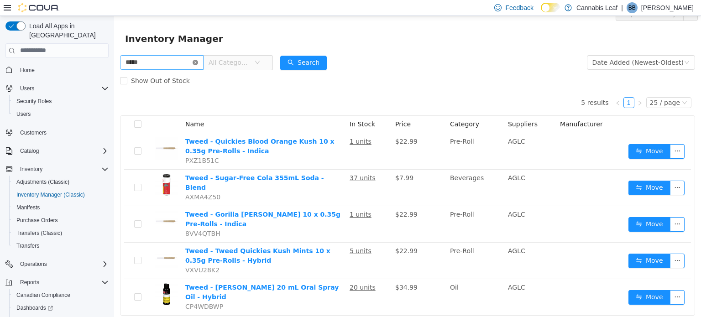
click at [198, 62] on icon "icon: close-circle" at bounding box center [195, 61] width 5 height 5
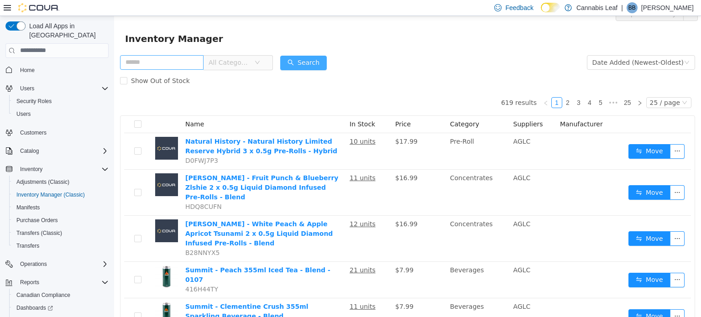
click at [317, 66] on button "Search" at bounding box center [303, 62] width 47 height 15
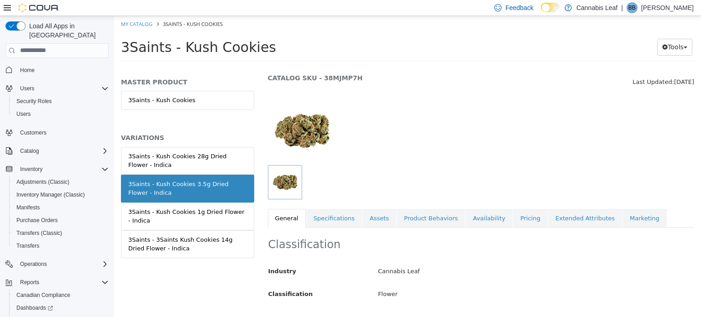
scroll to position [46, 0]
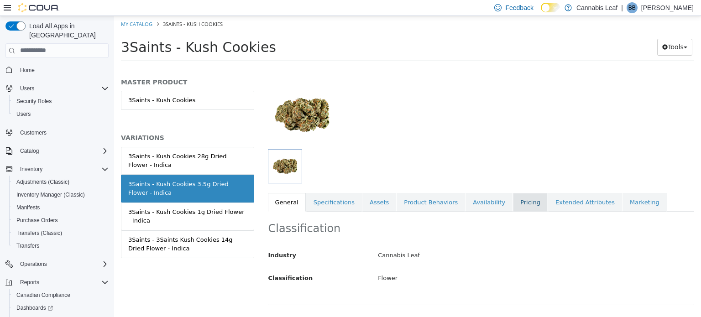
click at [513, 205] on link "Pricing" at bounding box center [530, 202] width 35 height 19
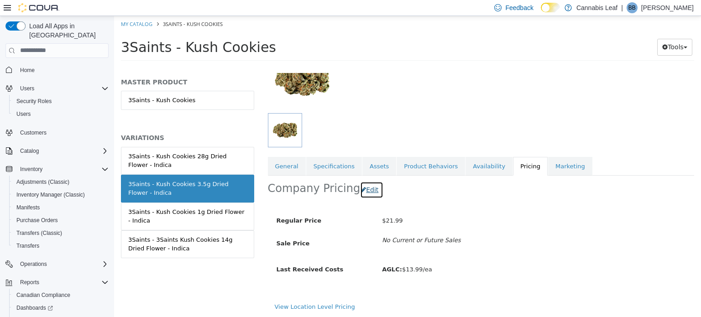
click at [367, 192] on button "Edit" at bounding box center [371, 189] width 23 height 17
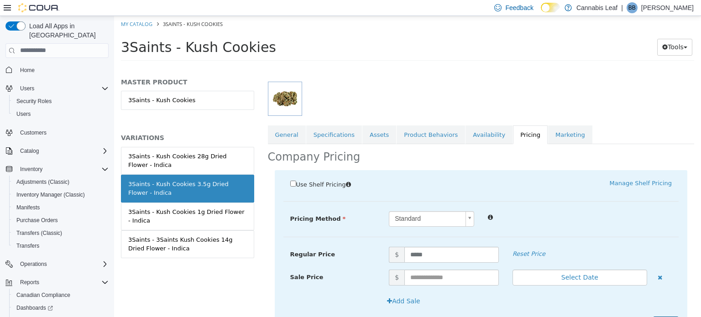
scroll to position [161, 0]
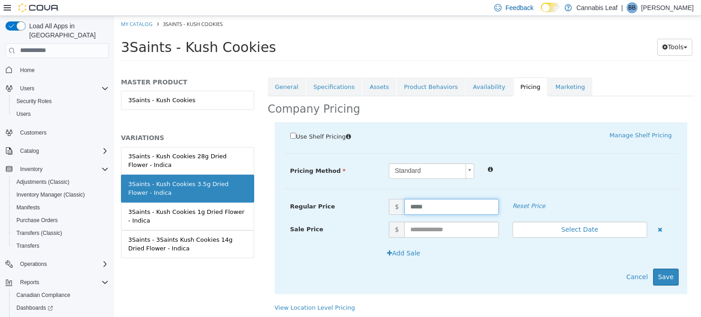
click at [413, 206] on input "*****" at bounding box center [452, 207] width 95 height 16
type input "*****"
click at [663, 274] on button "Save" at bounding box center [666, 276] width 26 height 17
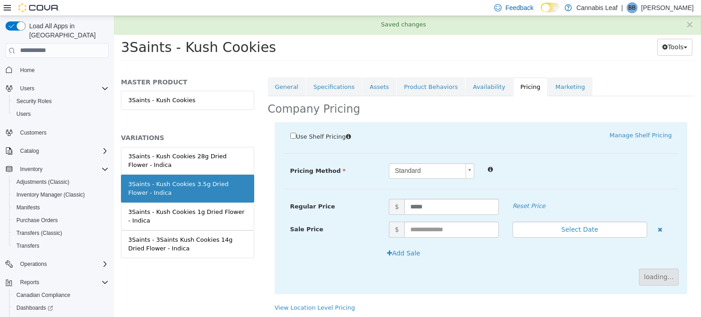
scroll to position [82, 0]
